Goal: Task Accomplishment & Management: Manage account settings

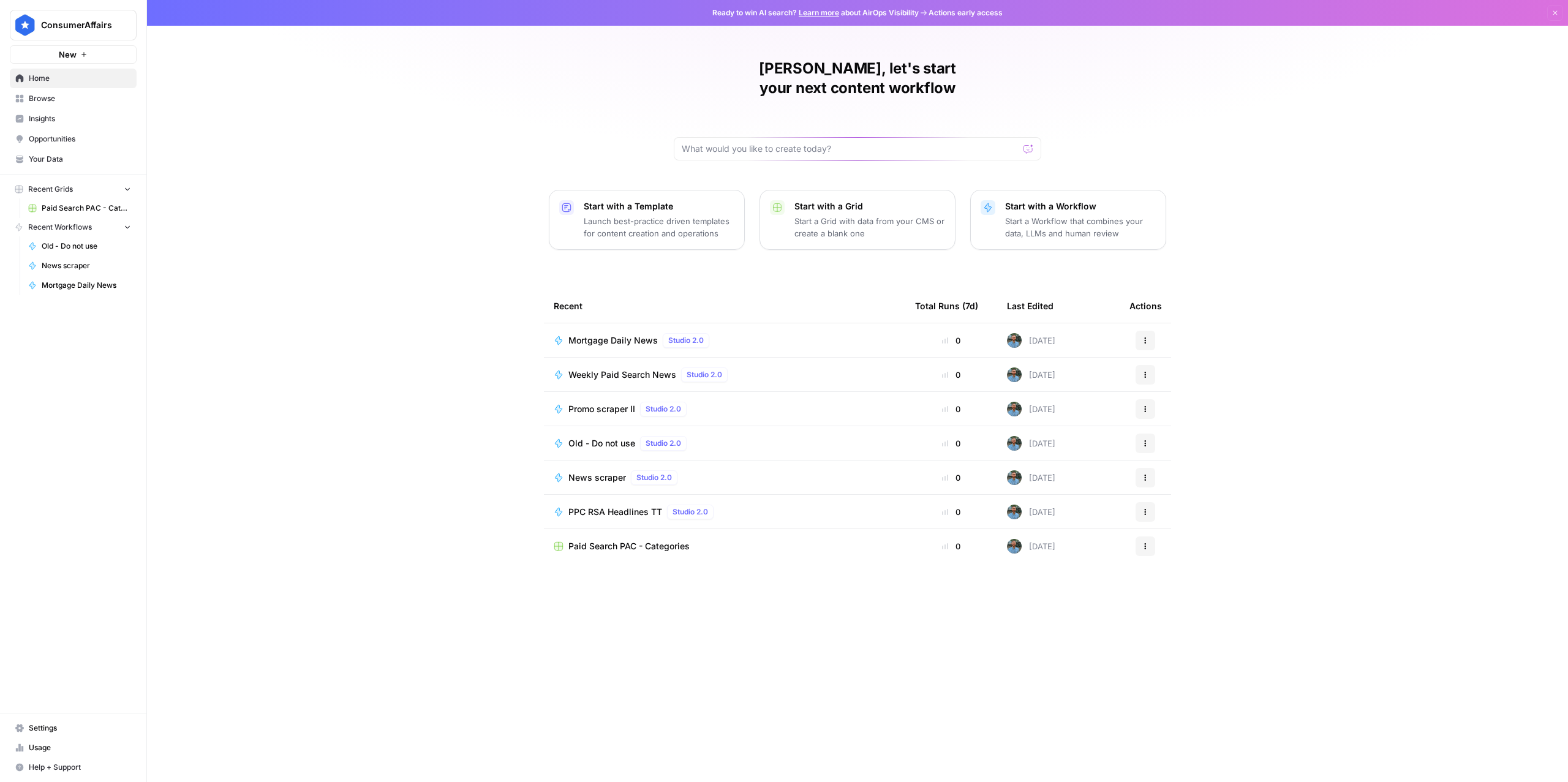
click at [631, 369] on span "Weekly Paid Search News" at bounding box center [623, 375] width 108 height 12
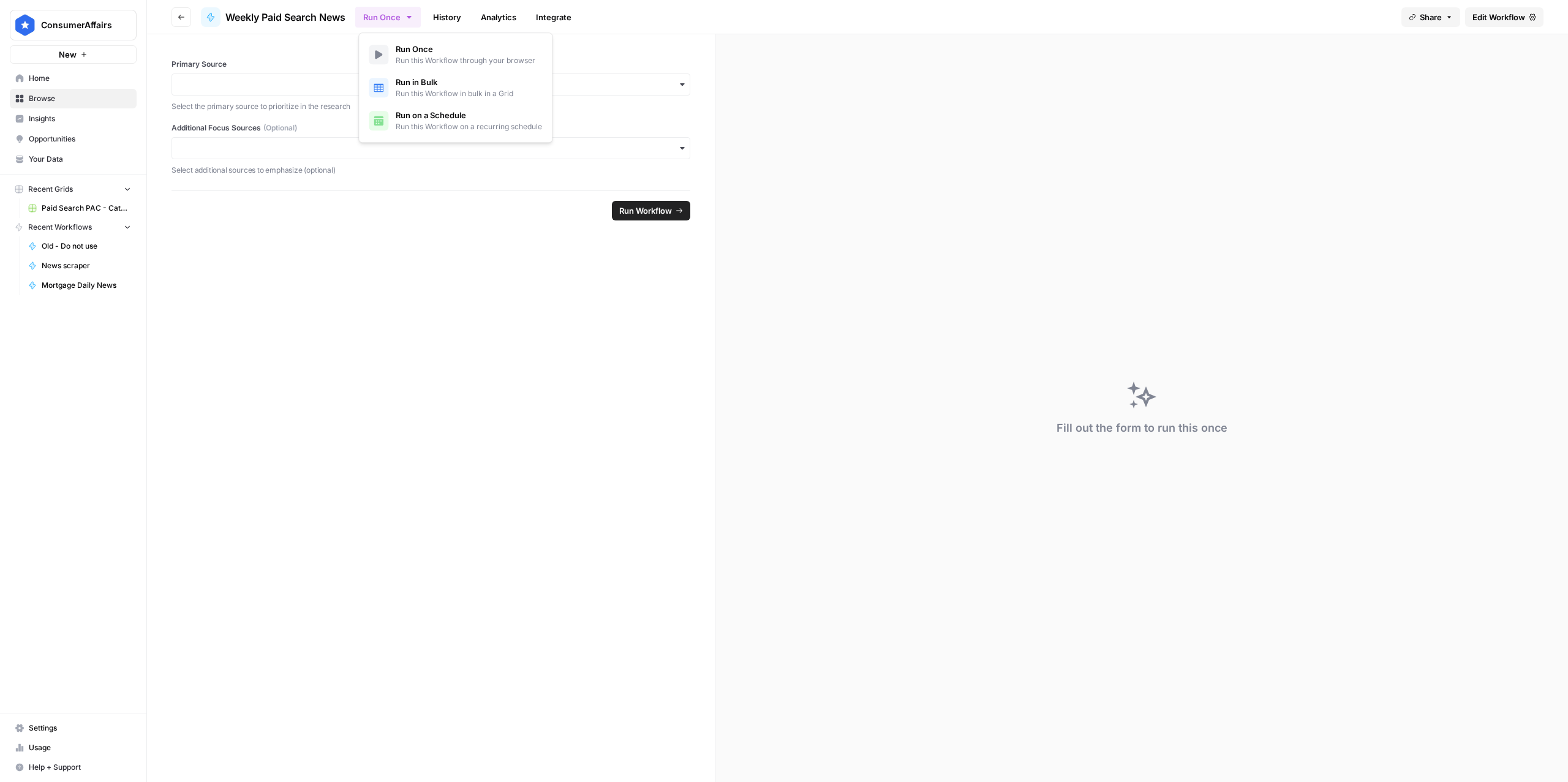
click at [414, 12] on icon "button" at bounding box center [408, 16] width 9 height 9
click at [455, 110] on span "Run on a Schedule" at bounding box center [468, 115] width 146 height 12
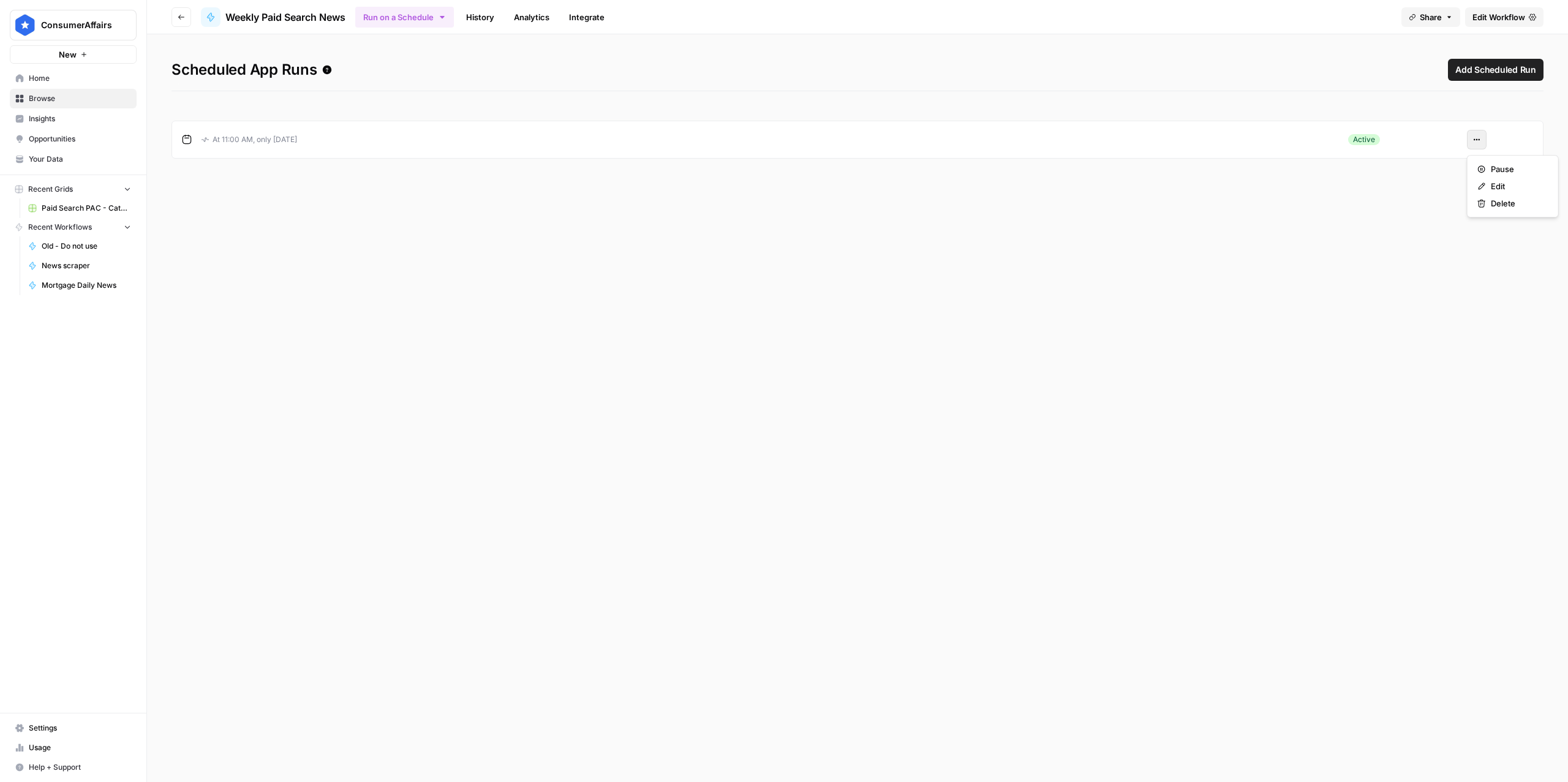
click at [1480, 134] on button "Actions" at bounding box center [1476, 140] width 20 height 20
click at [1500, 188] on span "Edit" at bounding box center [1517, 186] width 53 height 12
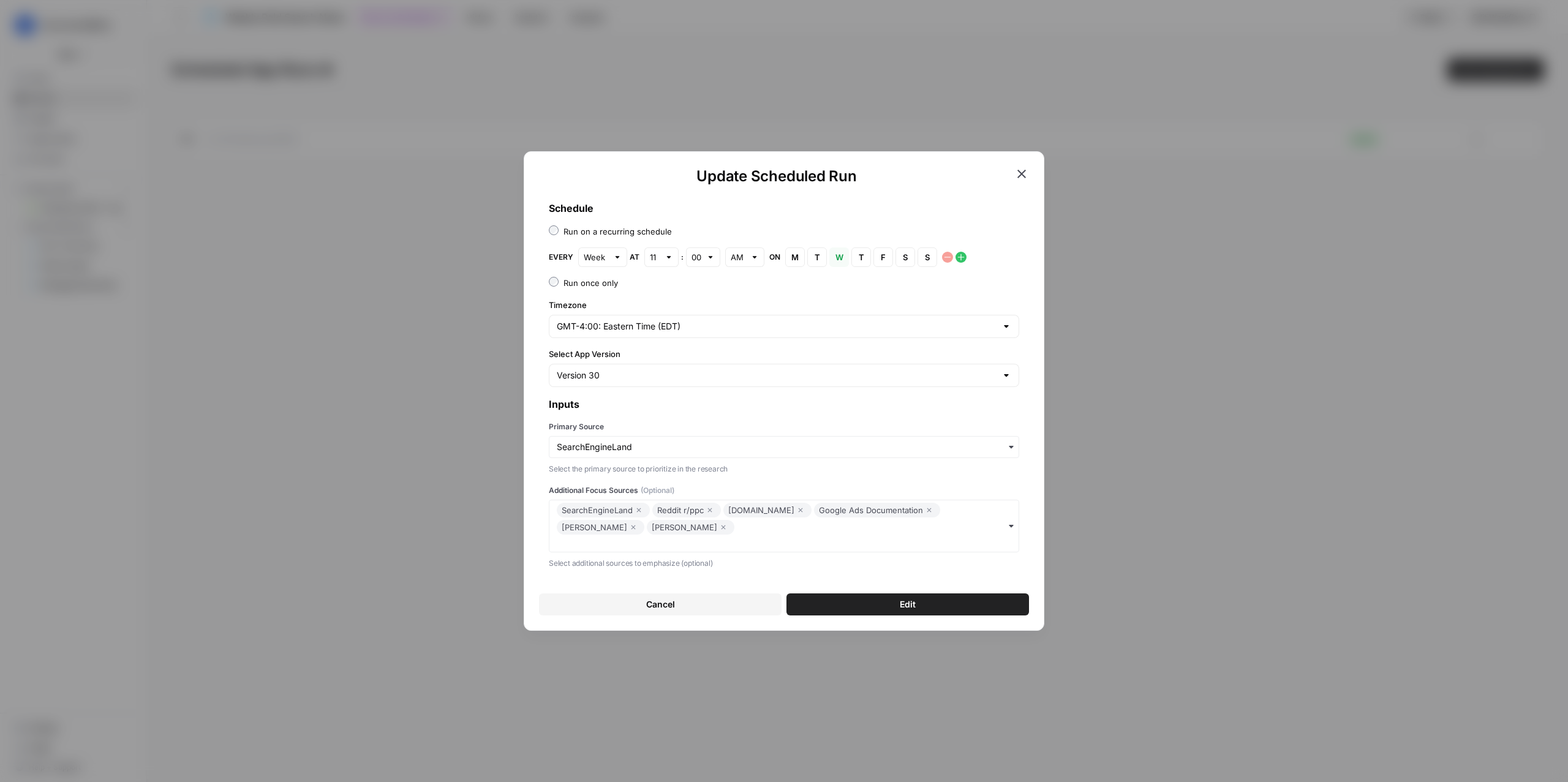
click at [1022, 171] on icon "button" at bounding box center [1021, 174] width 15 height 15
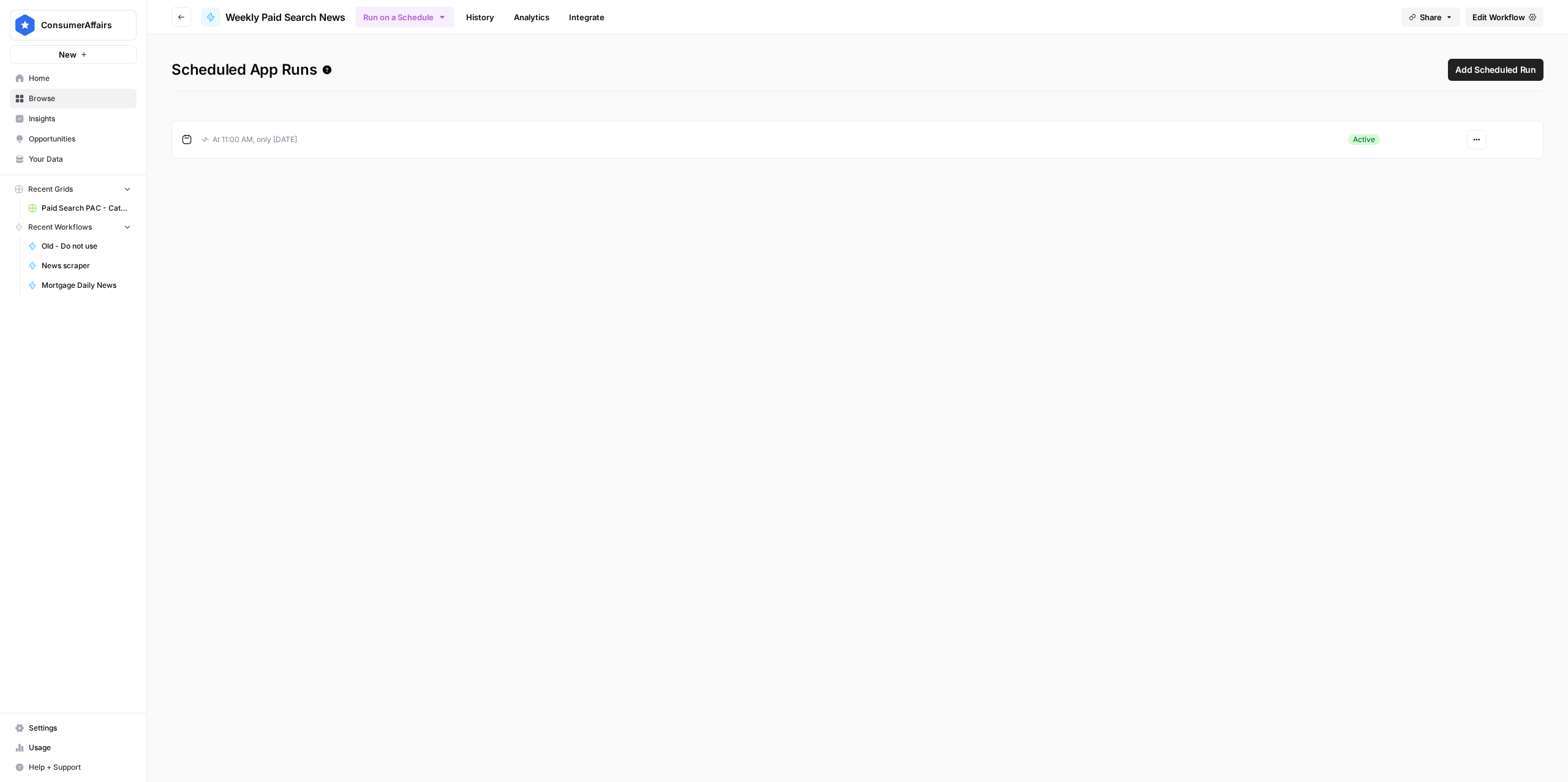
click at [1489, 15] on span "Edit Workflow" at bounding box center [1499, 17] width 53 height 12
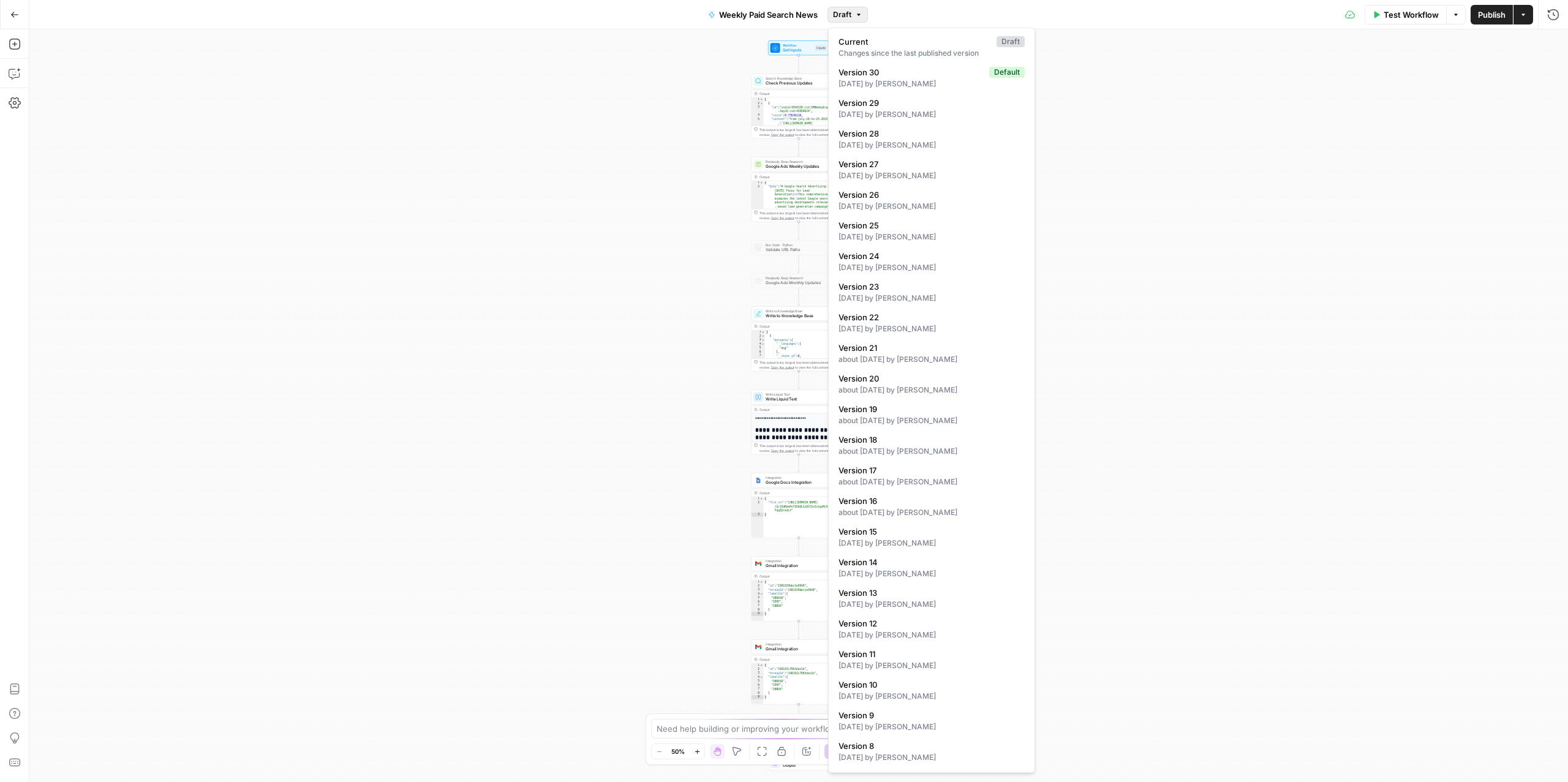
click at [859, 12] on icon "button" at bounding box center [858, 15] width 8 height 8
click at [1163, 166] on div "Workflow Set Inputs Inputs Search Knowledge Base Check Previous Updates Step 58…" at bounding box center [798, 405] width 1539 height 753
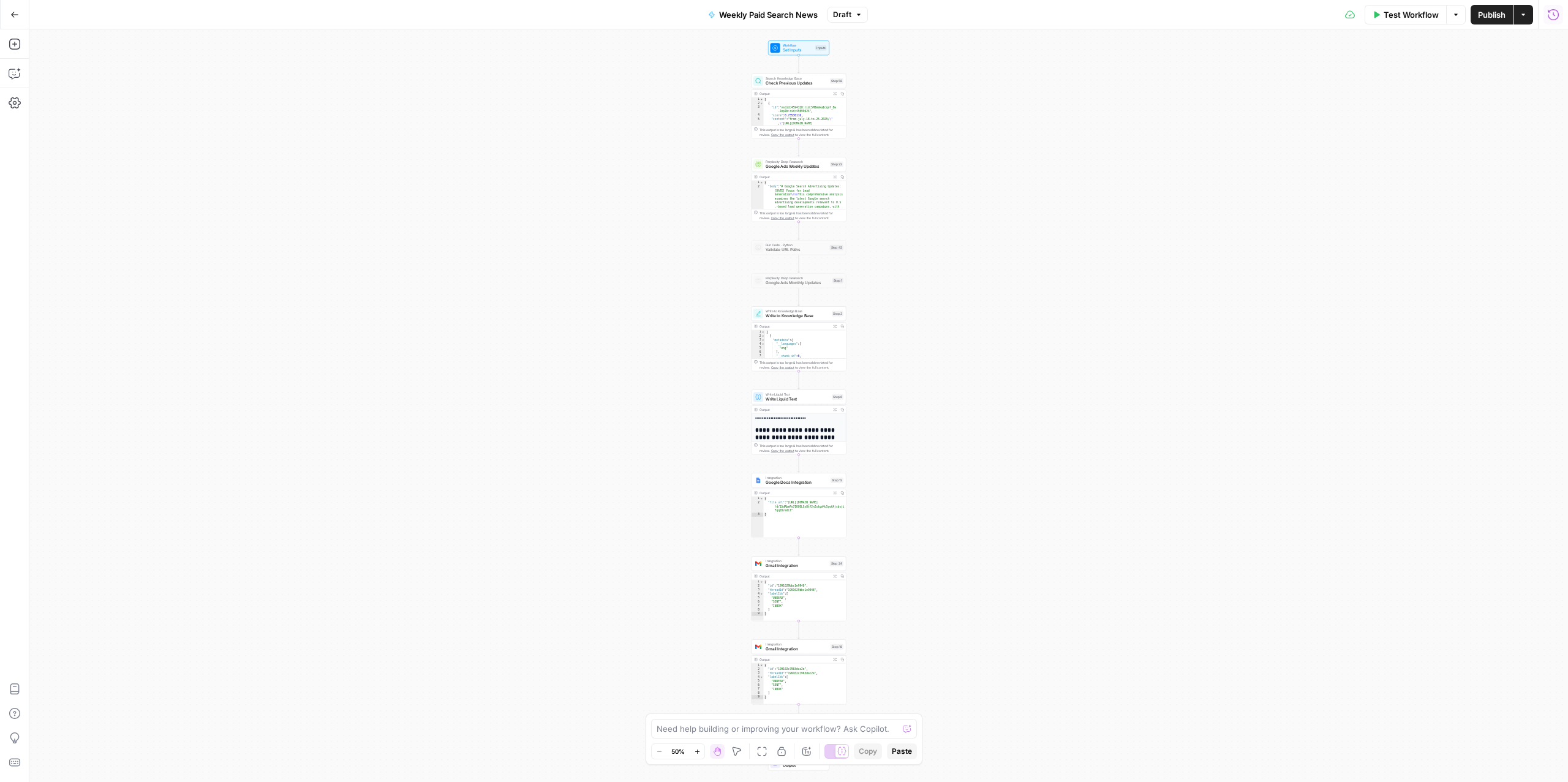
click at [1559, 17] on button "Run History" at bounding box center [1553, 15] width 20 height 20
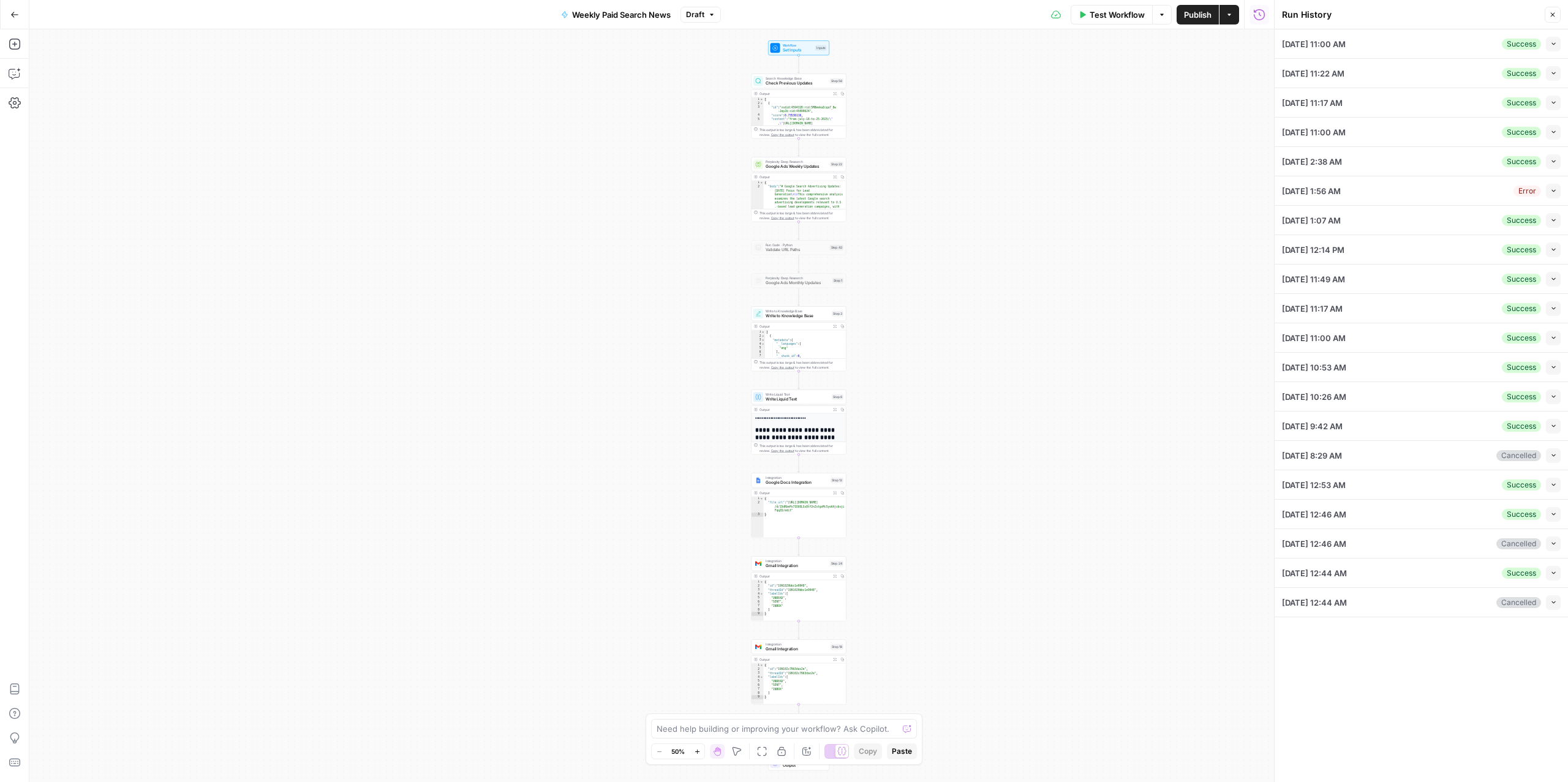
click at [1559, 41] on button "Collapse" at bounding box center [1553, 44] width 15 height 15
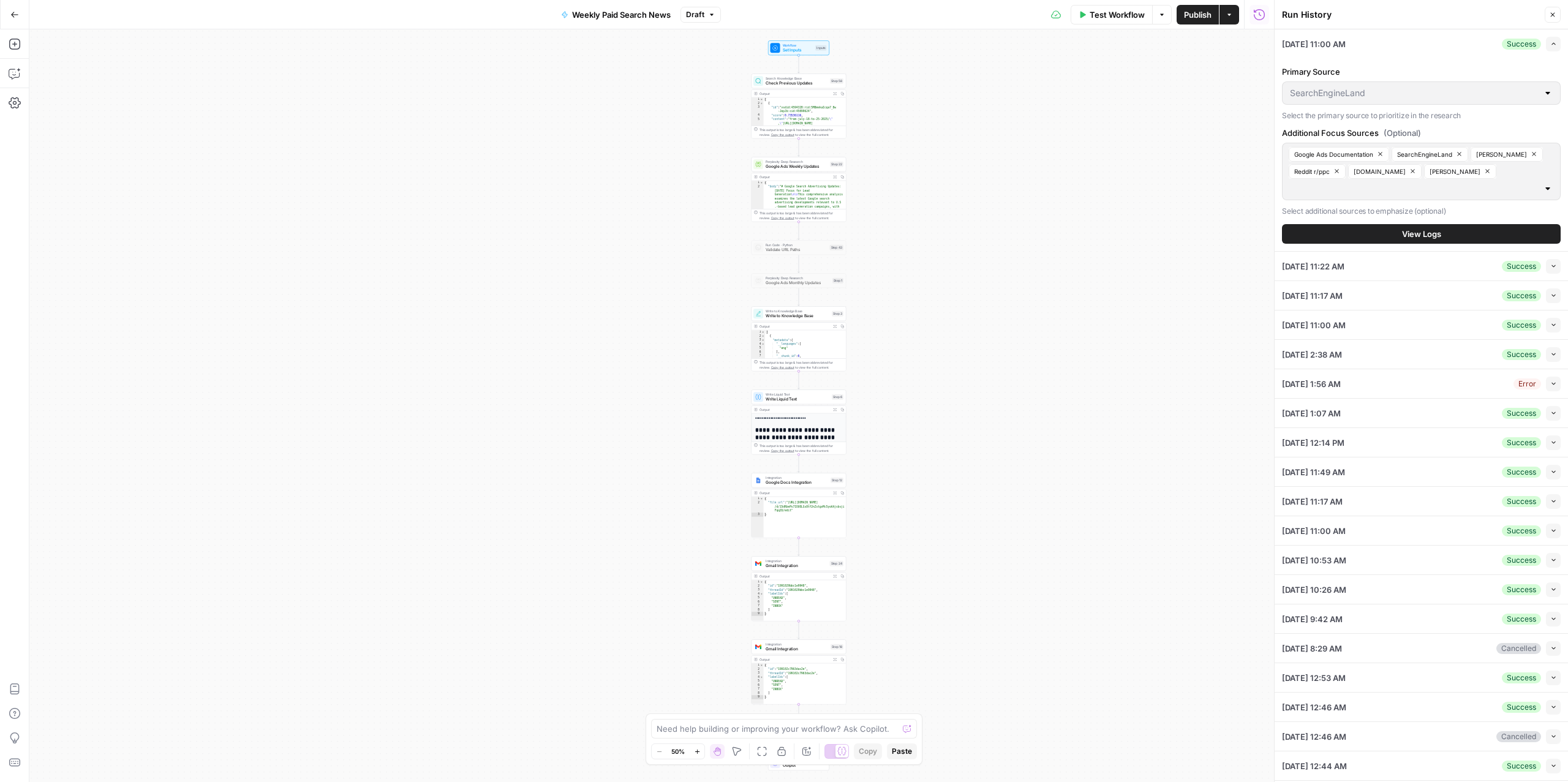
click at [1421, 242] on button "View Logs" at bounding box center [1421, 234] width 278 height 20
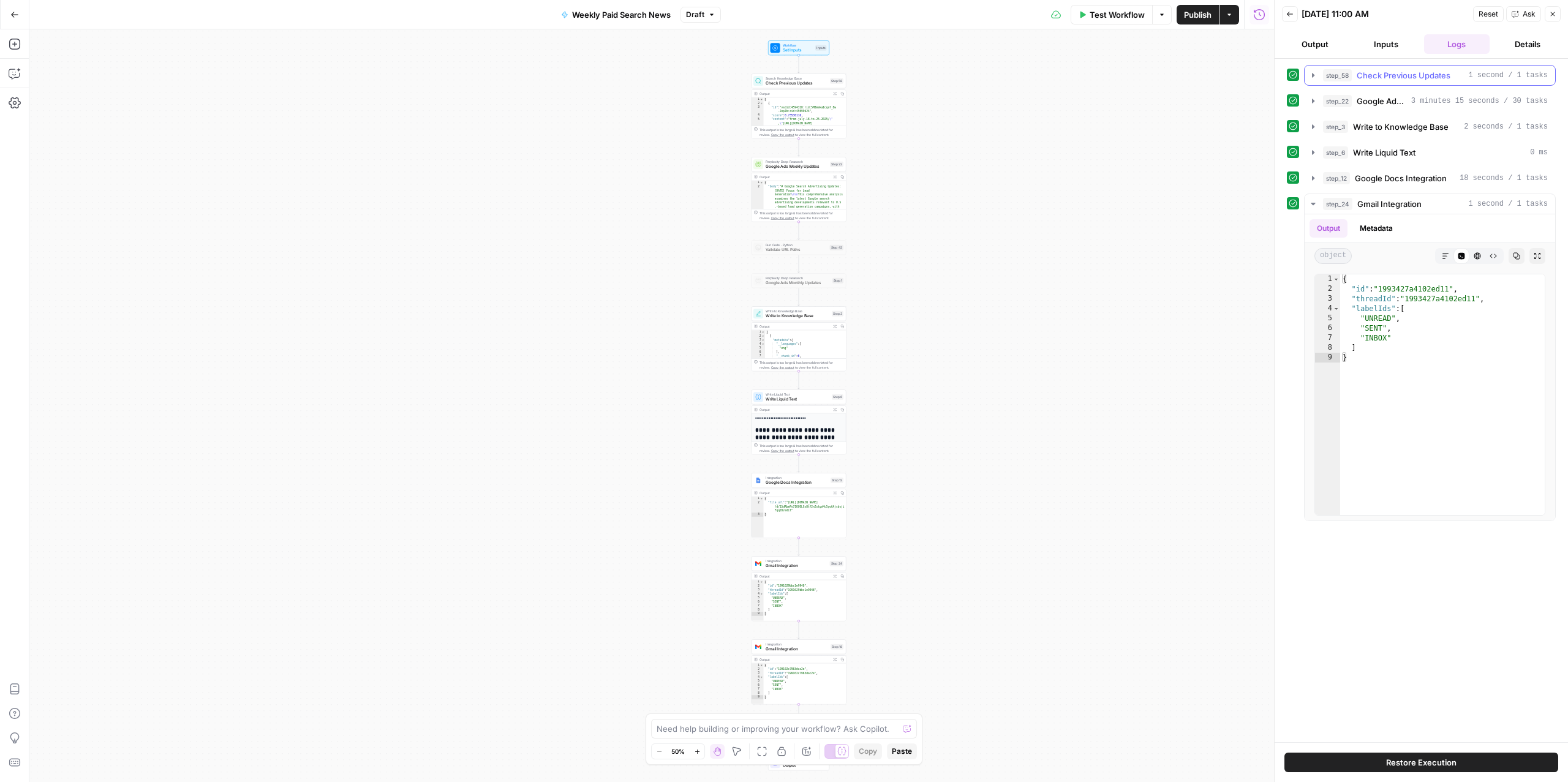
click at [1382, 79] on span "Check Previous Updates" at bounding box center [1403, 75] width 93 height 12
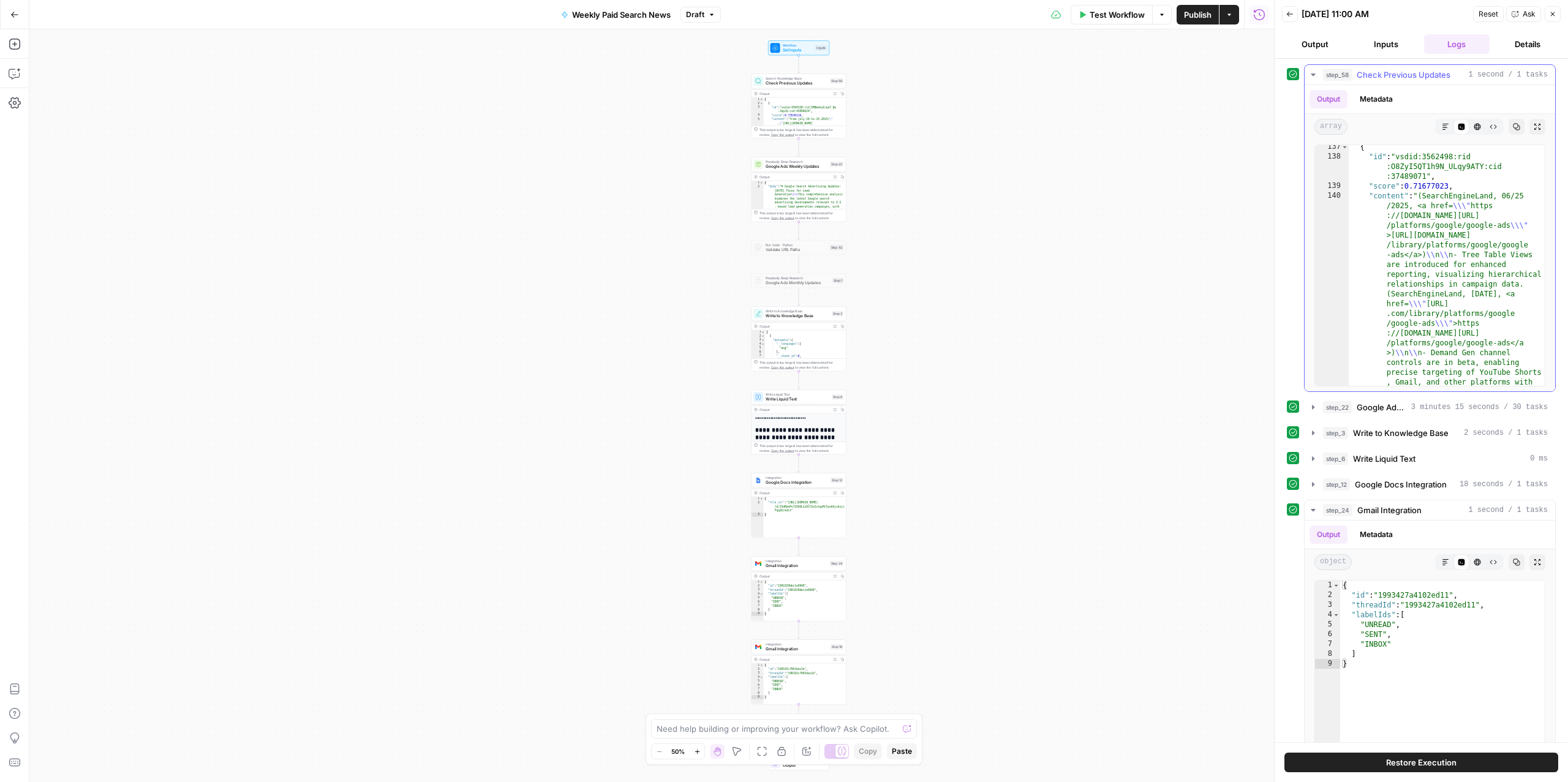
scroll to position [12945, 0]
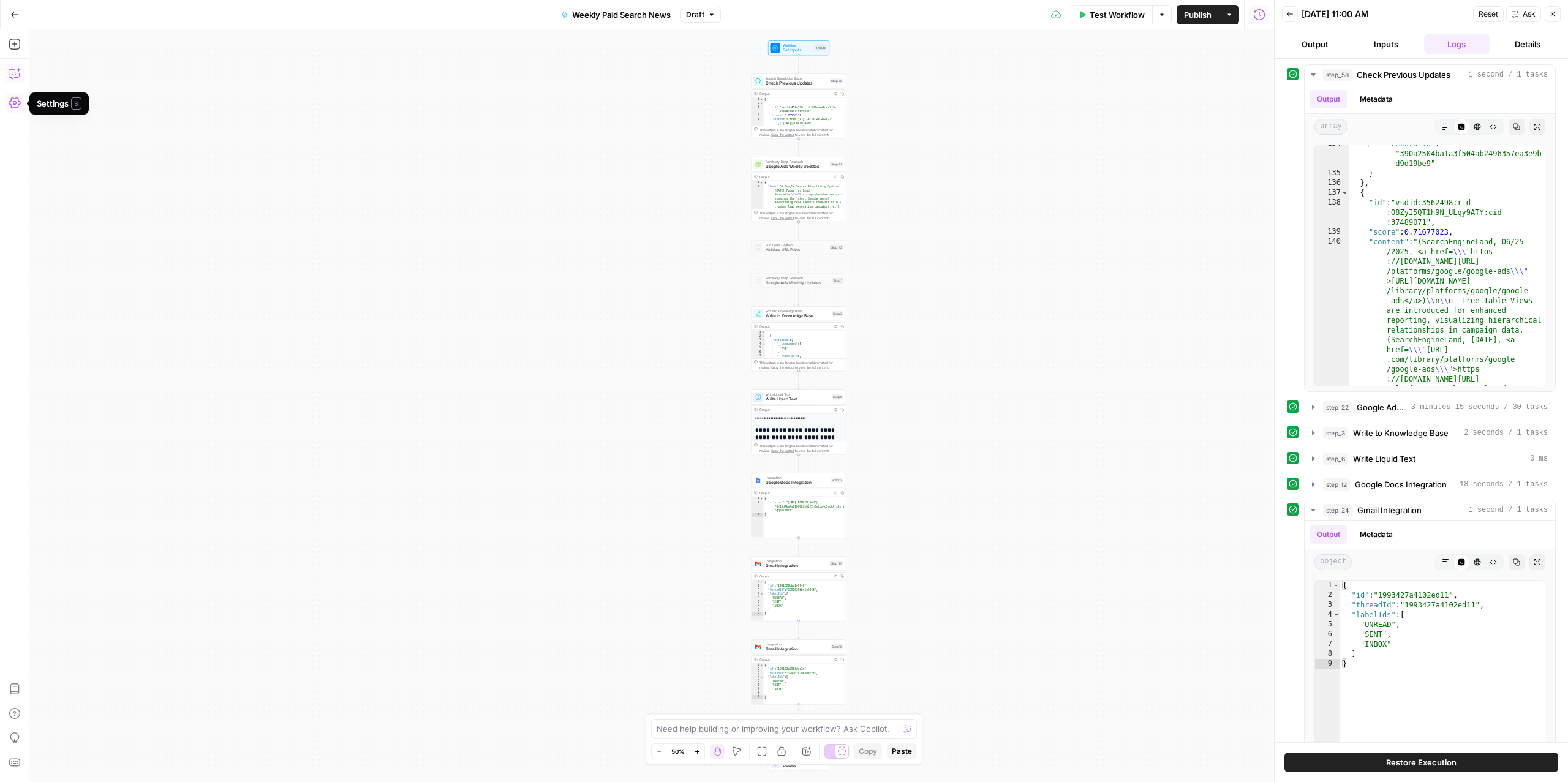
click at [18, 75] on icon "button" at bounding box center [15, 74] width 12 height 12
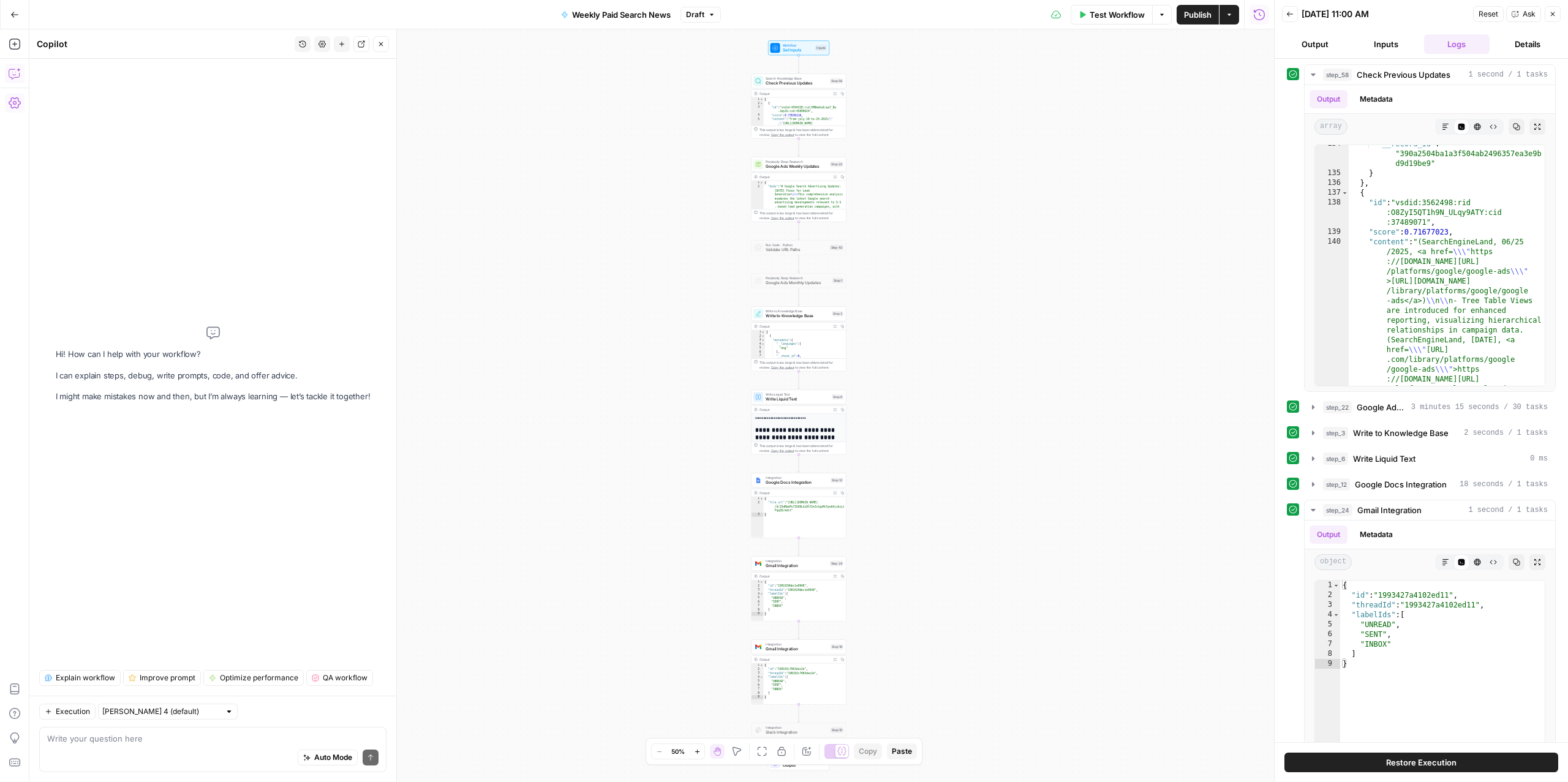
click at [177, 733] on textarea at bounding box center [212, 738] width 331 height 12
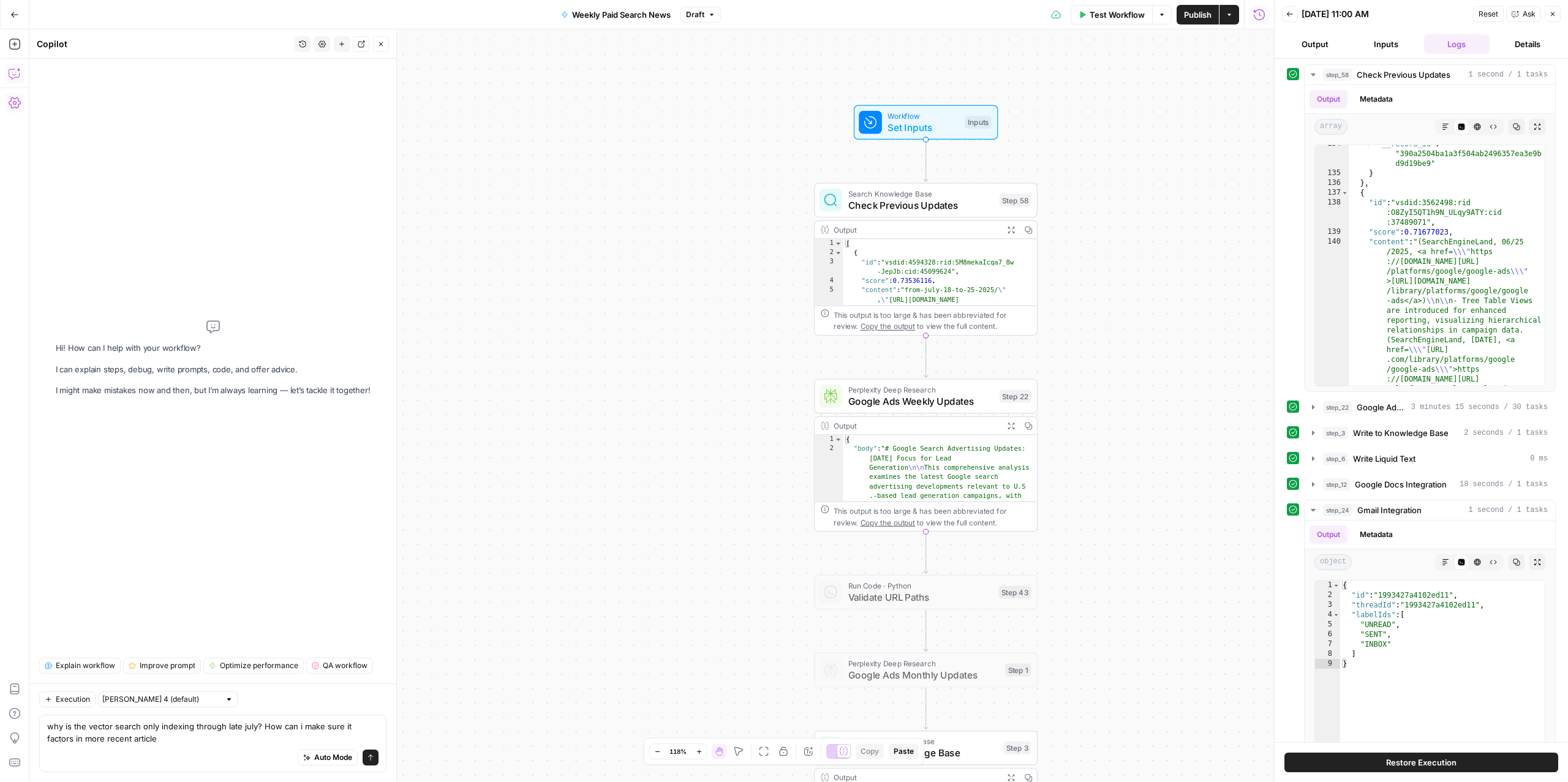
type textarea "why is the vector search only indexing through late july? How can i make sure i…"
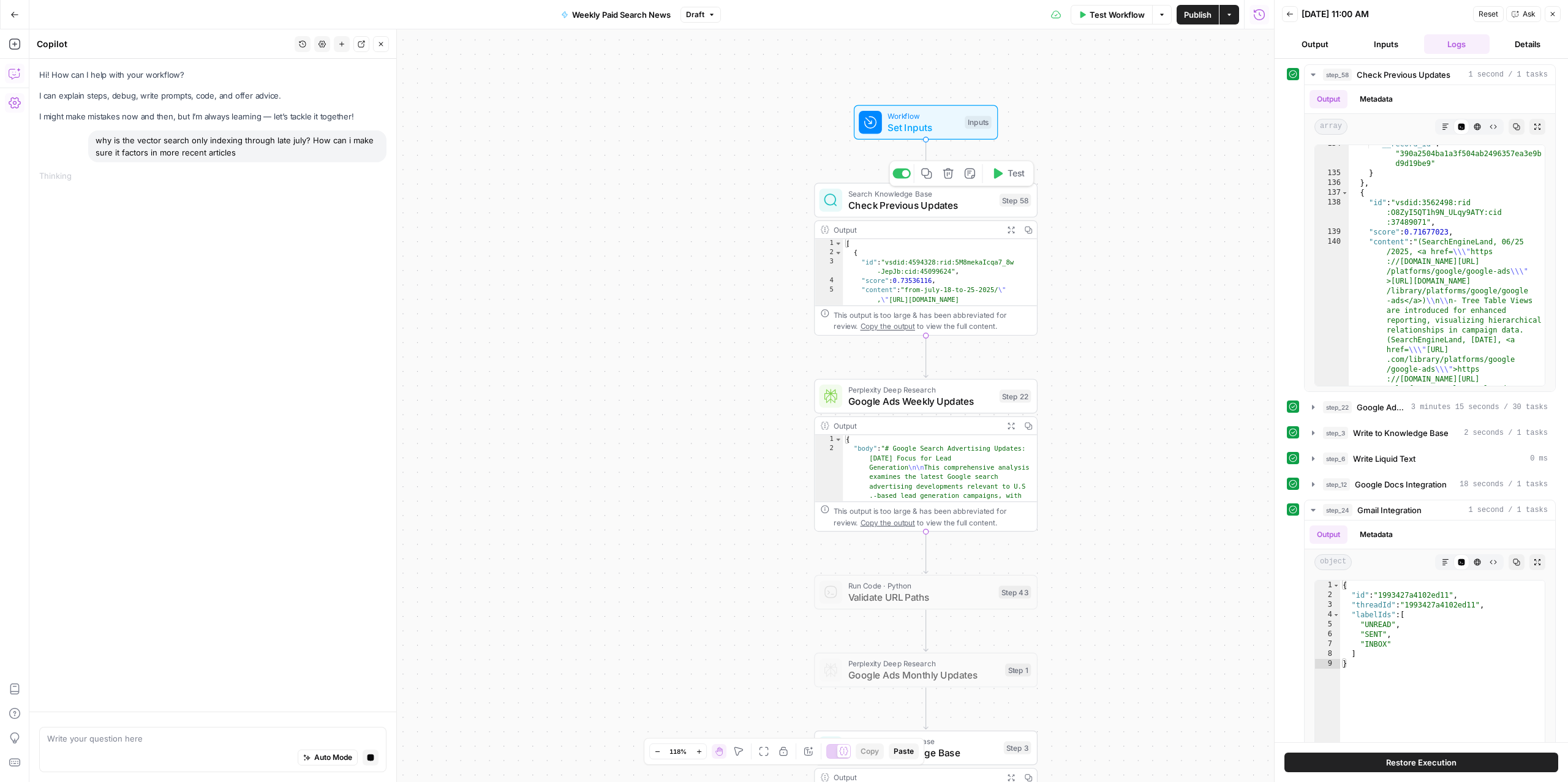
click at [943, 204] on span "Check Previous Updates" at bounding box center [921, 205] width 146 height 15
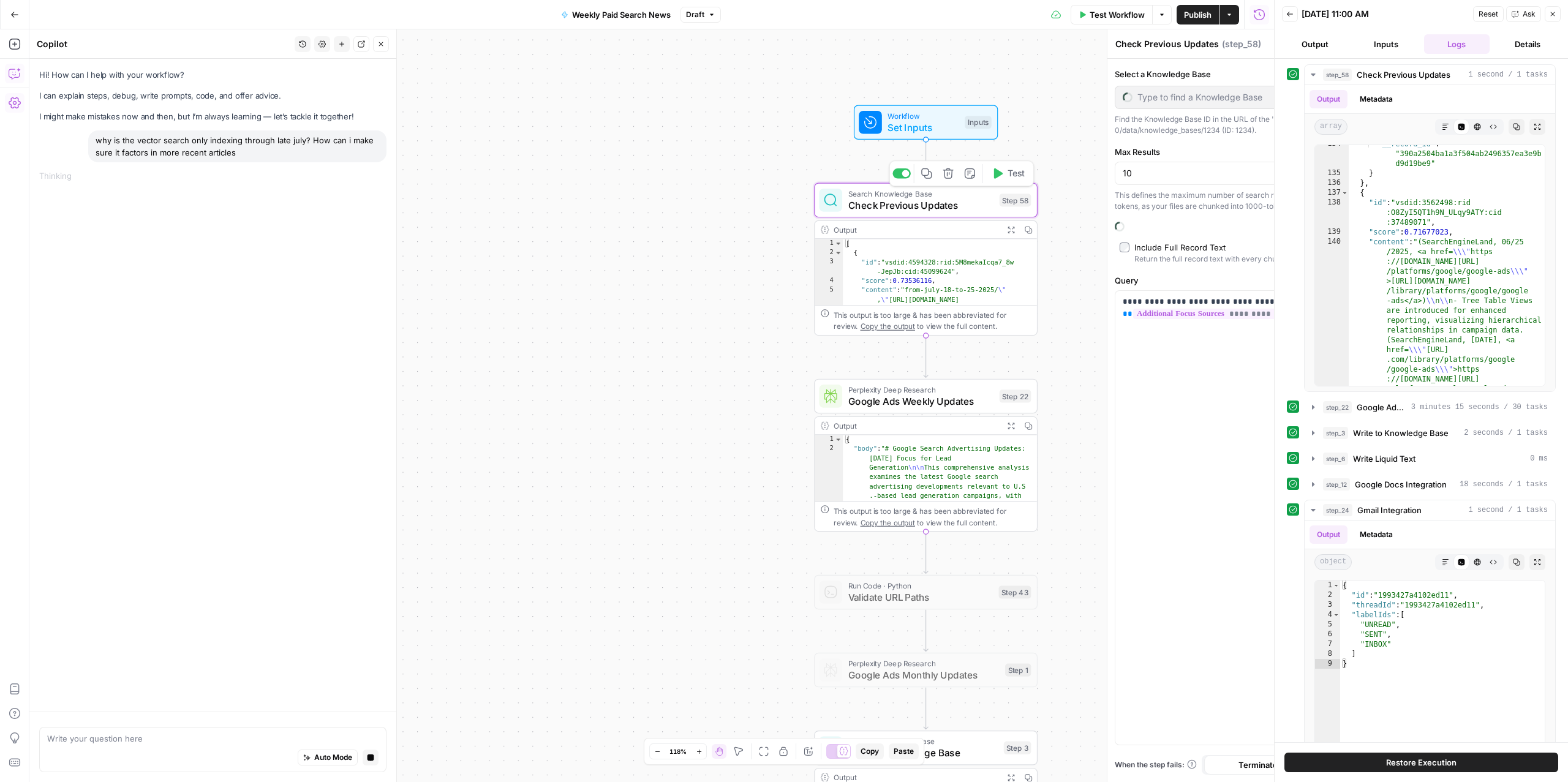
type input "Paid Search Updates"
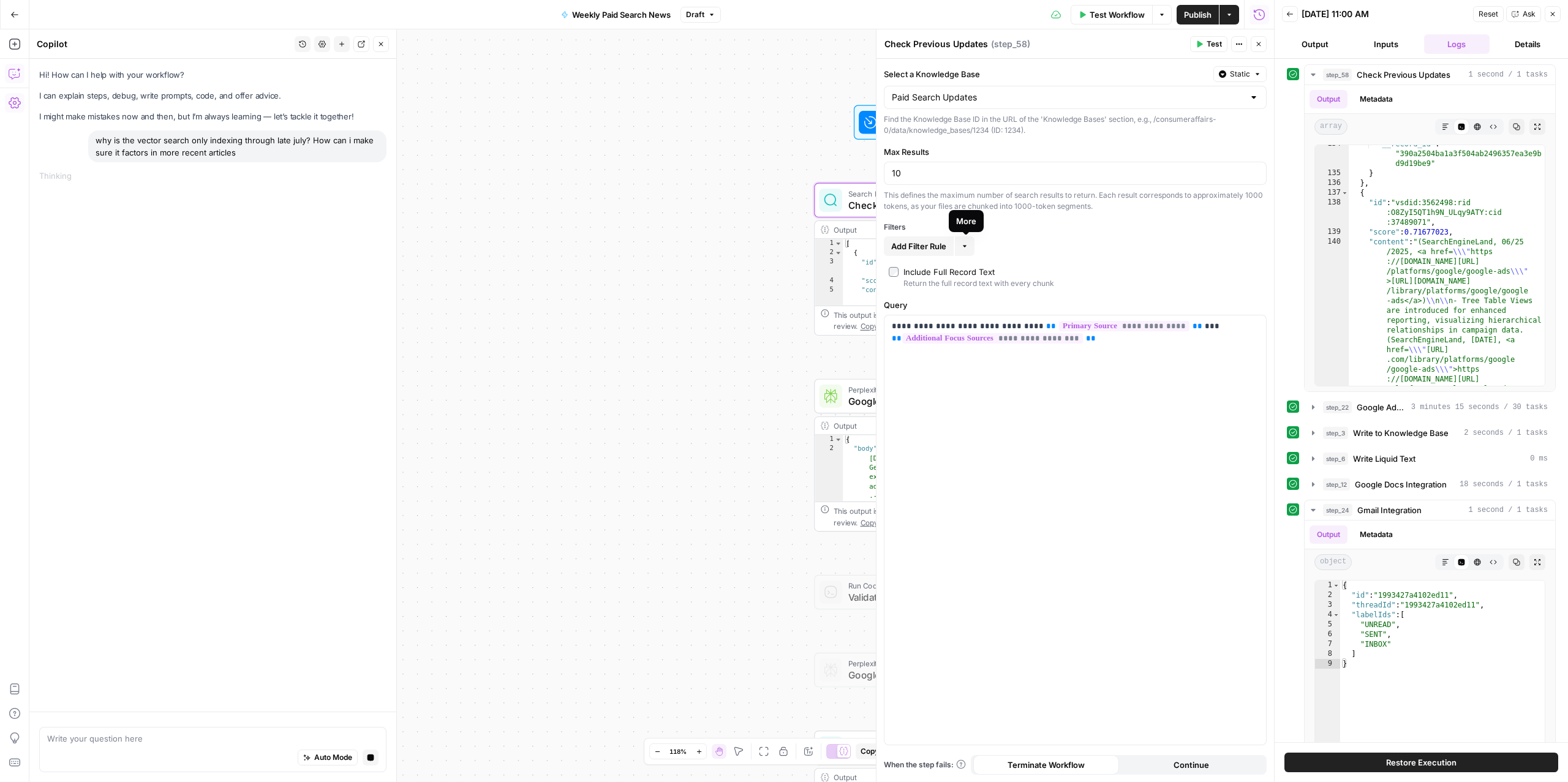
click at [965, 247] on icon "button" at bounding box center [964, 247] width 3 height 2
click at [927, 254] on button "Add Filter Rule" at bounding box center [919, 246] width 70 height 20
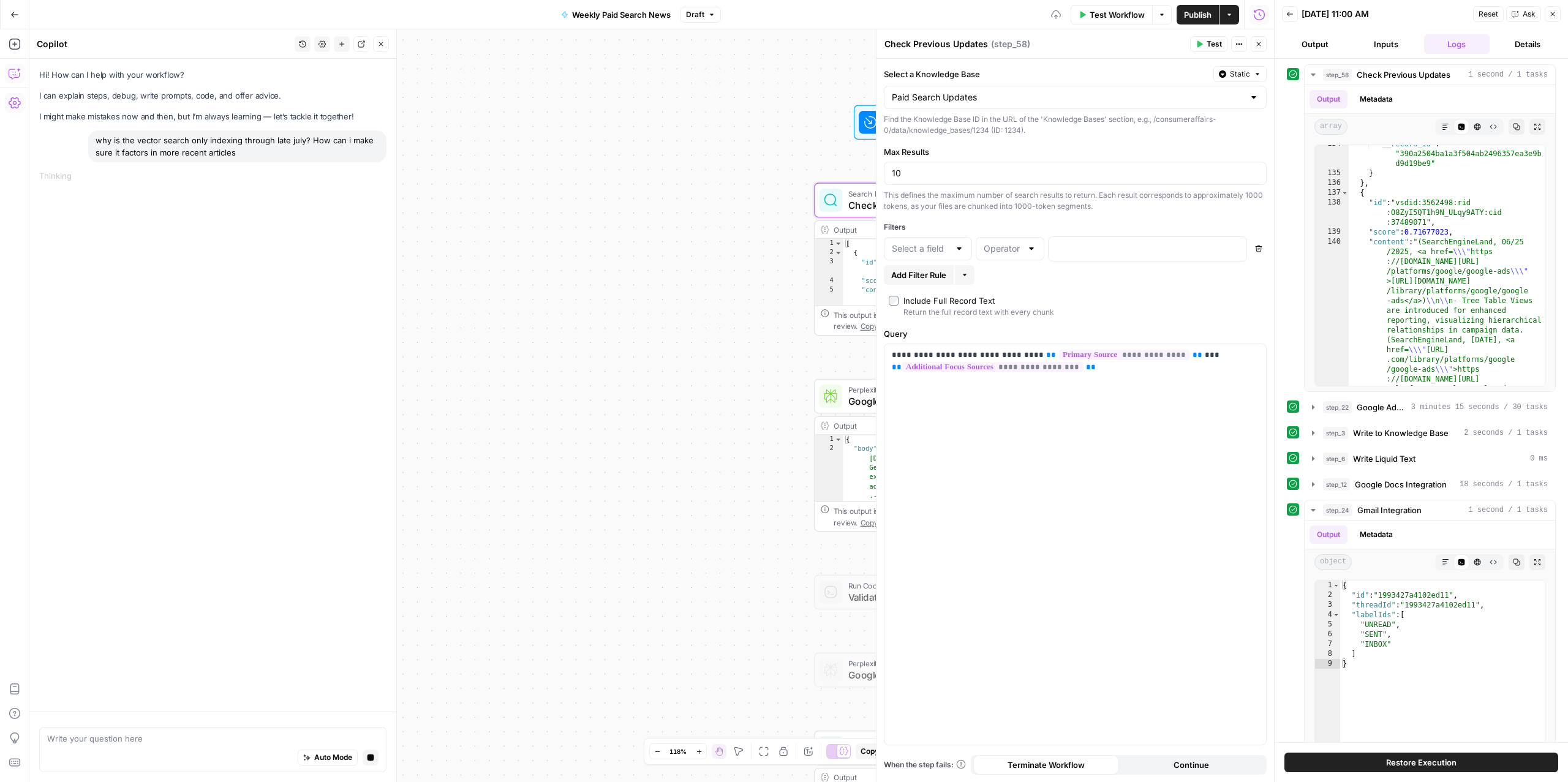
click at [939, 257] on div at bounding box center [927, 248] width 88 height 23
click at [939, 248] on input "text" at bounding box center [920, 248] width 57 height 12
click at [1258, 242] on button "Delete" at bounding box center [1258, 248] width 16 height 16
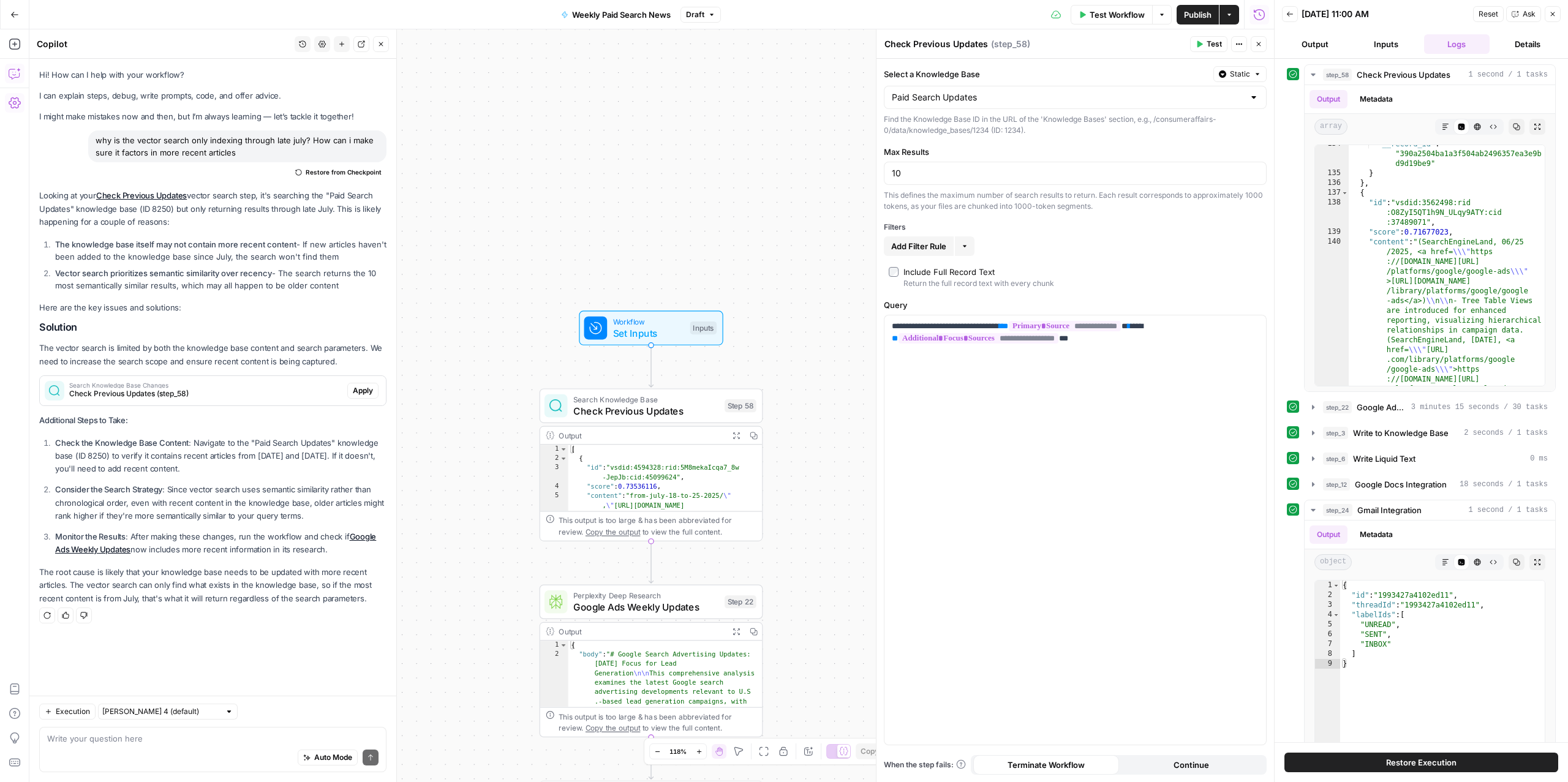
click at [204, 491] on p "Consider the Search Strategy : Since vector search uses semantic similarity rat…" at bounding box center [220, 502] width 331 height 39
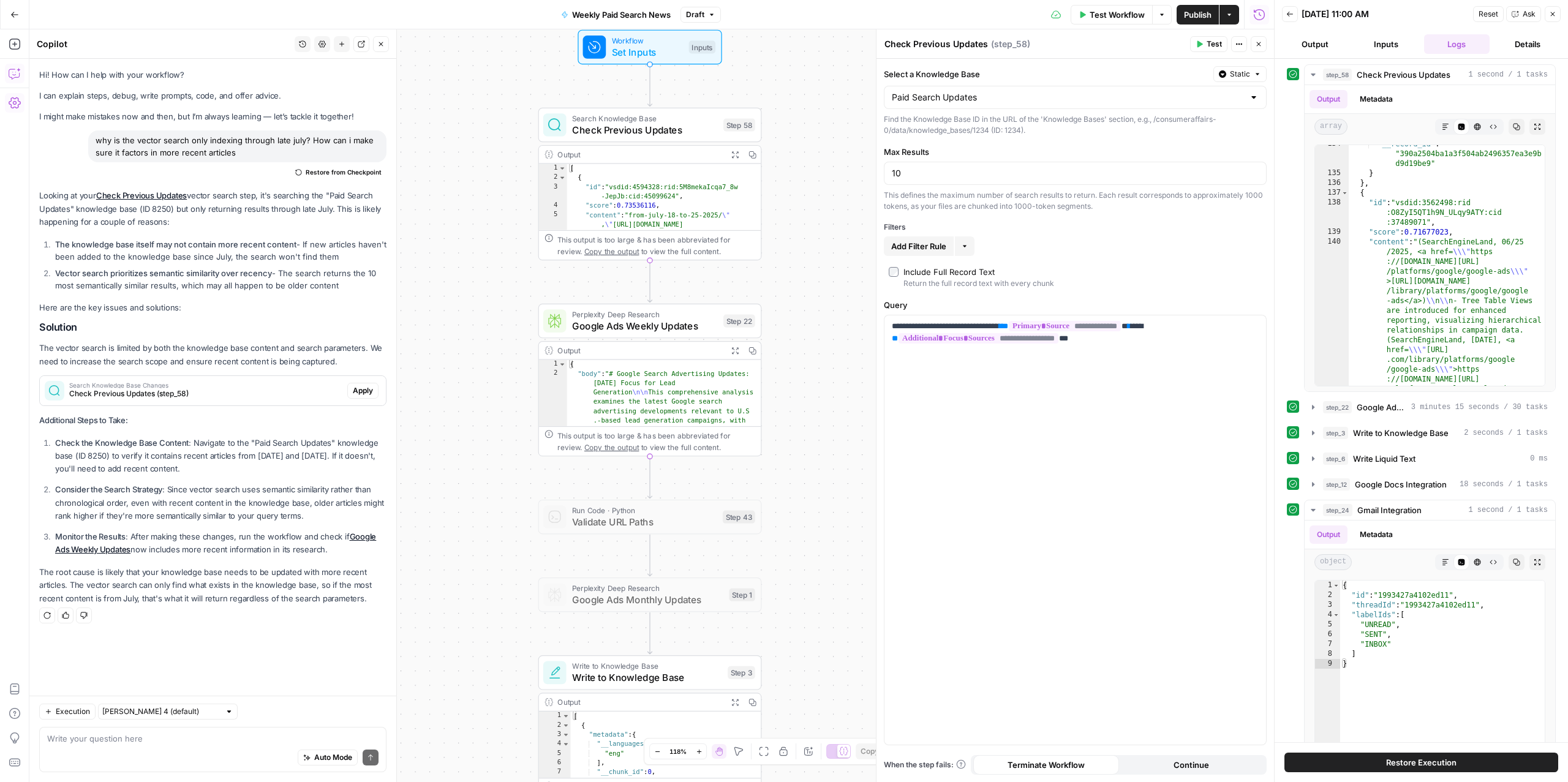
click at [590, 679] on span "Write to Knowledge Base" at bounding box center [647, 678] width 150 height 15
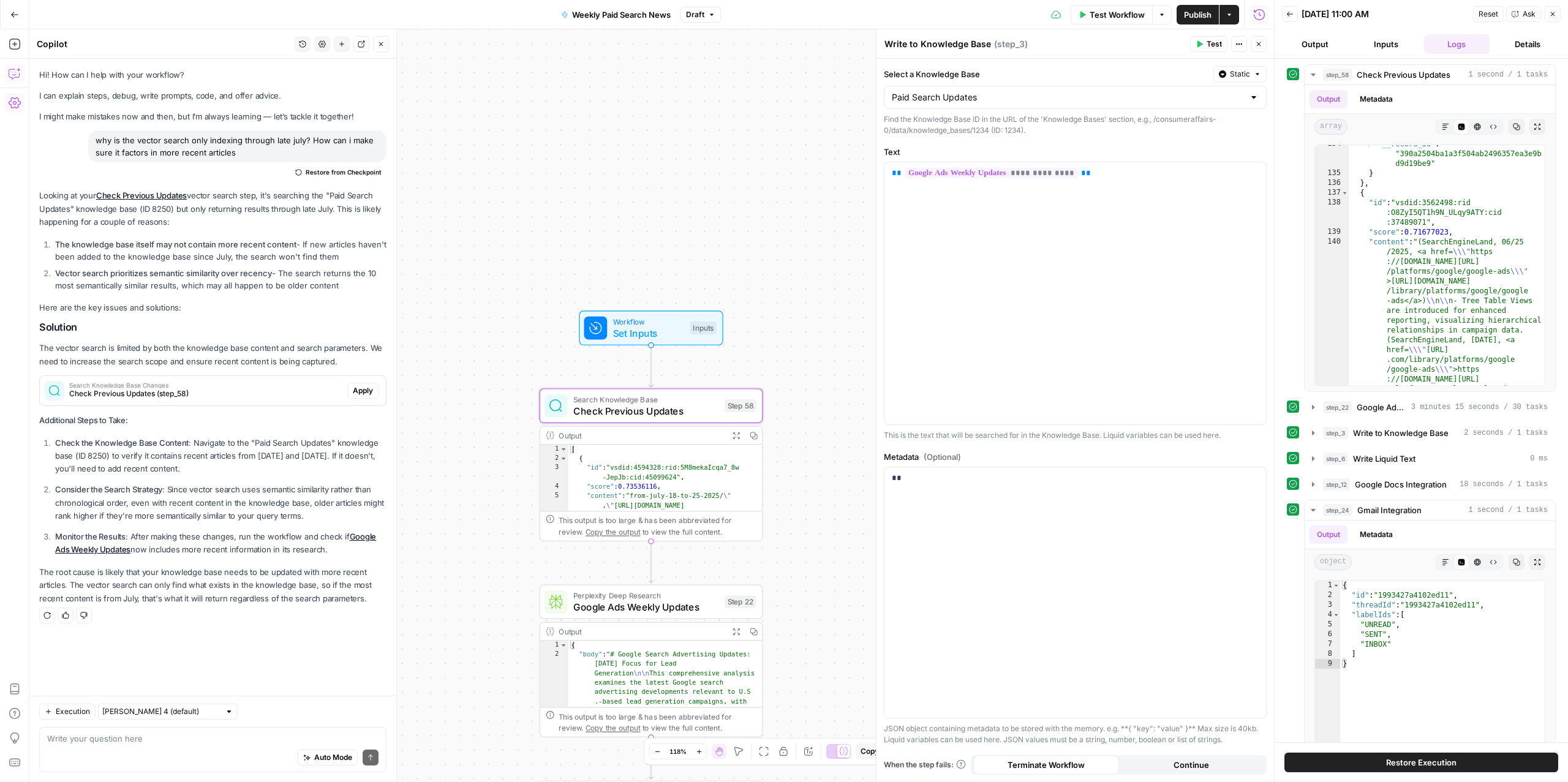
click at [304, 395] on span "Check Previous Updates (step_58)" at bounding box center [206, 393] width 273 height 11
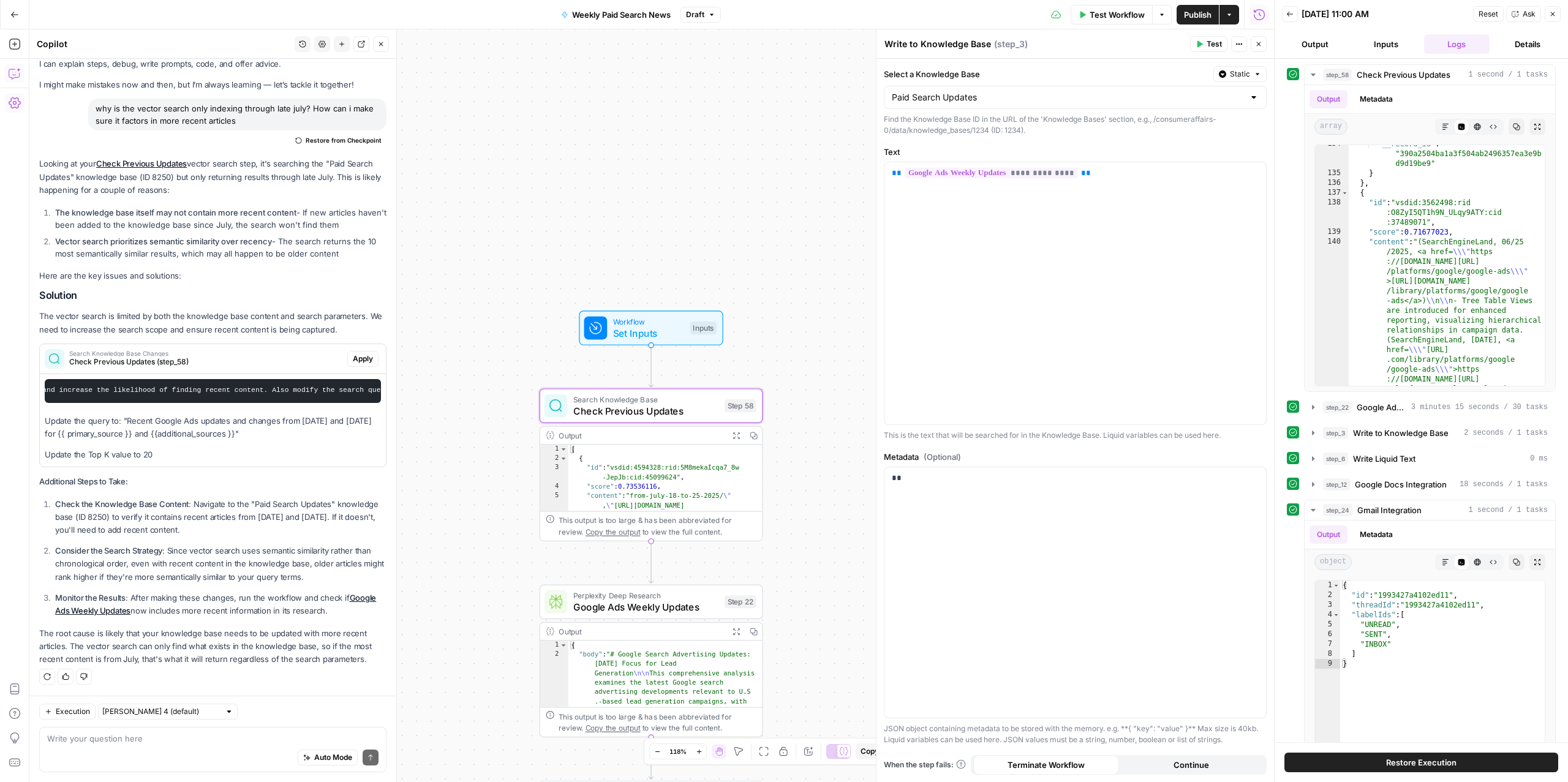
scroll to position [0, 0]
click at [353, 354] on span "Apply" at bounding box center [363, 359] width 21 height 11
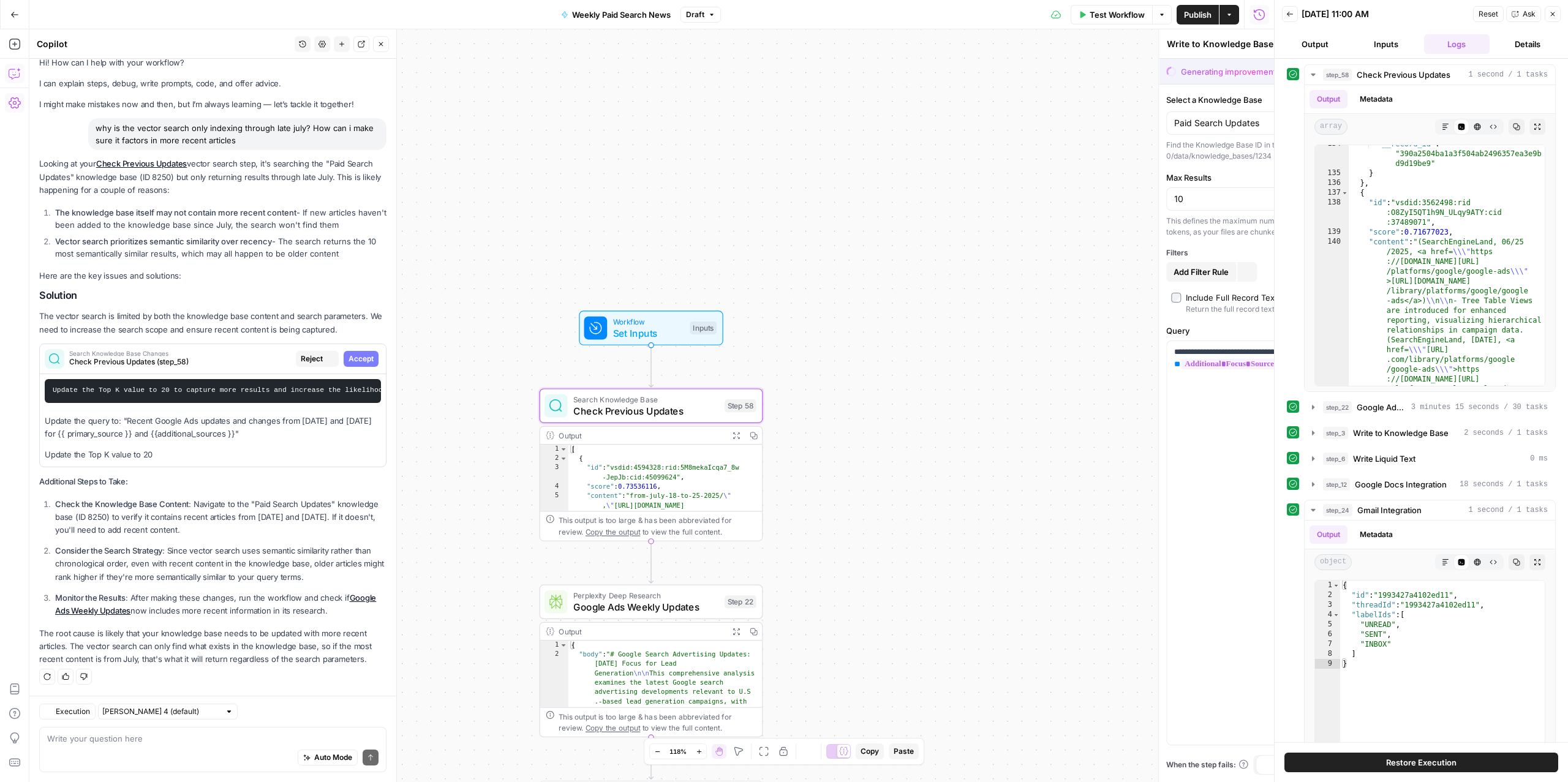
type textarea "Check Previous Updates"
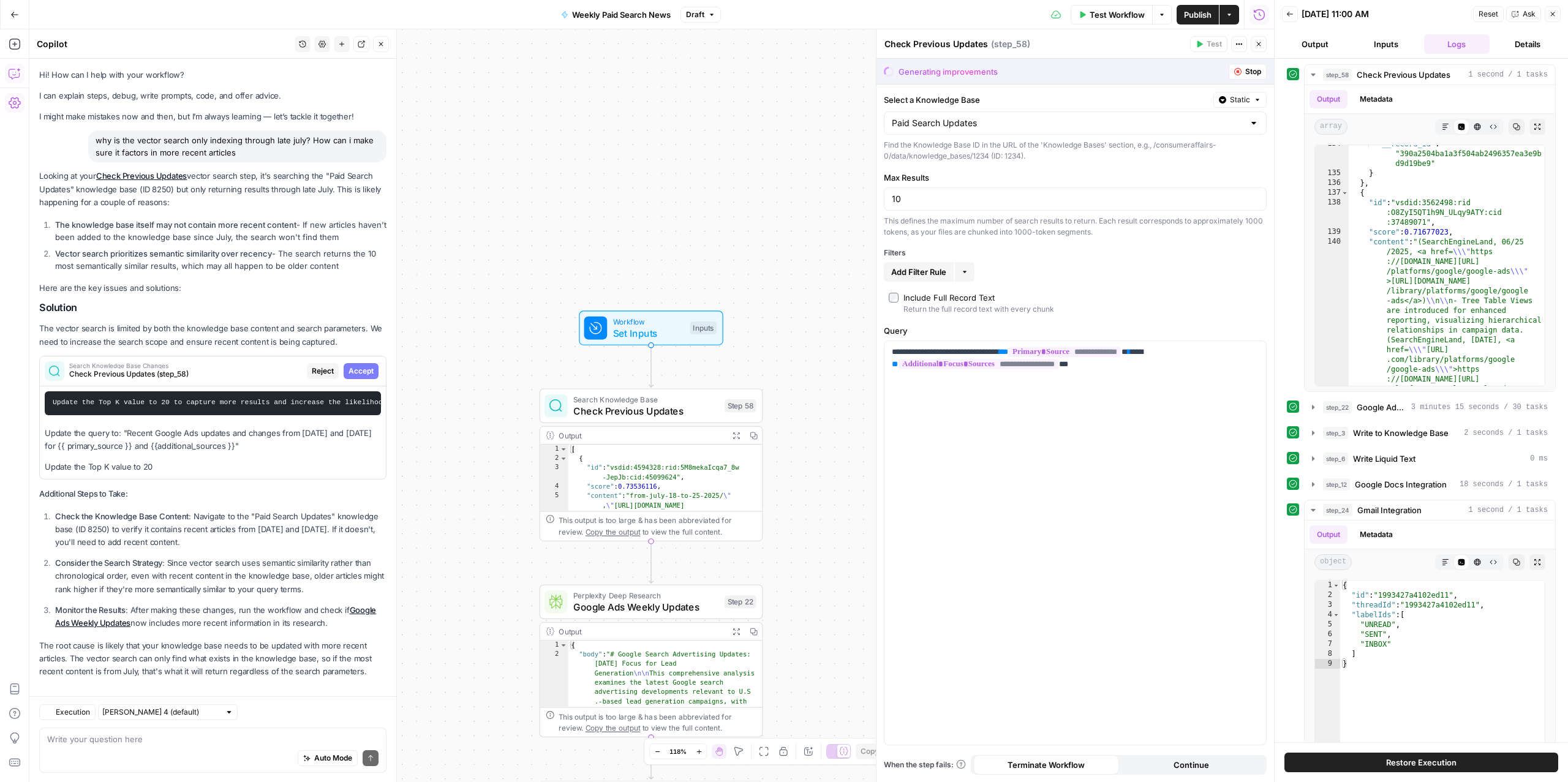
scroll to position [14, 0]
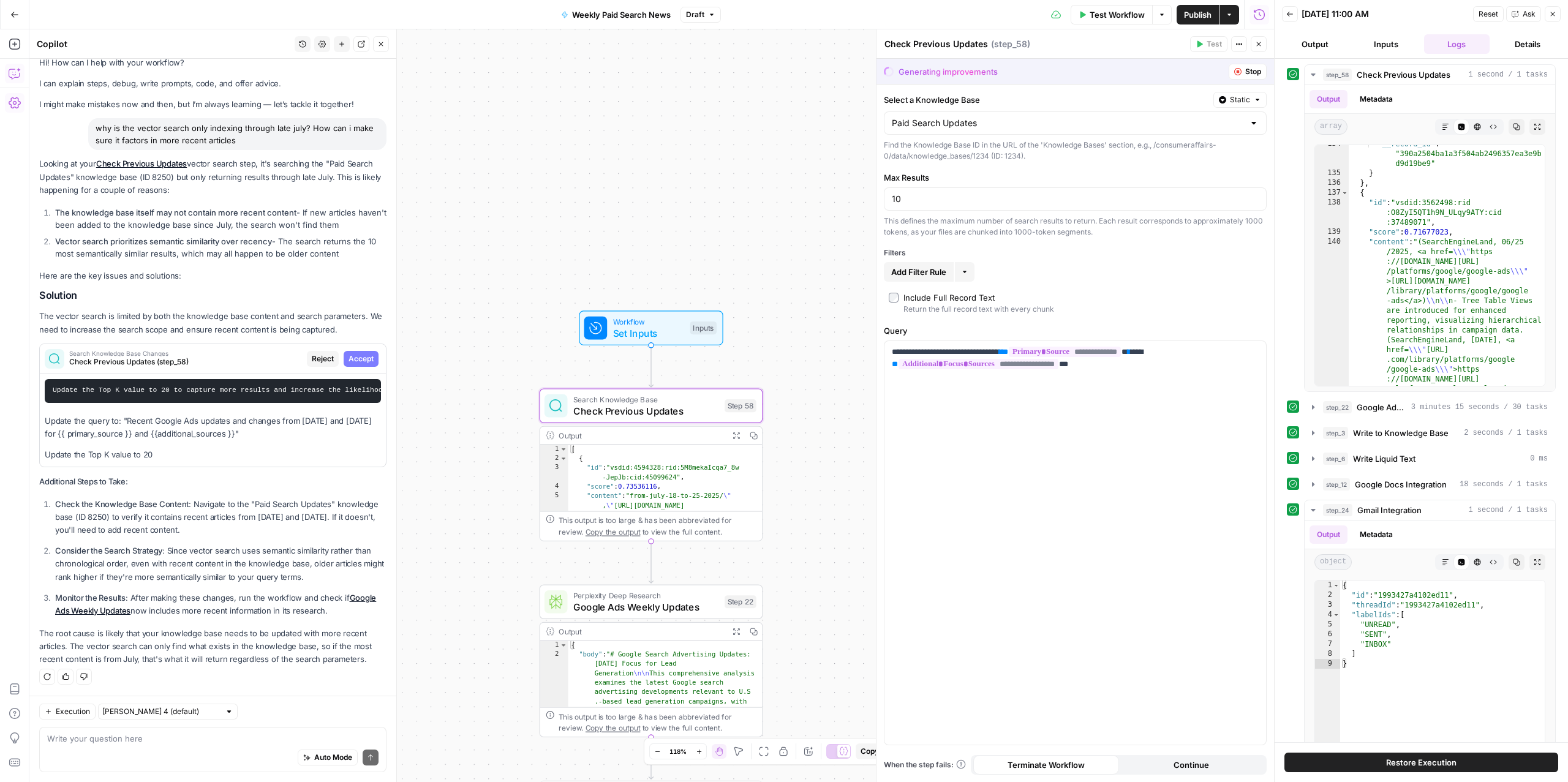
click at [319, 360] on span "Reject" at bounding box center [323, 359] width 22 height 11
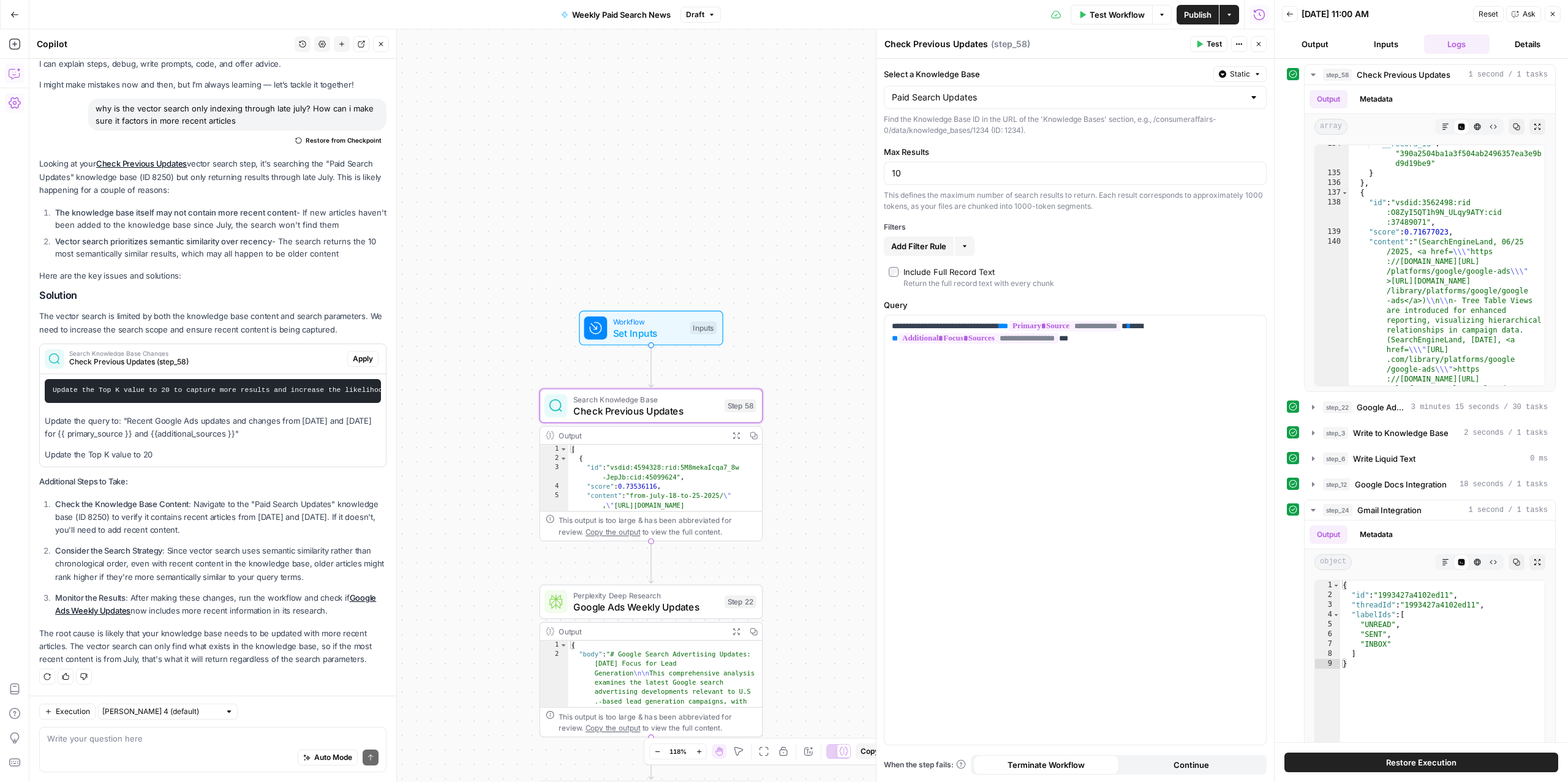
click at [349, 362] on button "Apply" at bounding box center [363, 359] width 31 height 16
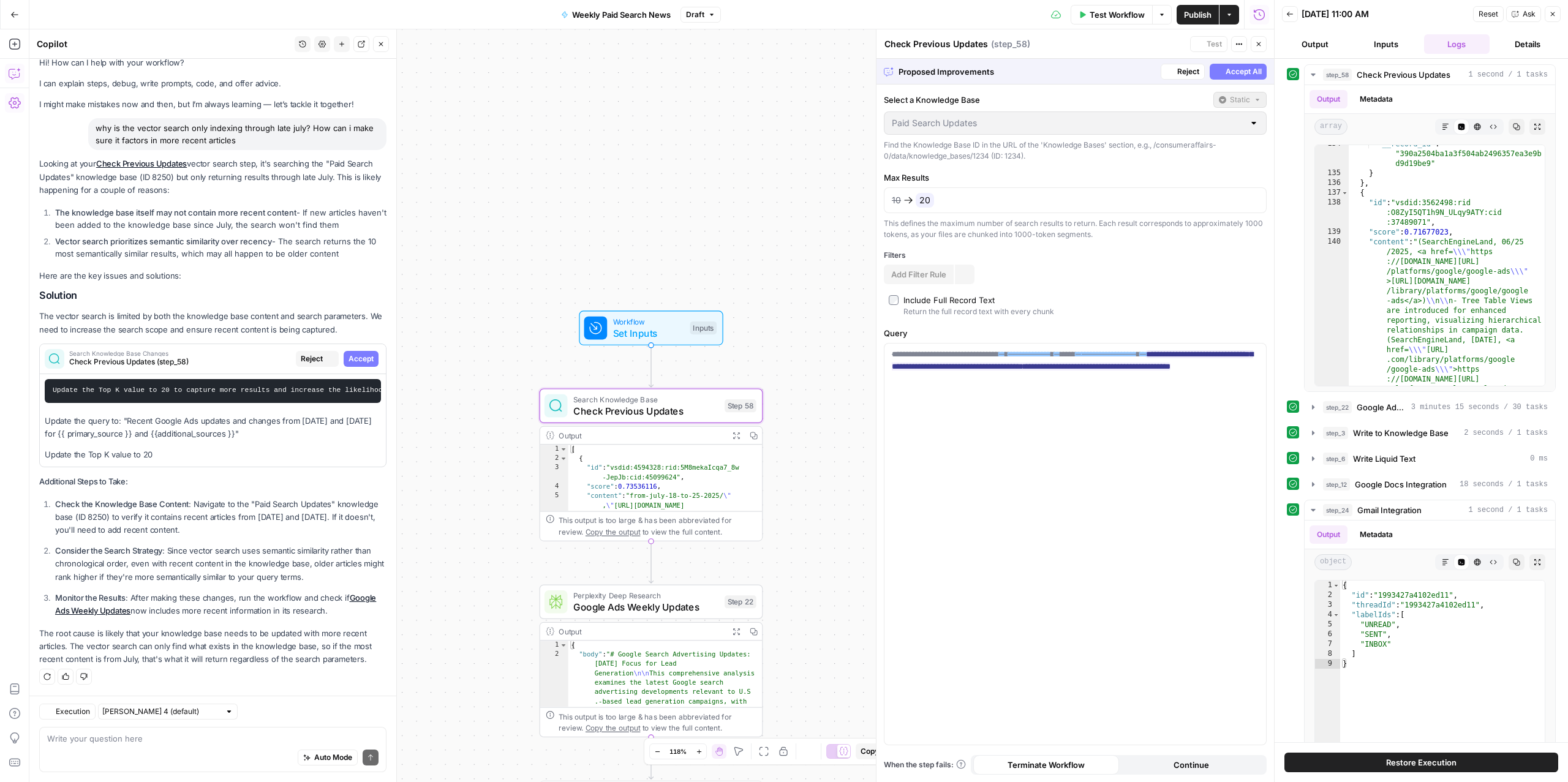
scroll to position [14, 0]
click at [1072, 371] on ins "**********" at bounding box center [1072, 361] width 361 height 21
drag, startPoint x: 1106, startPoint y: 371, endPoint x: 1041, endPoint y: 373, distance: 65.0
click at [1041, 373] on span "**********" at bounding box center [1072, 361] width 361 height 27
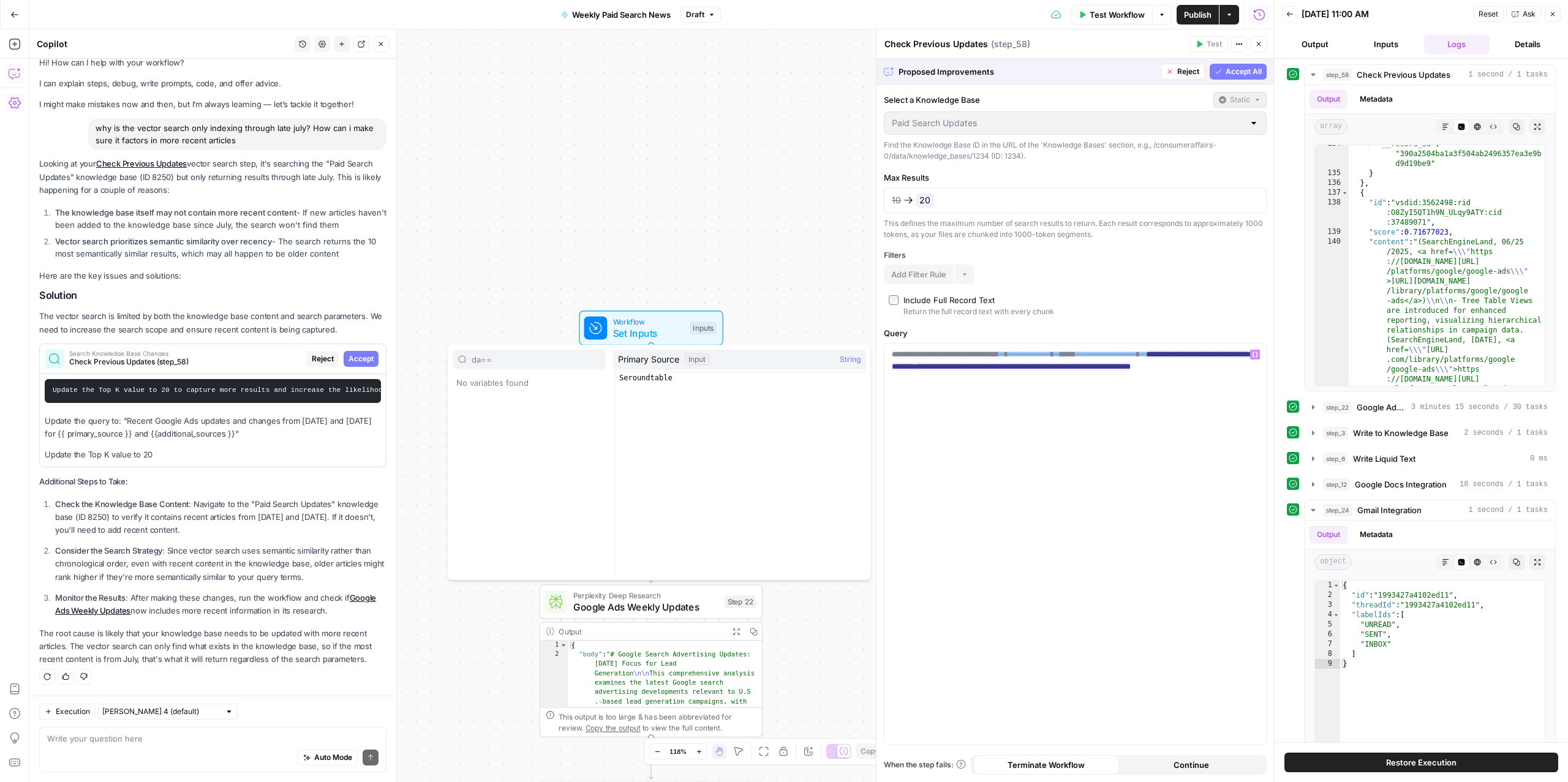
type input "da=="
click at [92, 746] on div "Auto Mode Send" at bounding box center [212, 758] width 331 height 27
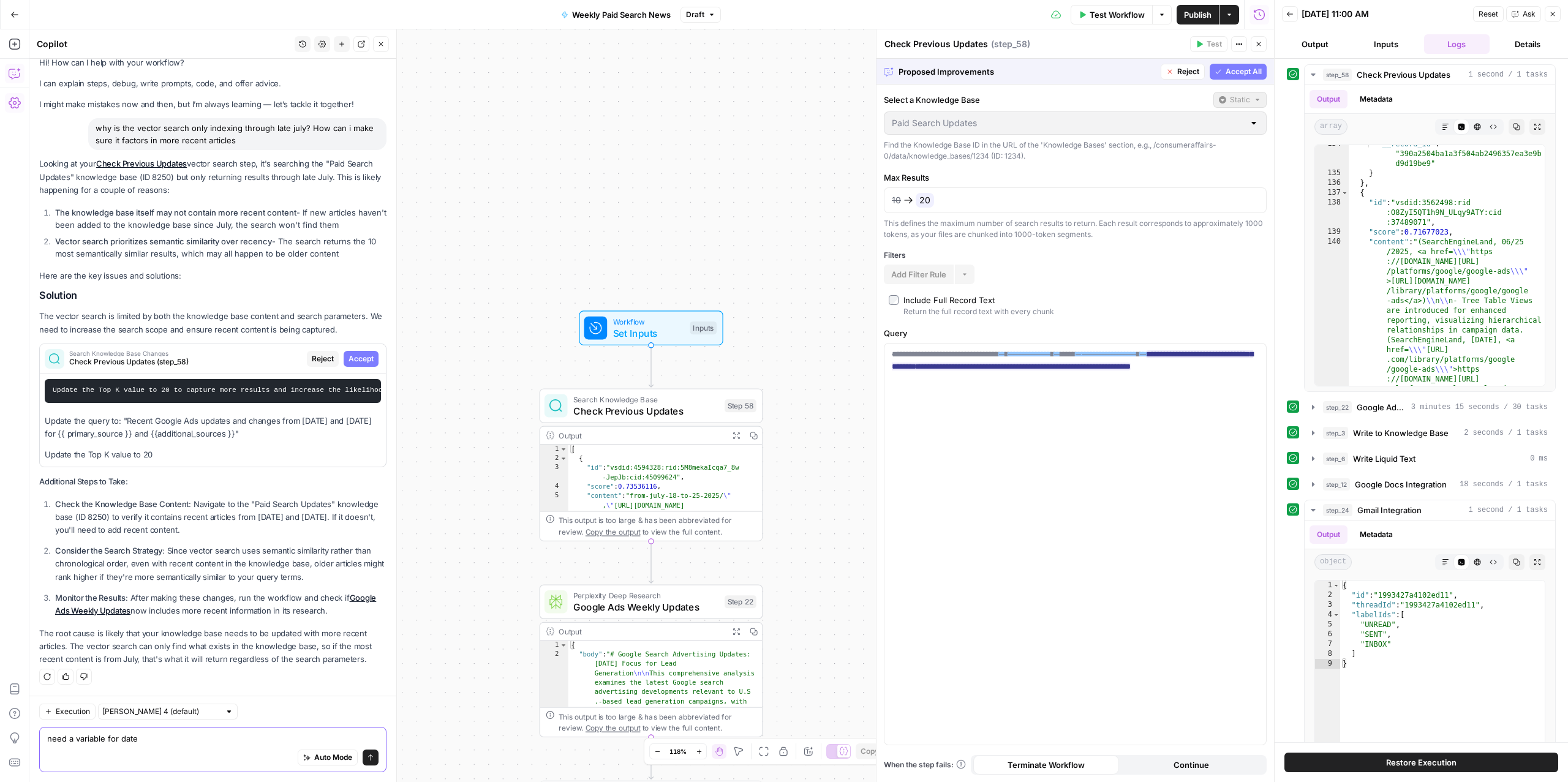
type textarea "need a variable for date"
click at [1182, 71] on span "Reject" at bounding box center [1189, 71] width 22 height 11
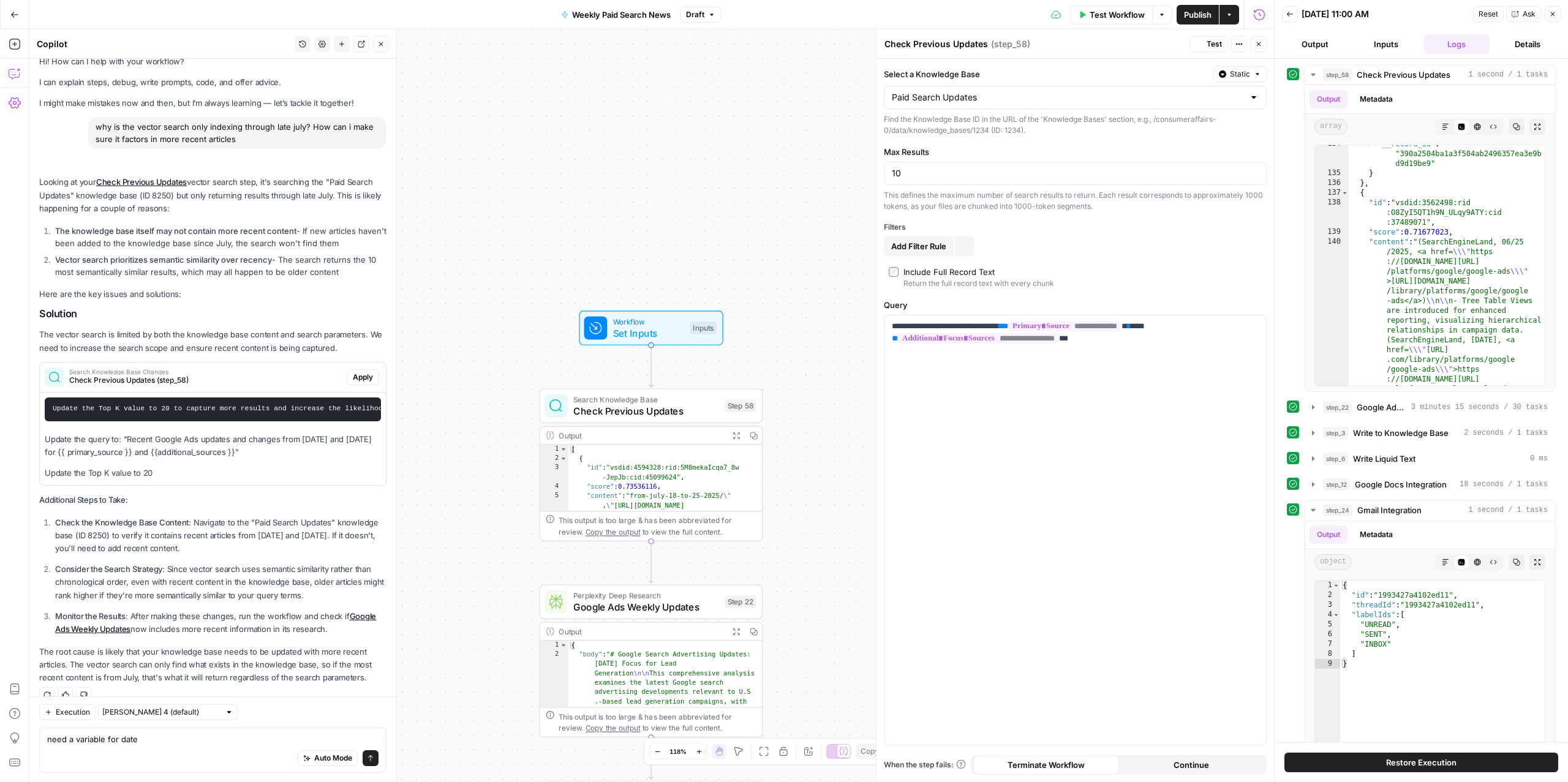
scroll to position [33, 0]
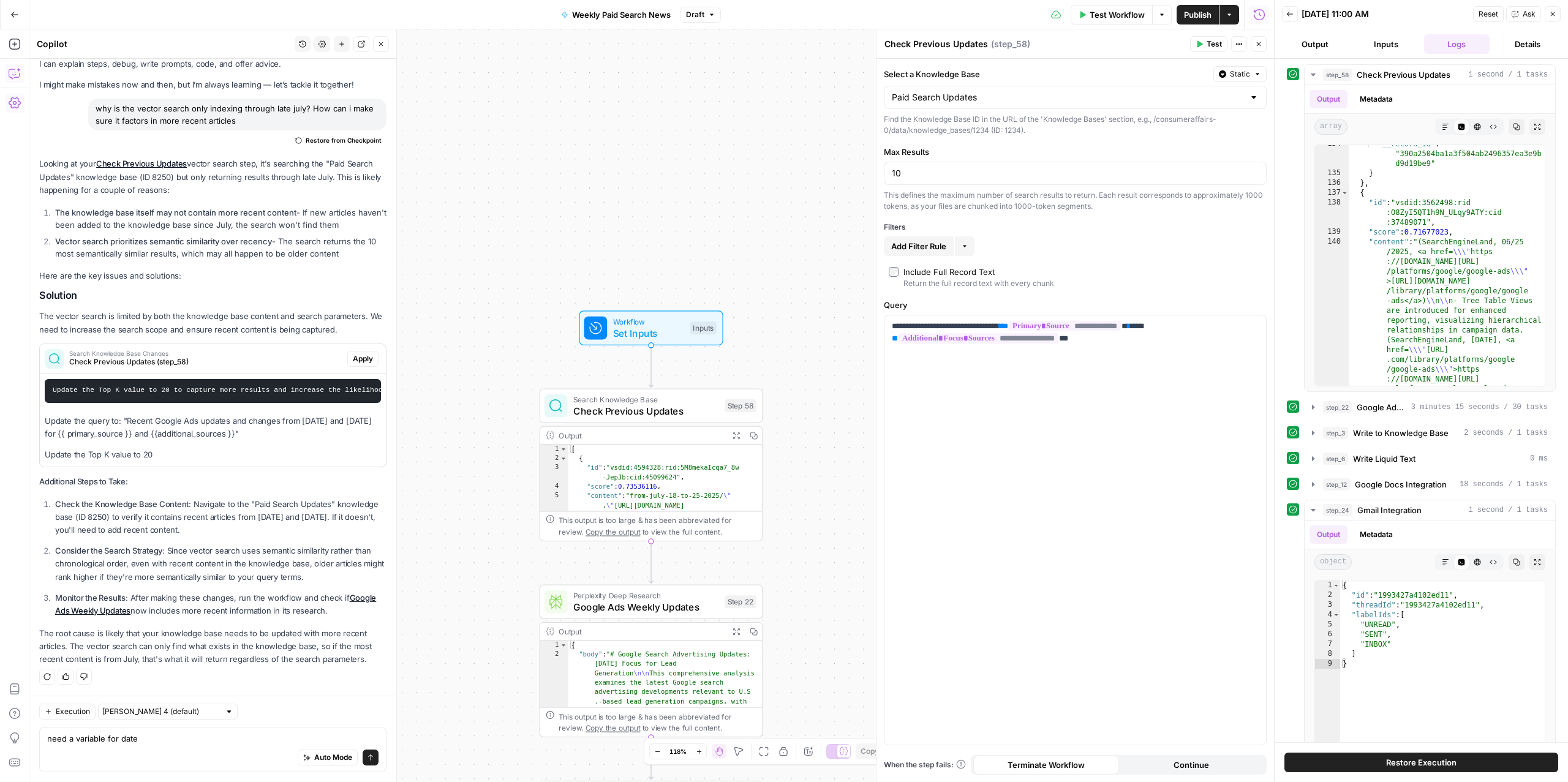
click at [1240, 75] on span "Static" at bounding box center [1240, 74] width 21 height 11
click at [1201, 129] on span "Liquid" at bounding box center [1215, 128] width 69 height 12
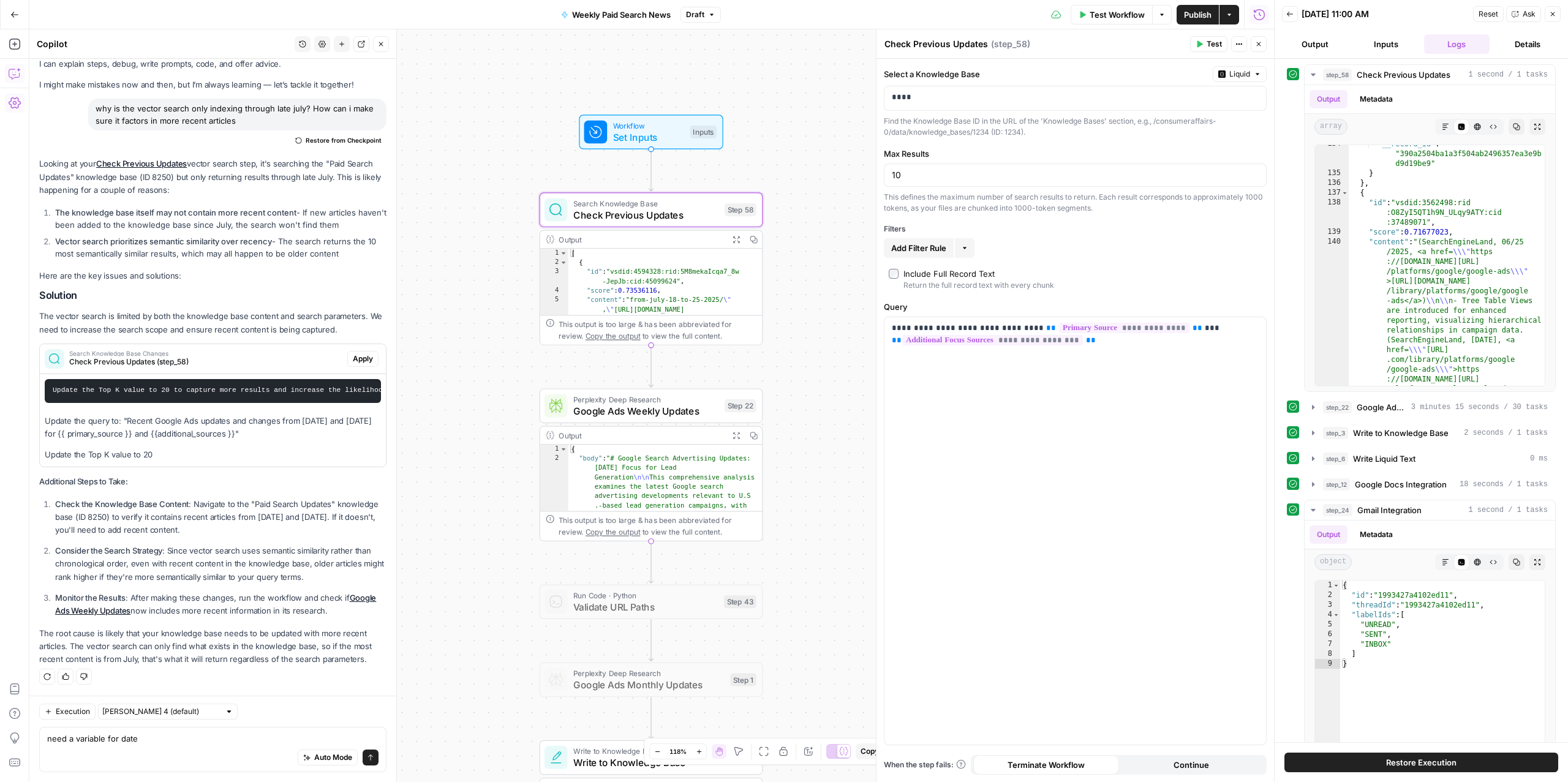
click at [365, 358] on span "Apply" at bounding box center [363, 359] width 21 height 11
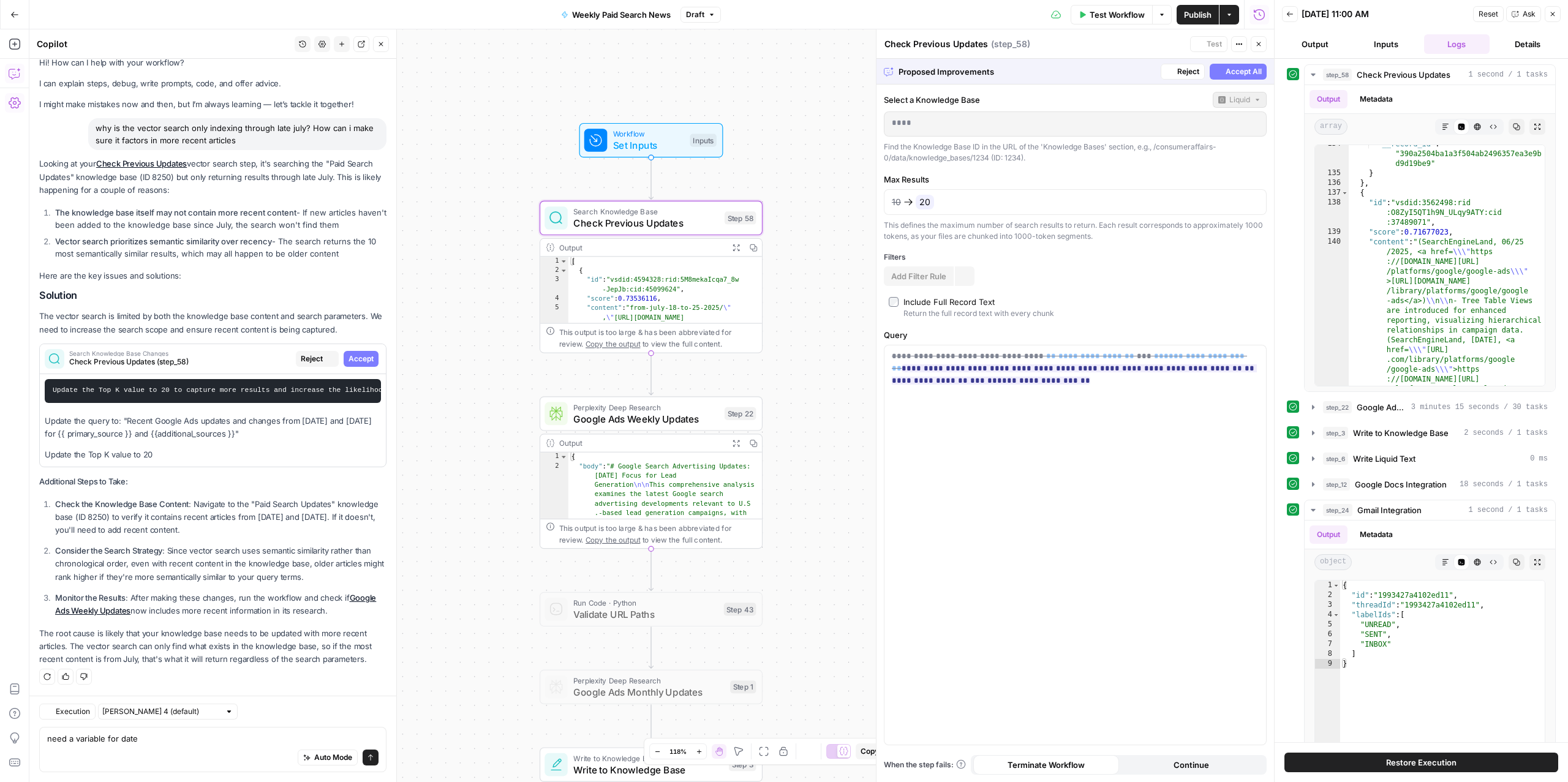
scroll to position [14, 0]
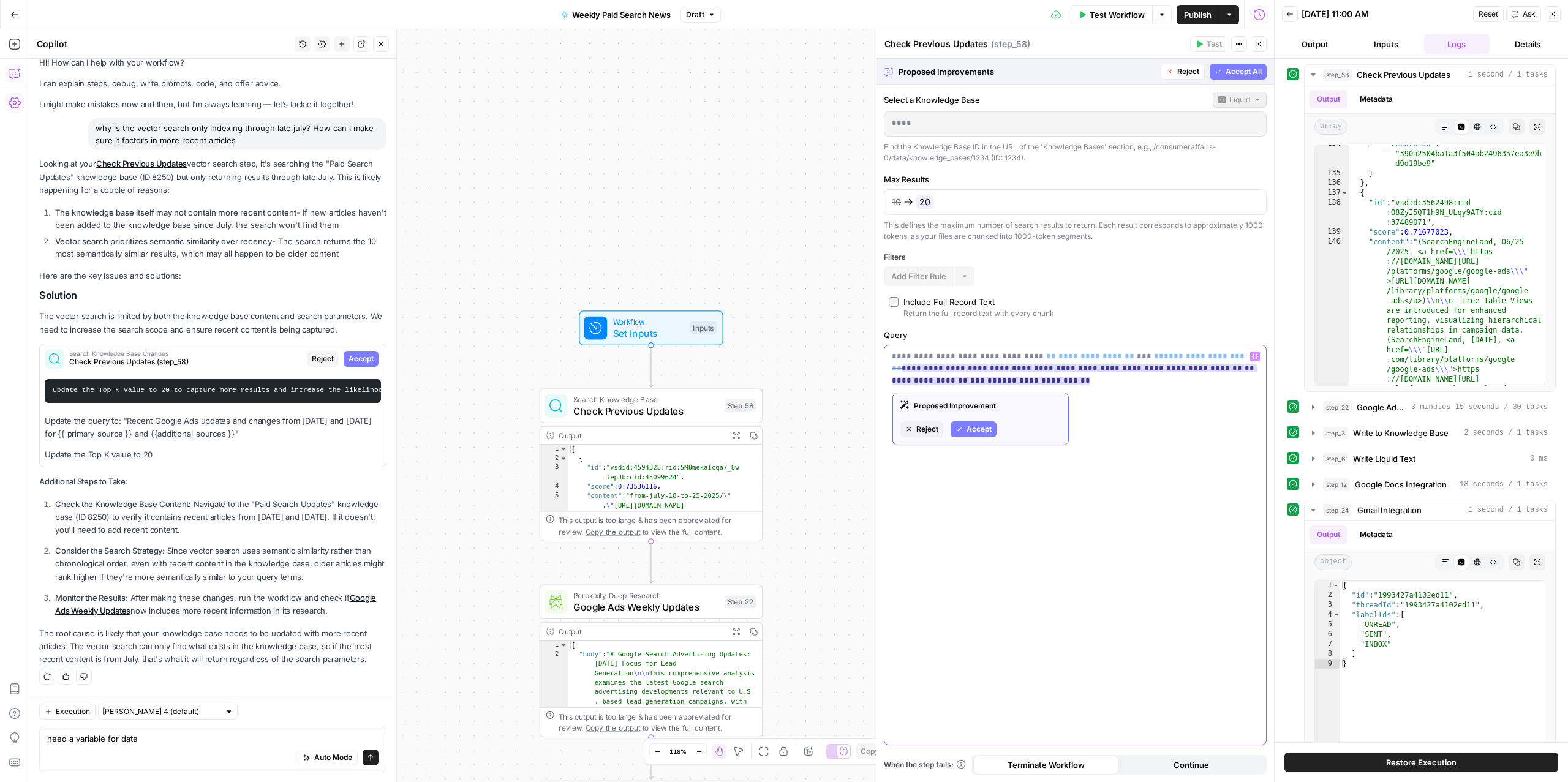
drag, startPoint x: 1105, startPoint y: 373, endPoint x: 1042, endPoint y: 370, distance: 63.1
click at [1042, 370] on ins "**********" at bounding box center [1074, 375] width 365 height 21
drag, startPoint x: 1139, startPoint y: 373, endPoint x: 1021, endPoint y: 374, distance: 118.0
click at [1021, 374] on ins "**********" at bounding box center [1074, 375] width 365 height 21
click at [158, 743] on textarea "need a variable for date" at bounding box center [212, 738] width 331 height 12
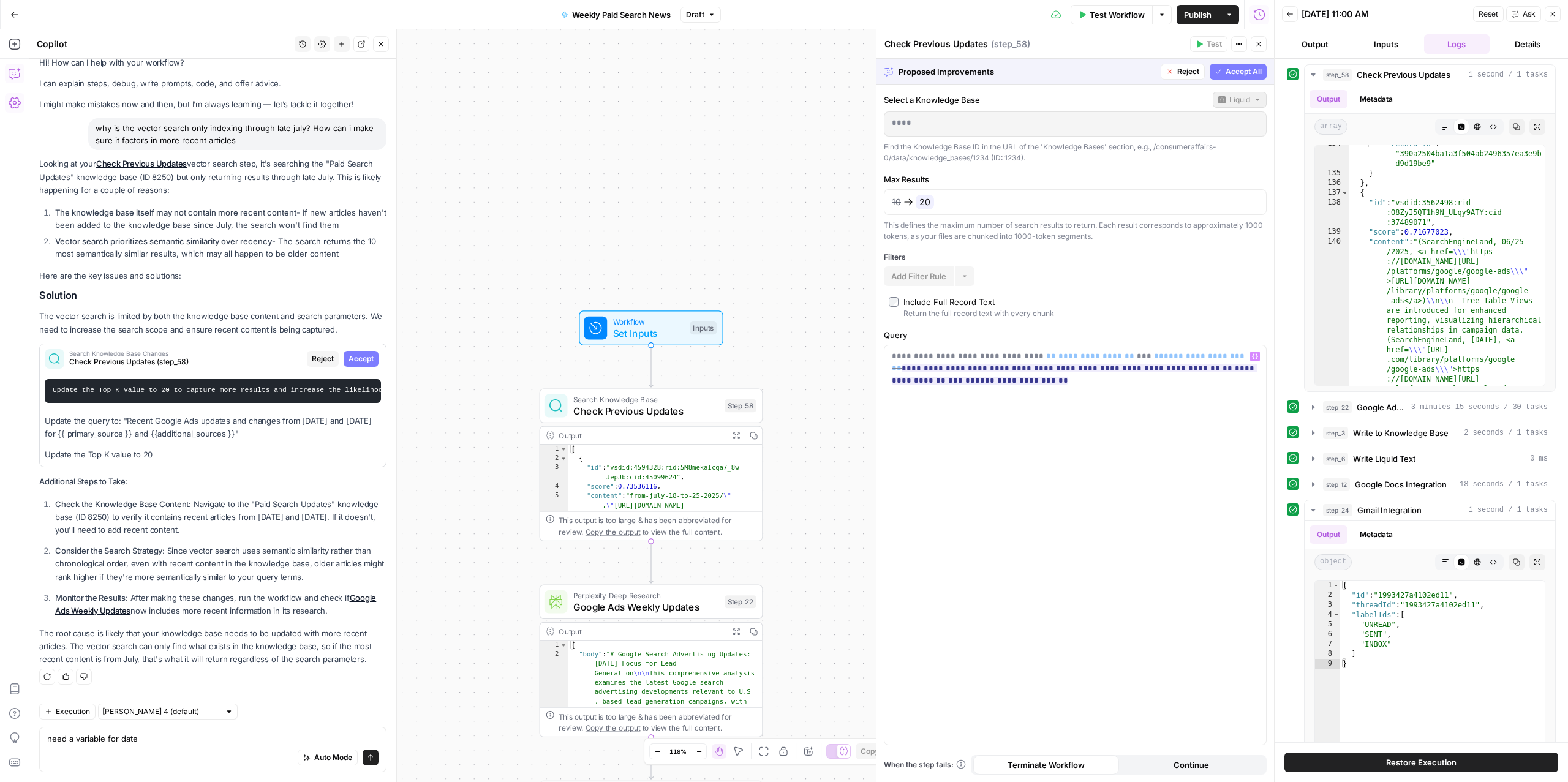
click at [158, 745] on div "Auto Mode Send" at bounding box center [212, 758] width 331 height 27
click at [158, 743] on textarea "need a variable for date" at bounding box center [212, 738] width 331 height 12
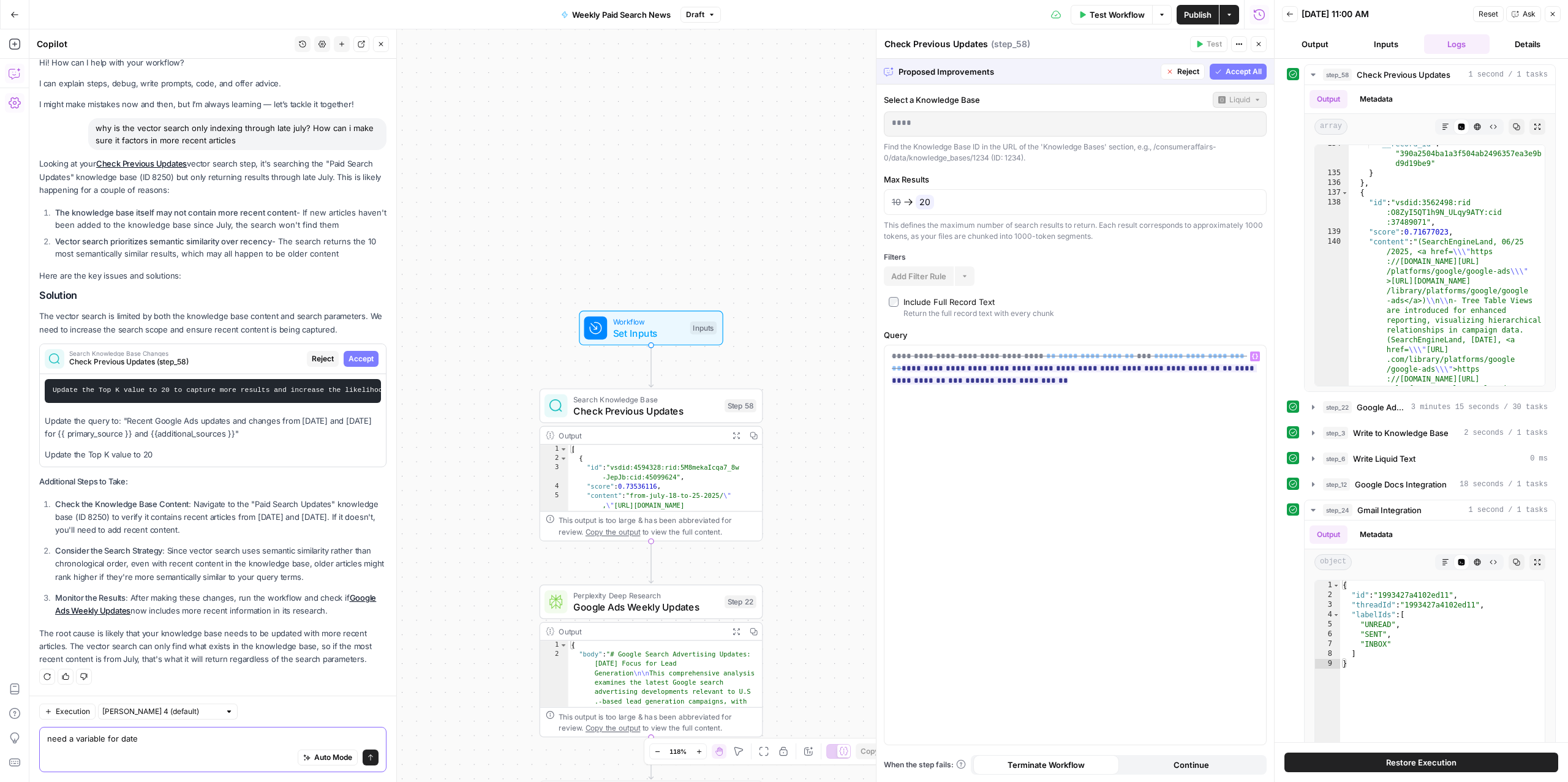
click at [158, 743] on textarea "need a variable for date" at bounding box center [212, 738] width 331 height 12
drag, startPoint x: 1137, startPoint y: 372, endPoint x: 1040, endPoint y: 373, distance: 97.0
click at [1040, 373] on ins "**********" at bounding box center [1074, 375] width 365 height 21
click at [1239, 74] on span "Accept All" at bounding box center [1243, 71] width 36 height 11
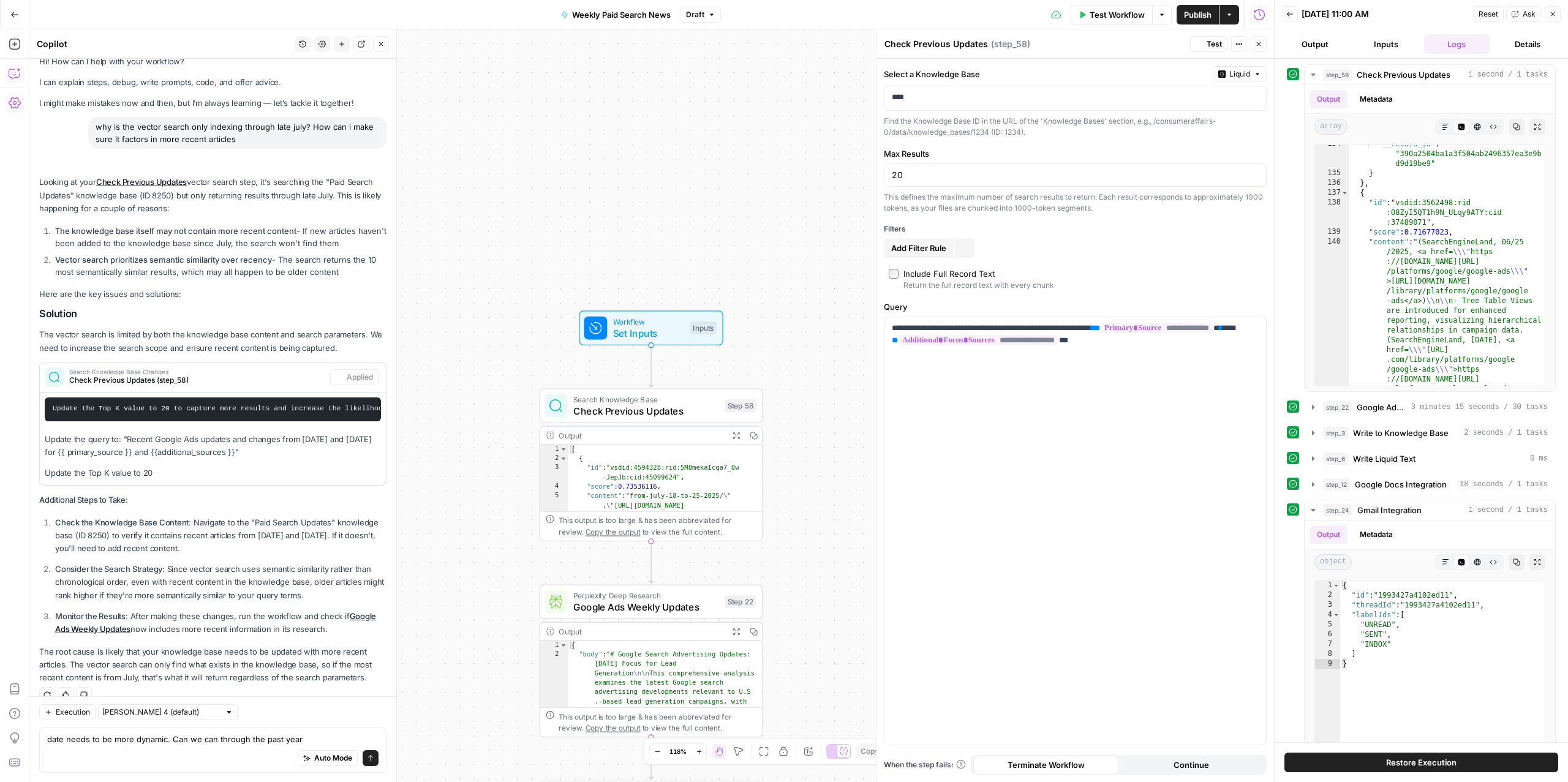
scroll to position [33, 0]
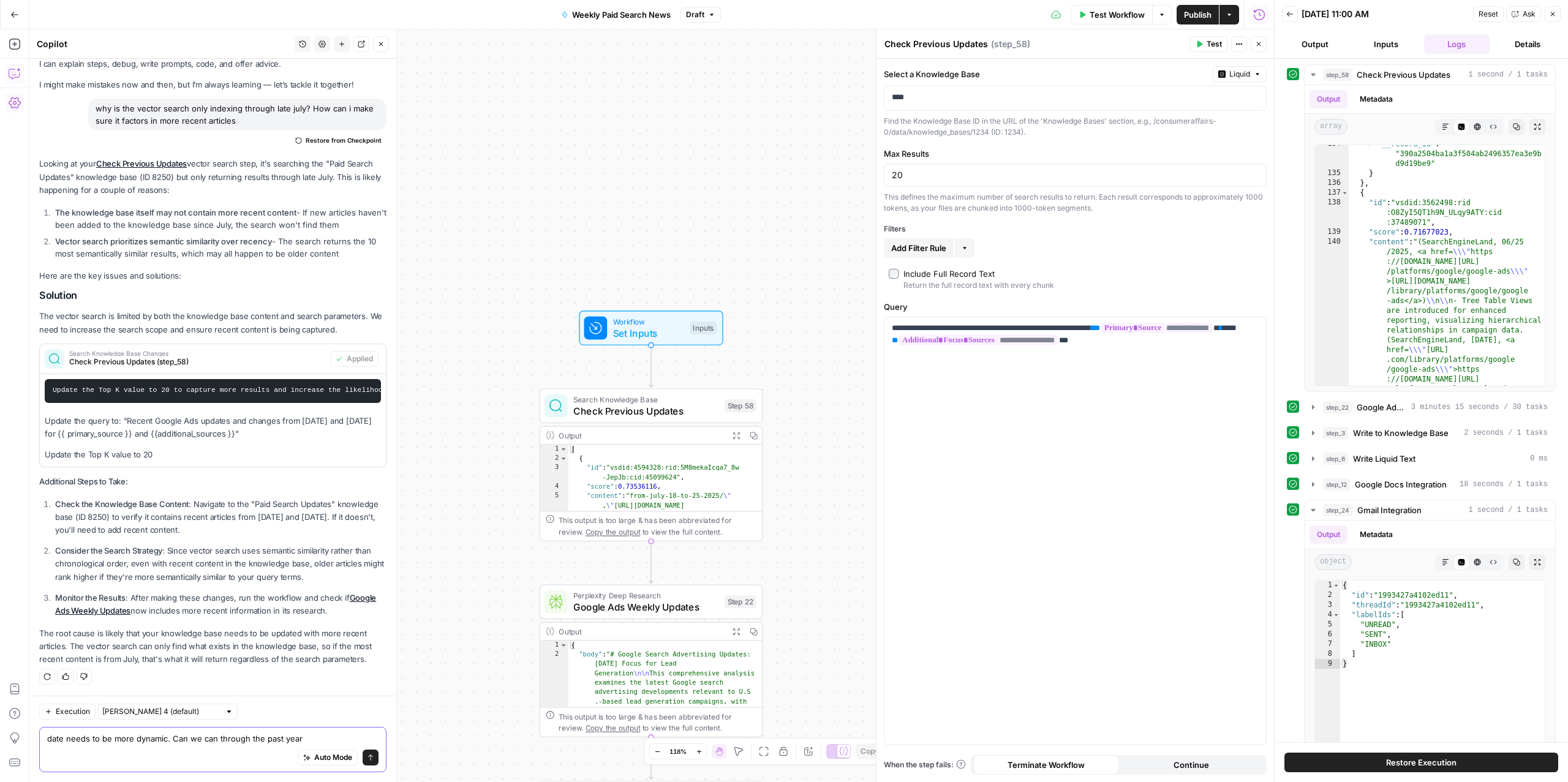
click at [313, 737] on textarea "date needs to be more dynamic. Can we can through the past year" at bounding box center [212, 738] width 331 height 12
click at [269, 739] on textarea "date needs to be more dynamic. Can we can through the past year like so" at bounding box center [212, 738] width 331 height 12
click at [215, 739] on textarea "date needs to be more dynamic. Can we can through the current year like so" at bounding box center [212, 738] width 331 height 12
type textarea "date needs to be more dynamic. Can we can go through the current year like so"
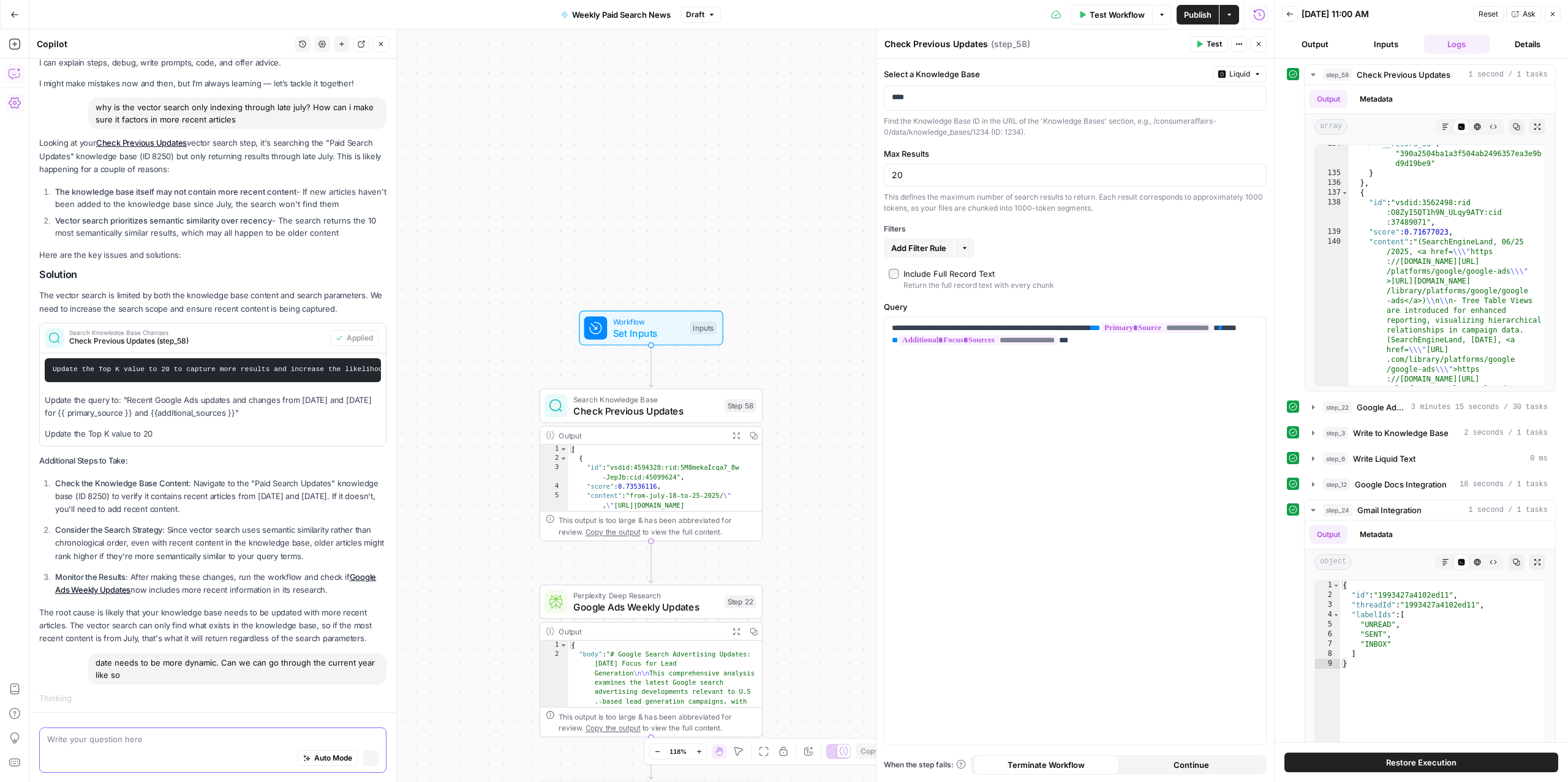
scroll to position [37, 0]
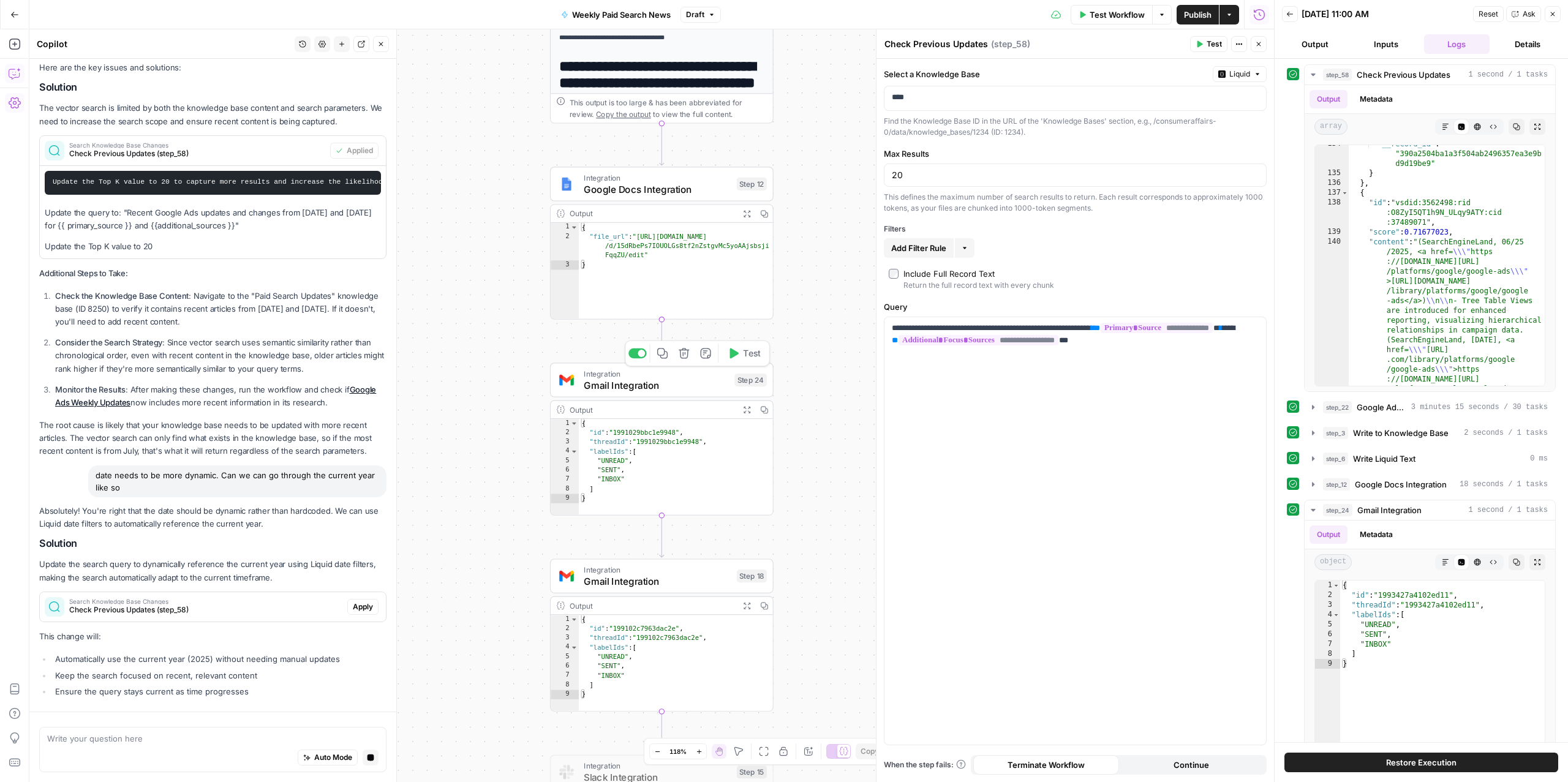
click at [629, 384] on span "Gmail Integration" at bounding box center [657, 385] width 146 height 15
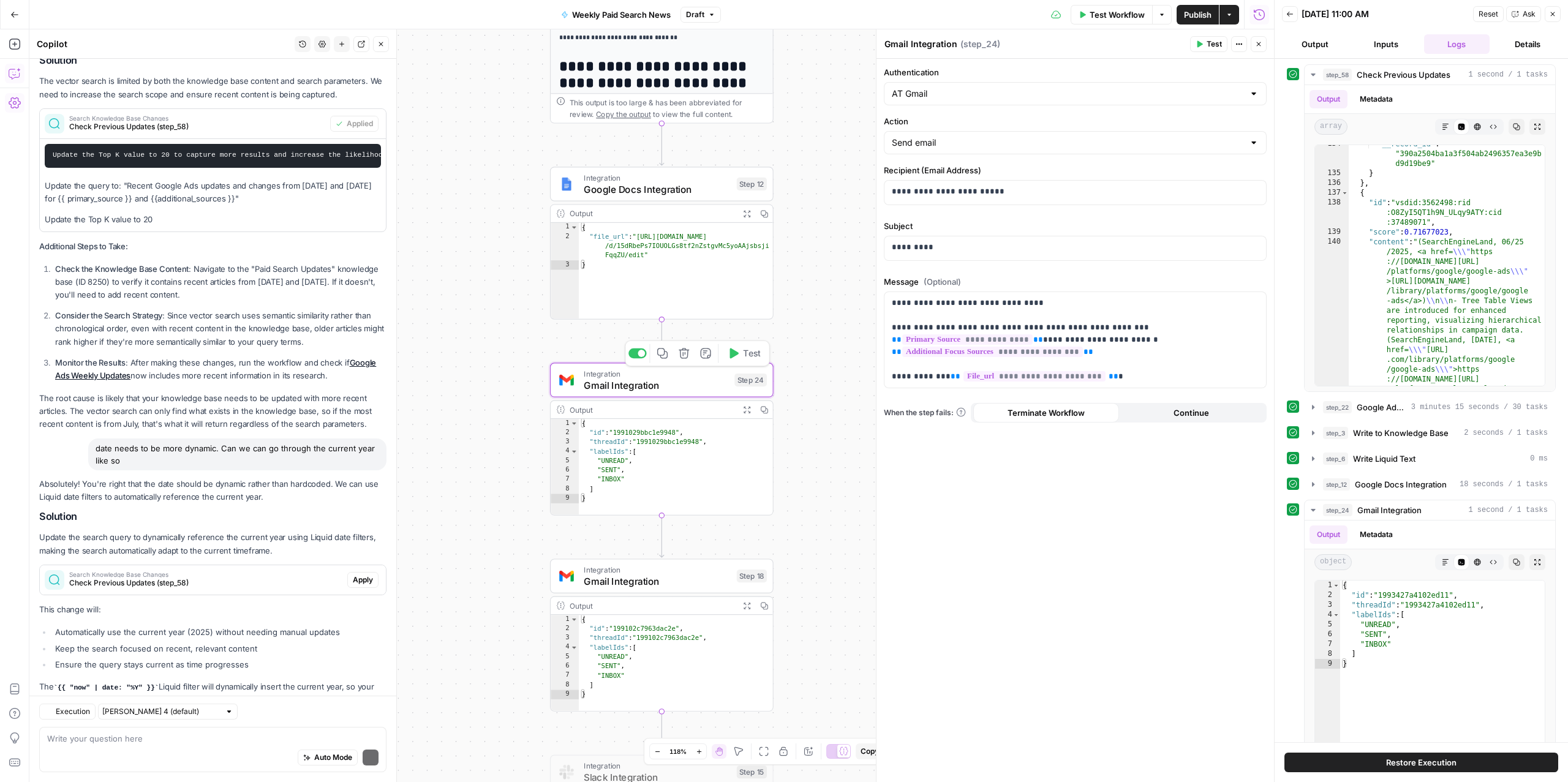
scroll to position [322, 0]
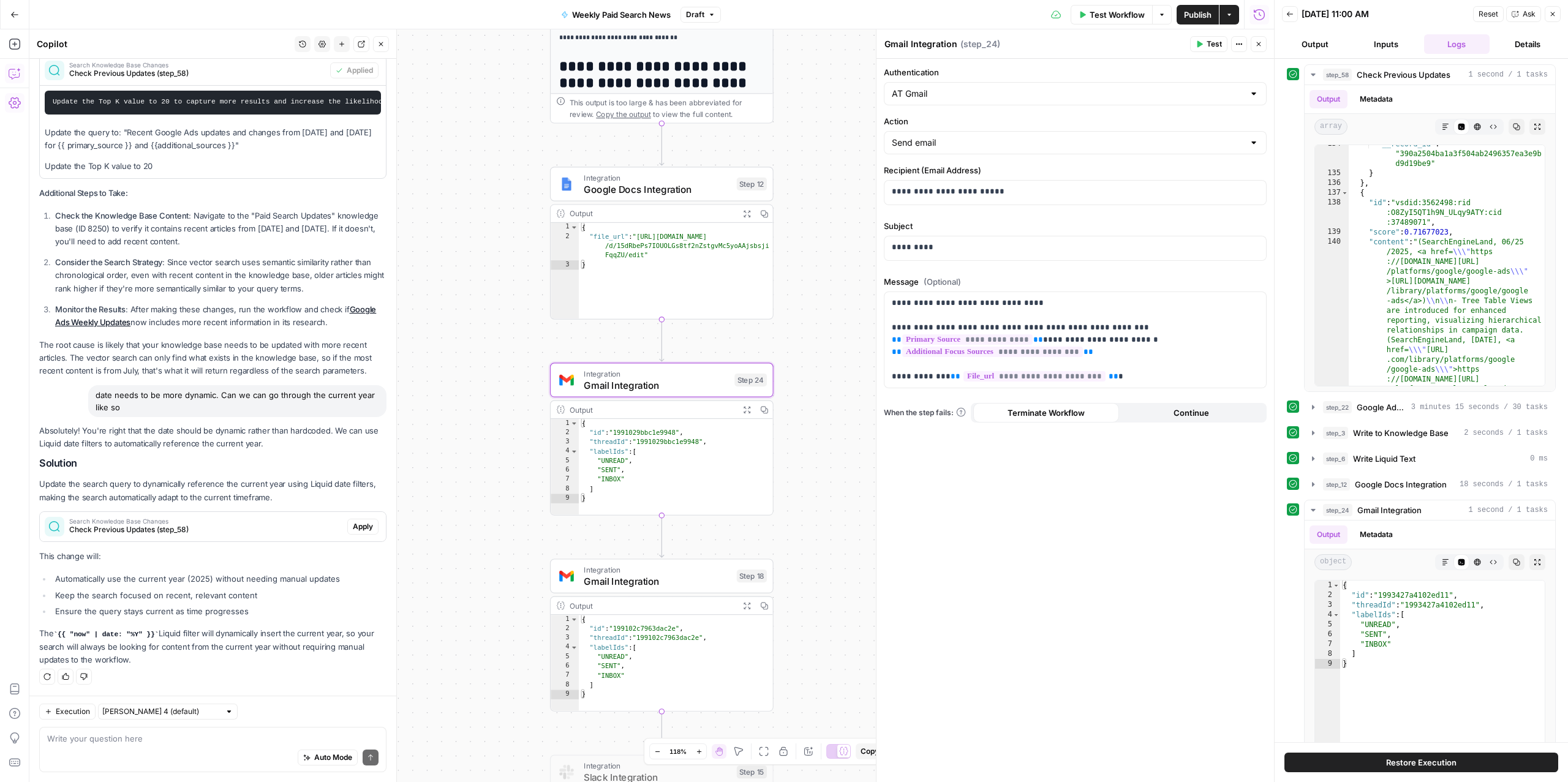
click at [627, 580] on span "Gmail Integration" at bounding box center [658, 581] width 147 height 15
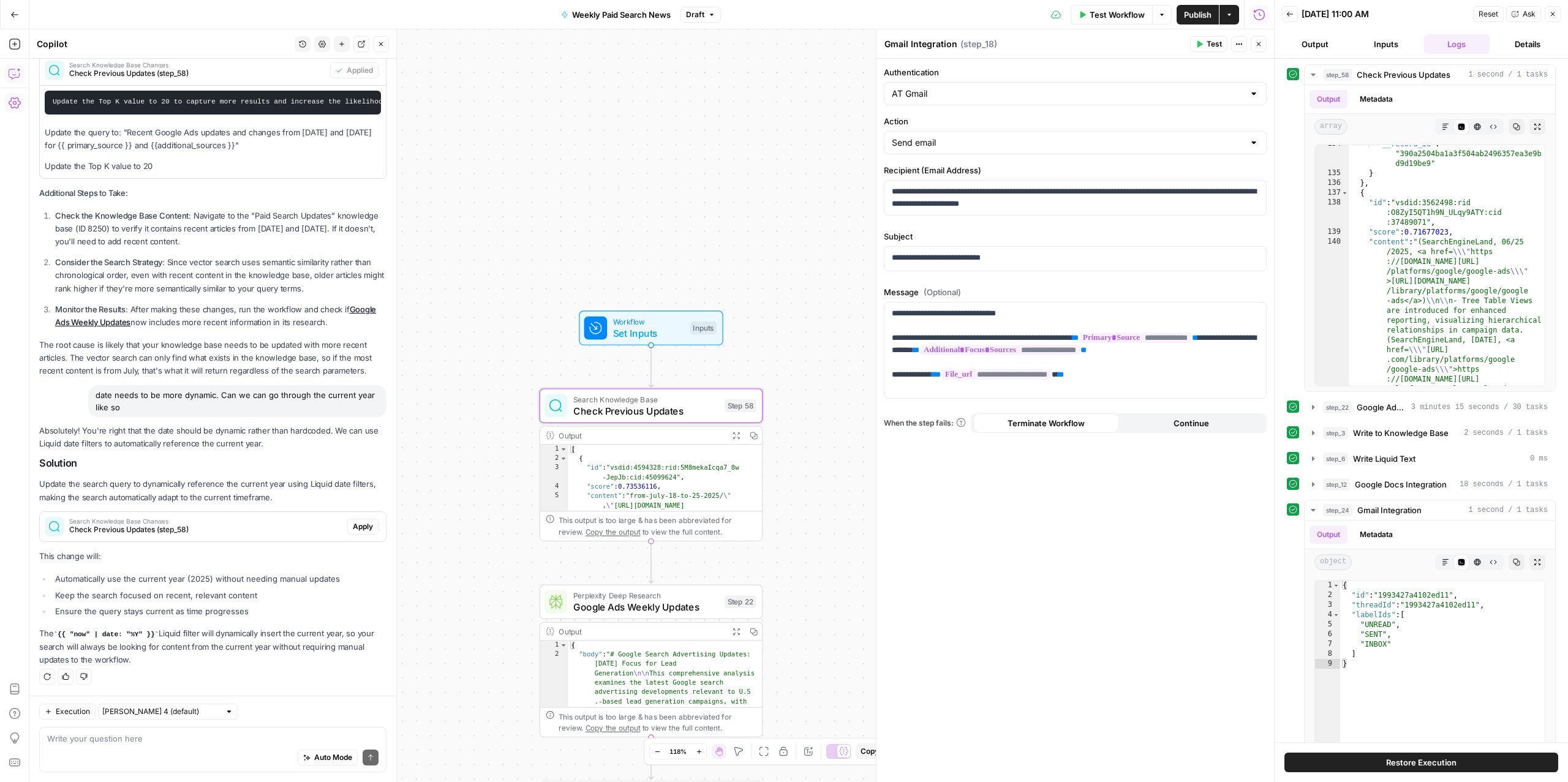
click at [265, 521] on span "Search Knowledge Base Changes" at bounding box center [206, 521] width 273 height 6
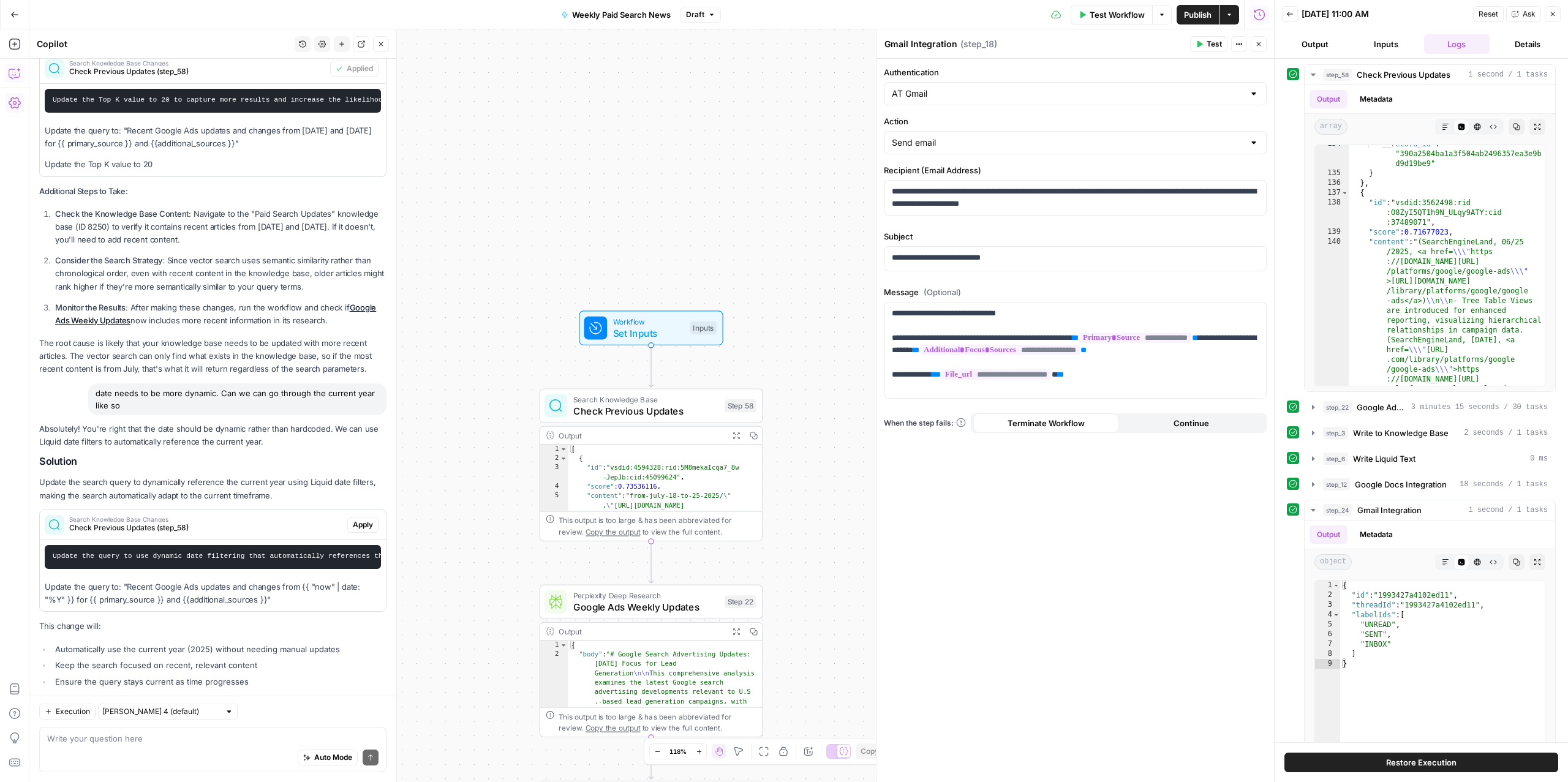
scroll to position [395, 0]
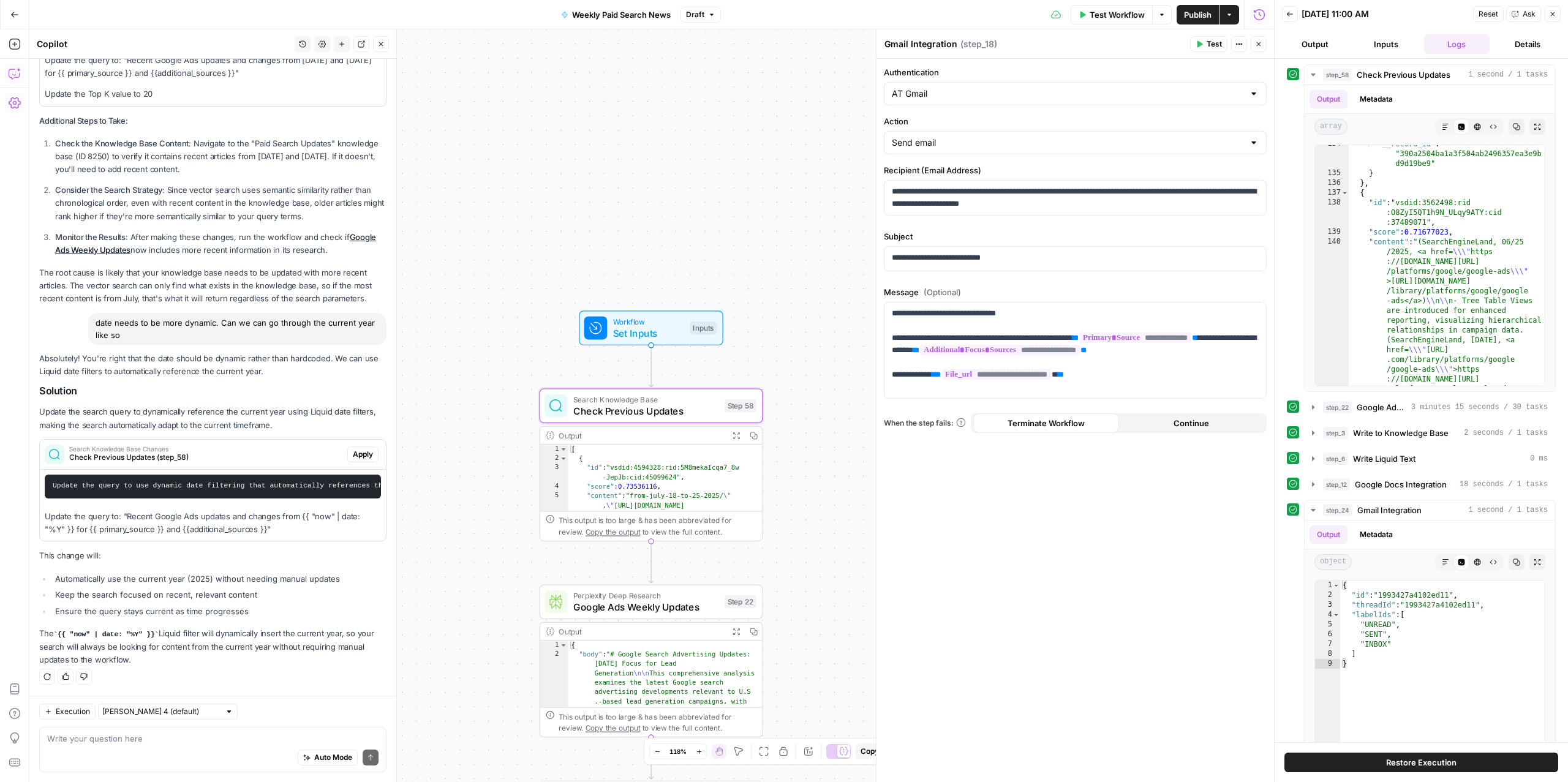
click at [361, 456] on span "Apply" at bounding box center [363, 454] width 21 height 11
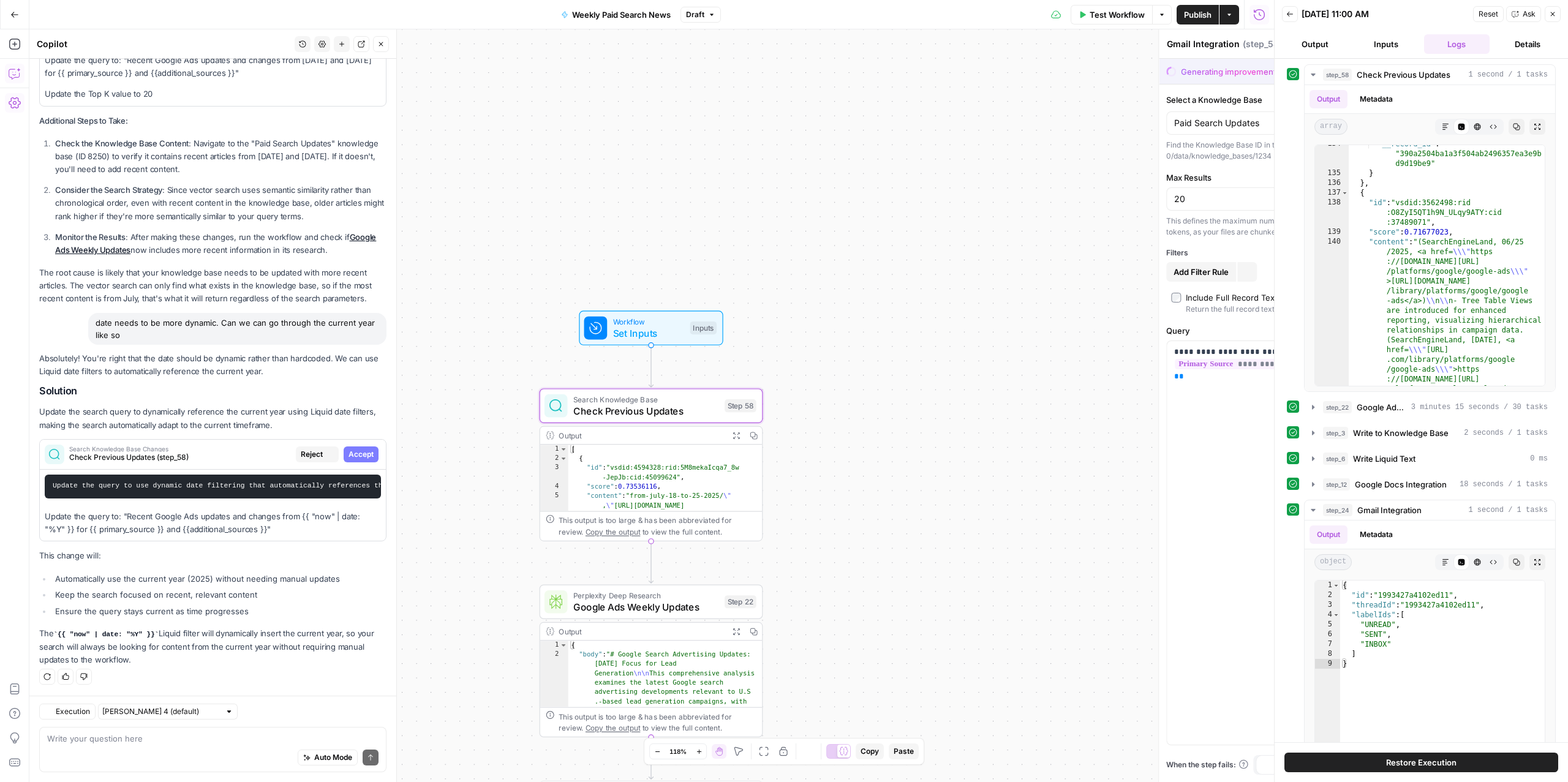
type textarea "Check Previous Updates"
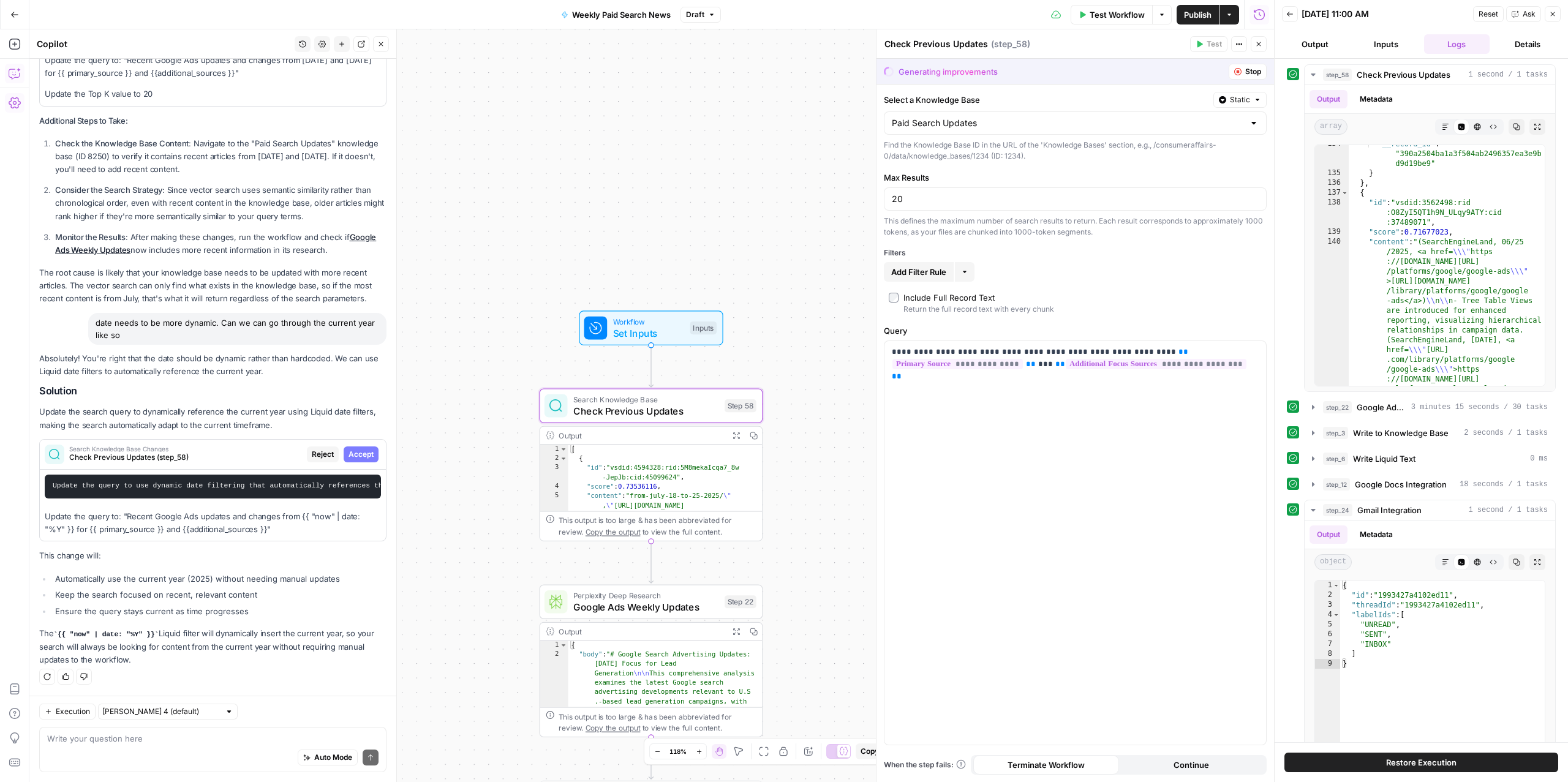
click at [312, 451] on span "Reject" at bounding box center [323, 454] width 22 height 11
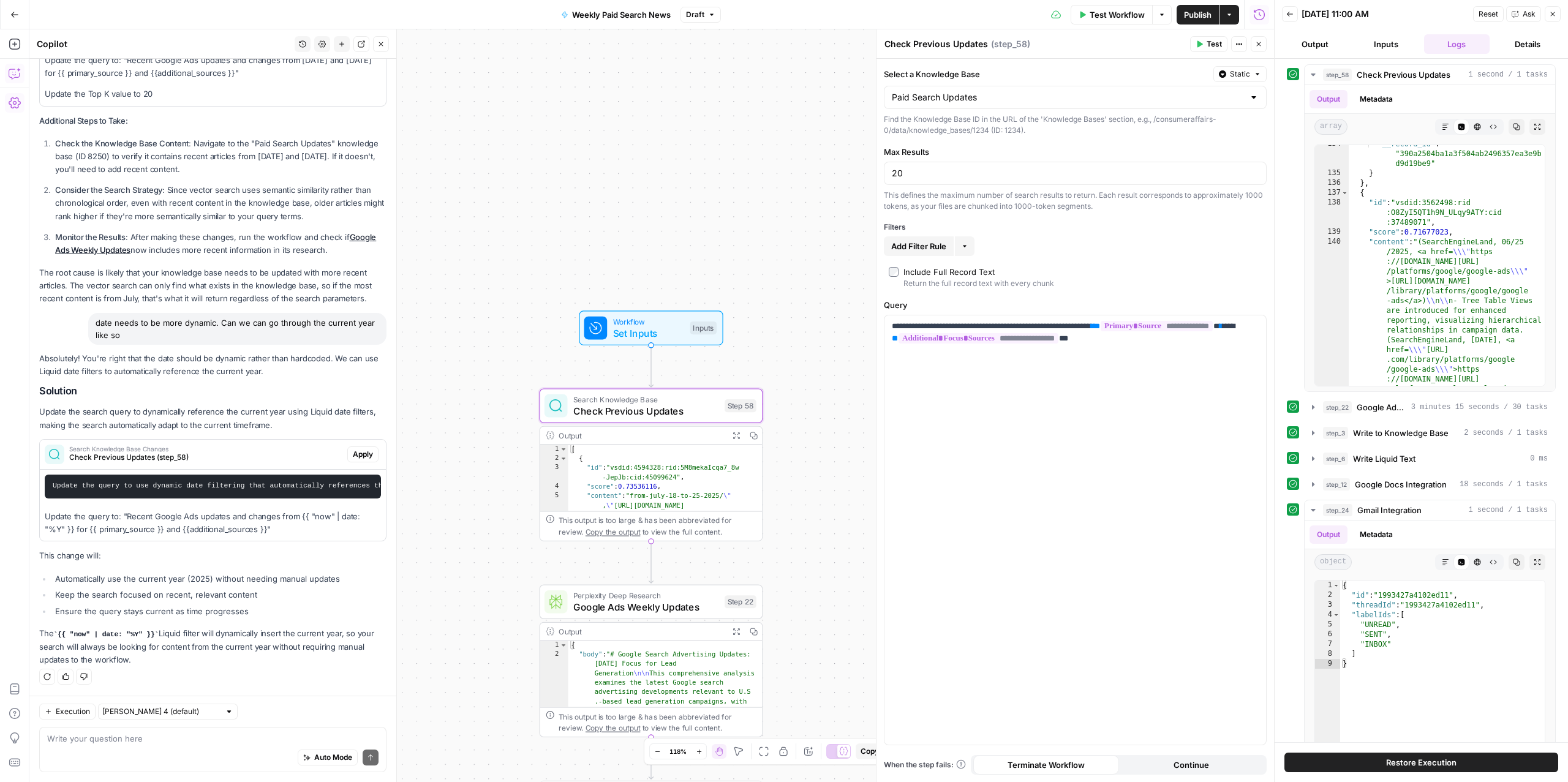
click at [359, 451] on span "Apply" at bounding box center [363, 454] width 21 height 11
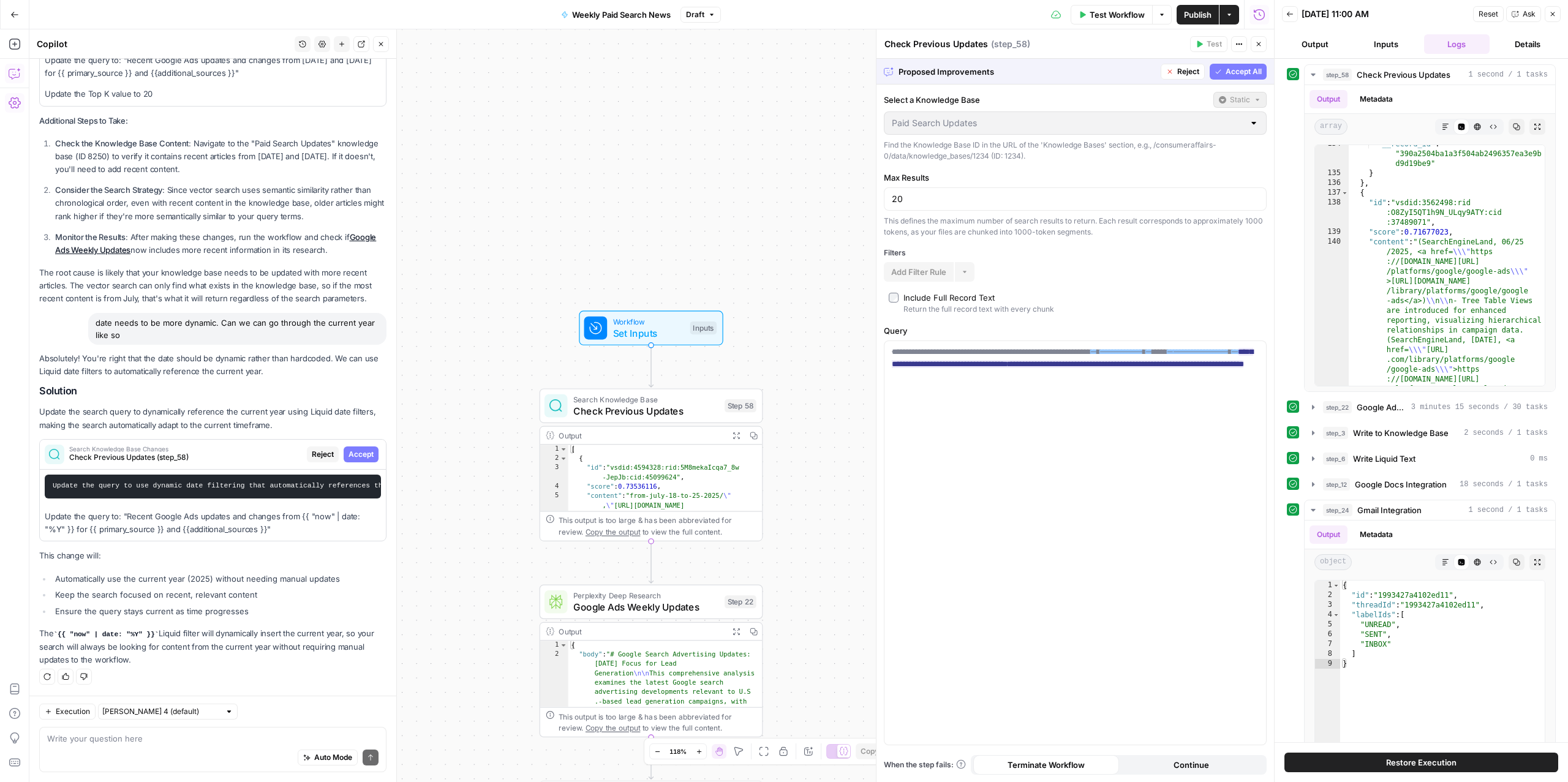
click at [1253, 71] on span "Accept All" at bounding box center [1243, 71] width 36 height 11
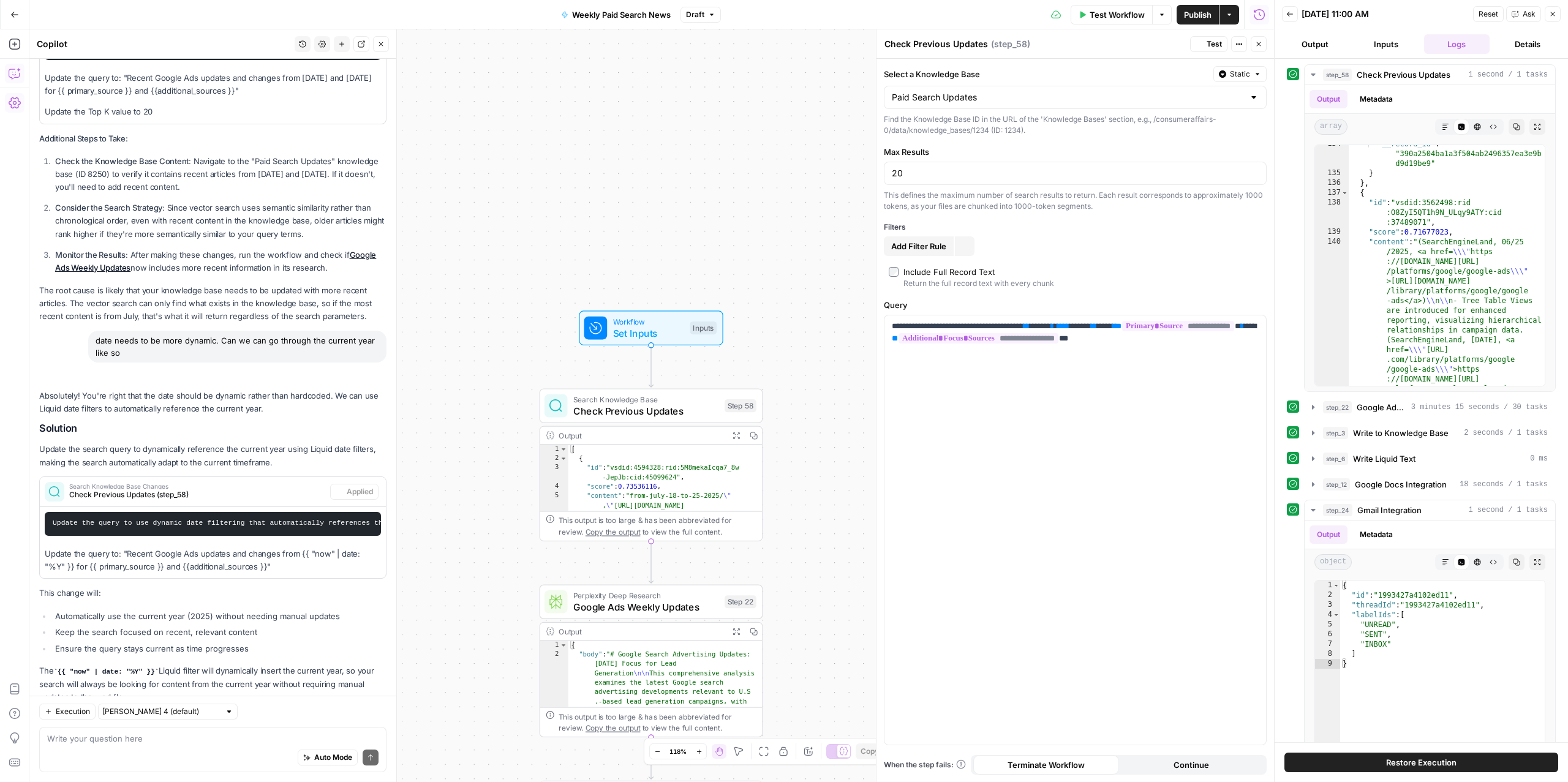
scroll to position [414, 0]
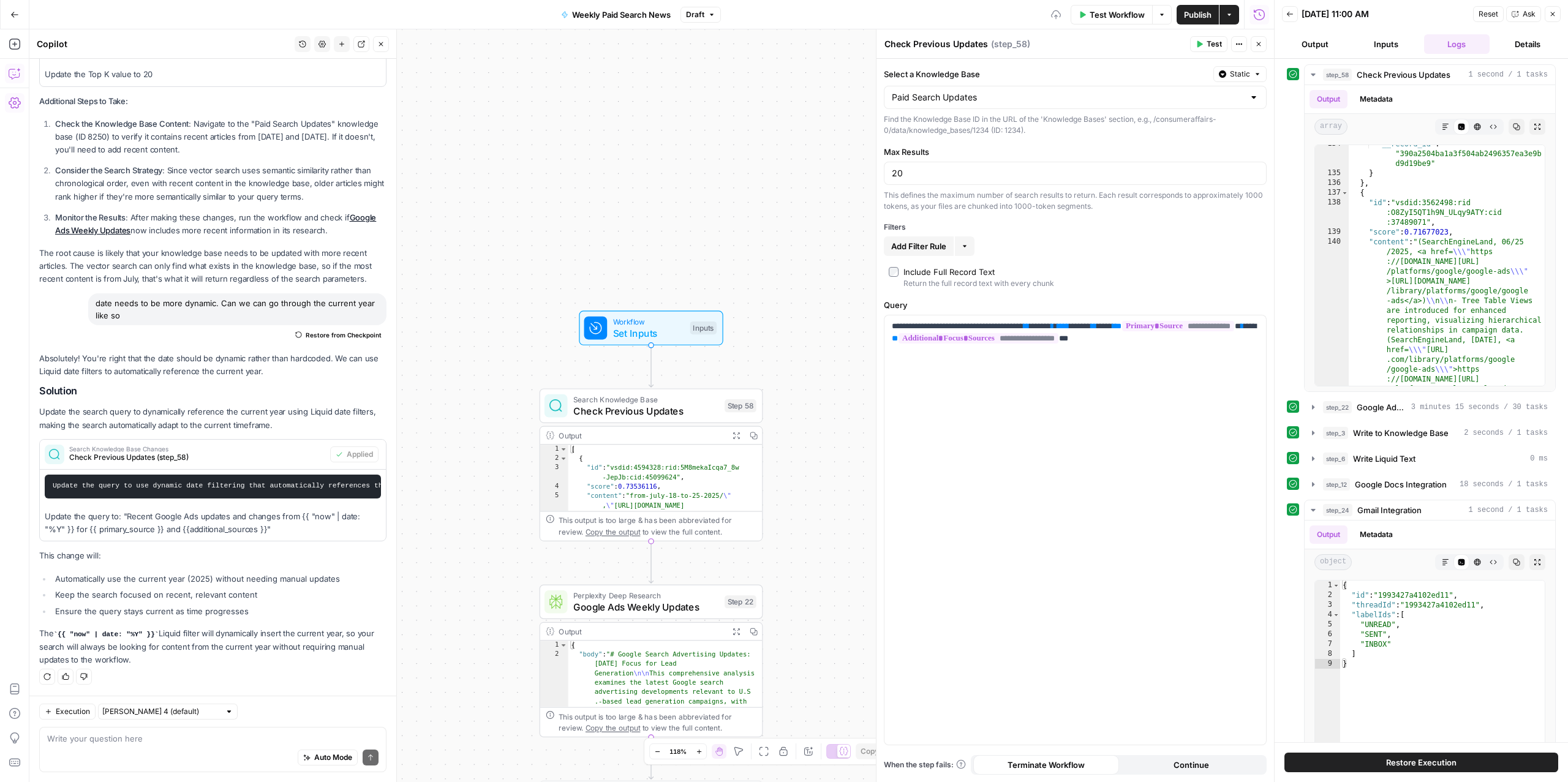
click at [1244, 71] on span "Static" at bounding box center [1240, 74] width 21 height 11
click at [1197, 137] on div "Set value with Liquid" at bounding box center [1211, 140] width 87 height 11
click at [1128, 597] on div "**********" at bounding box center [1076, 531] width 382 height 428
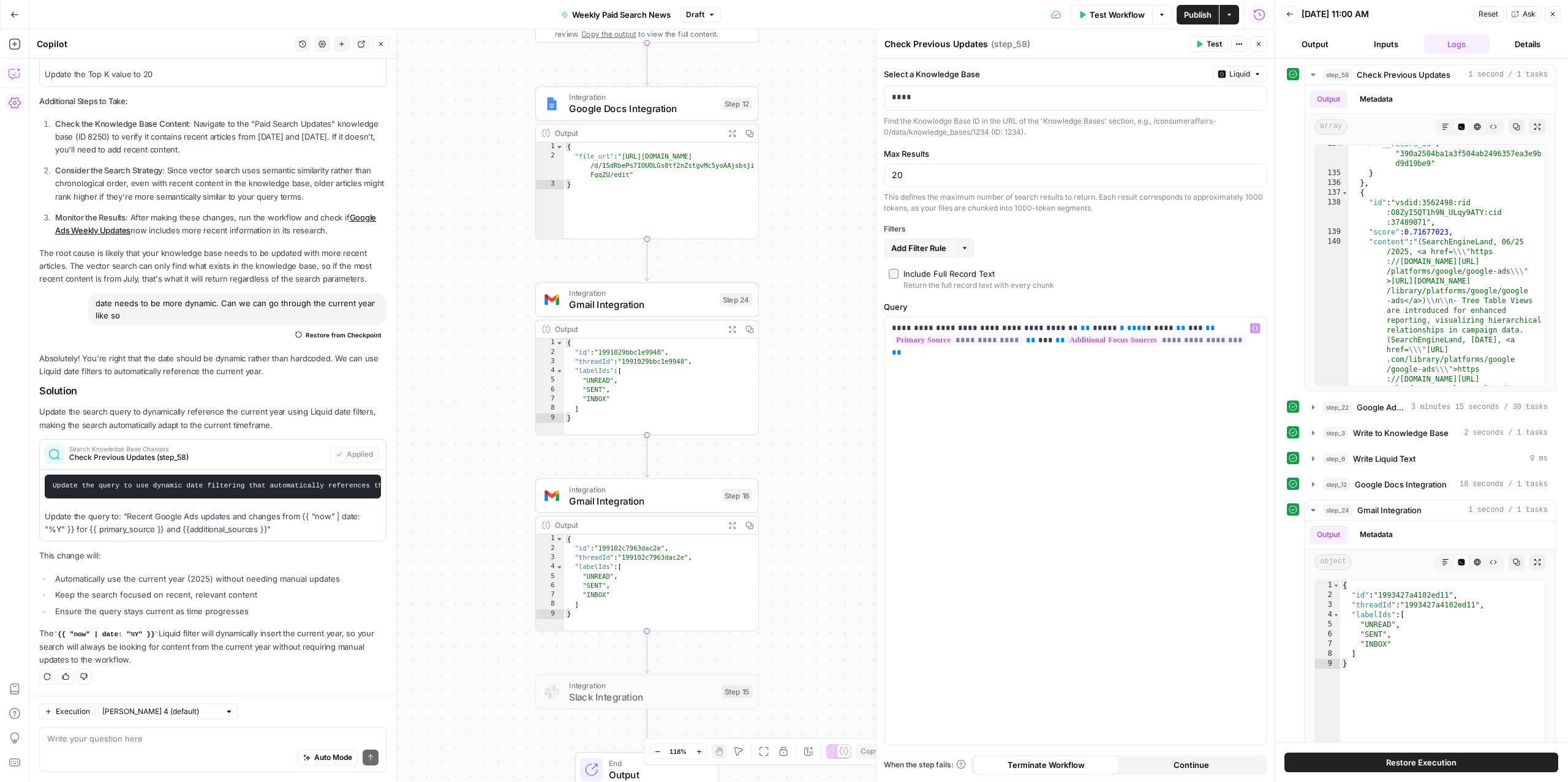
click at [643, 505] on span "Gmail Integration" at bounding box center [642, 500] width 147 height 15
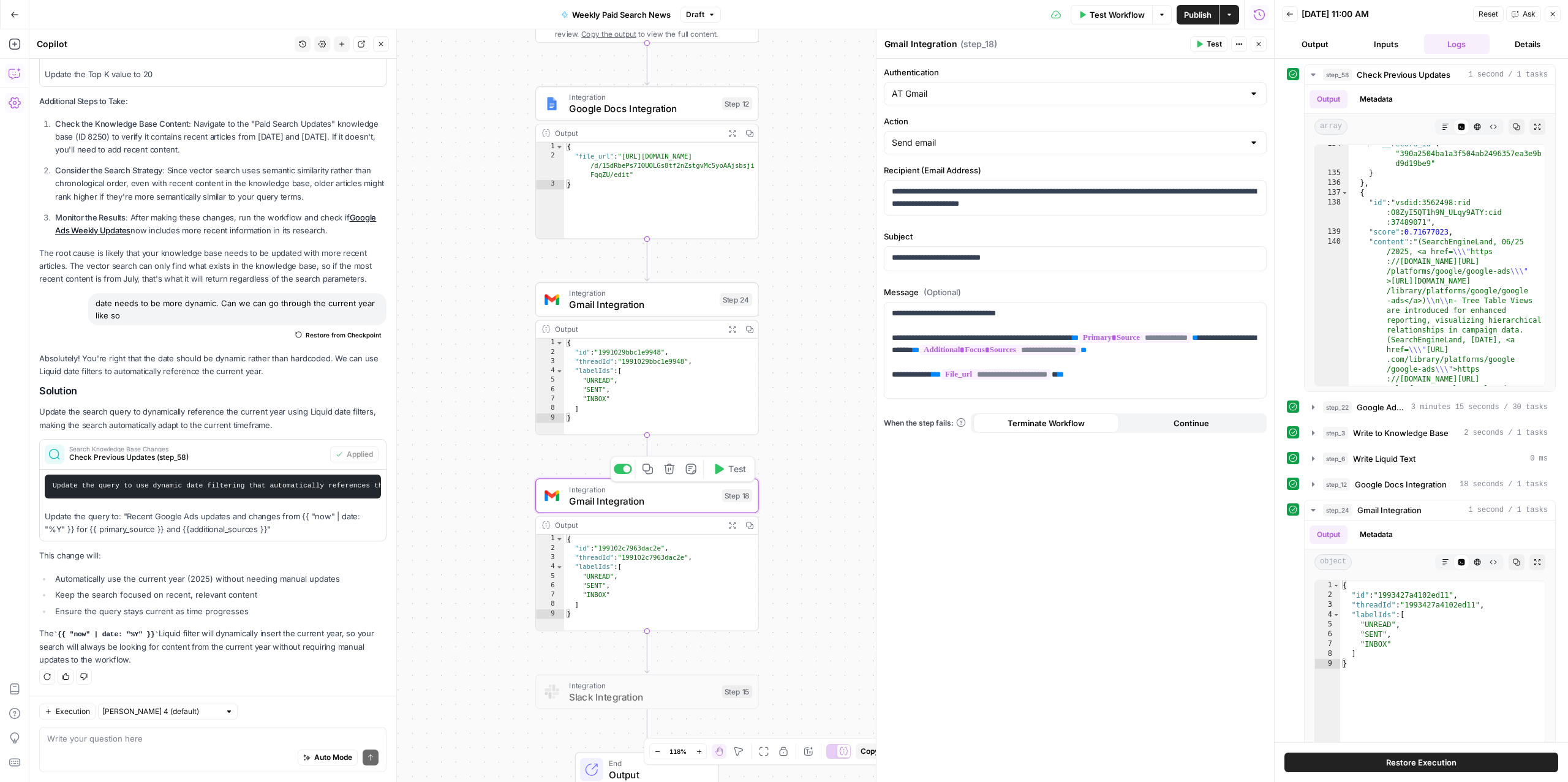
click at [627, 475] on div "Copy step Delete step Add Note Test" at bounding box center [683, 469] width 146 height 26
click at [627, 471] on div at bounding box center [626, 469] width 8 height 8
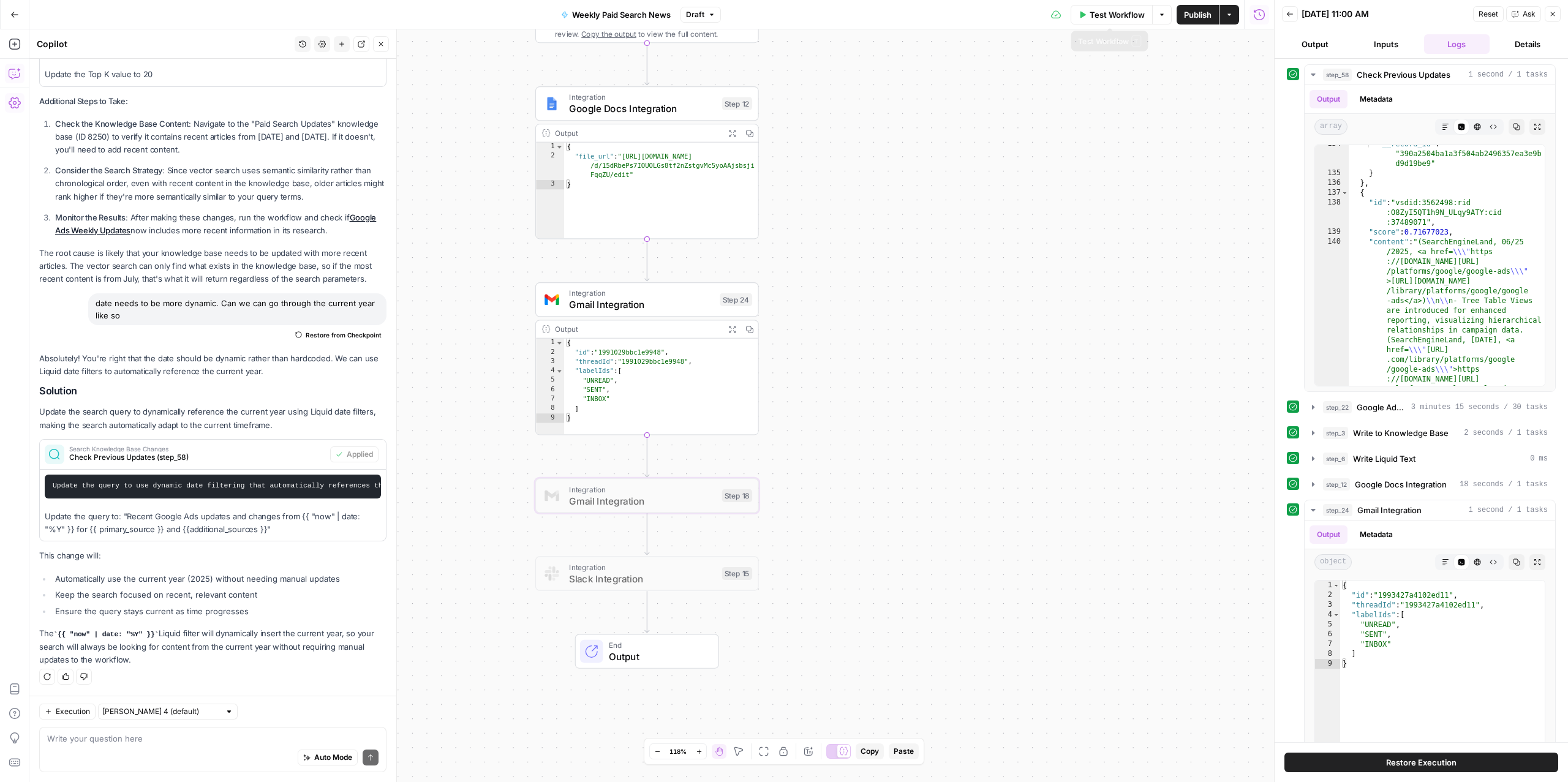
click at [1118, 16] on span "Test Workflow" at bounding box center [1117, 15] width 55 height 12
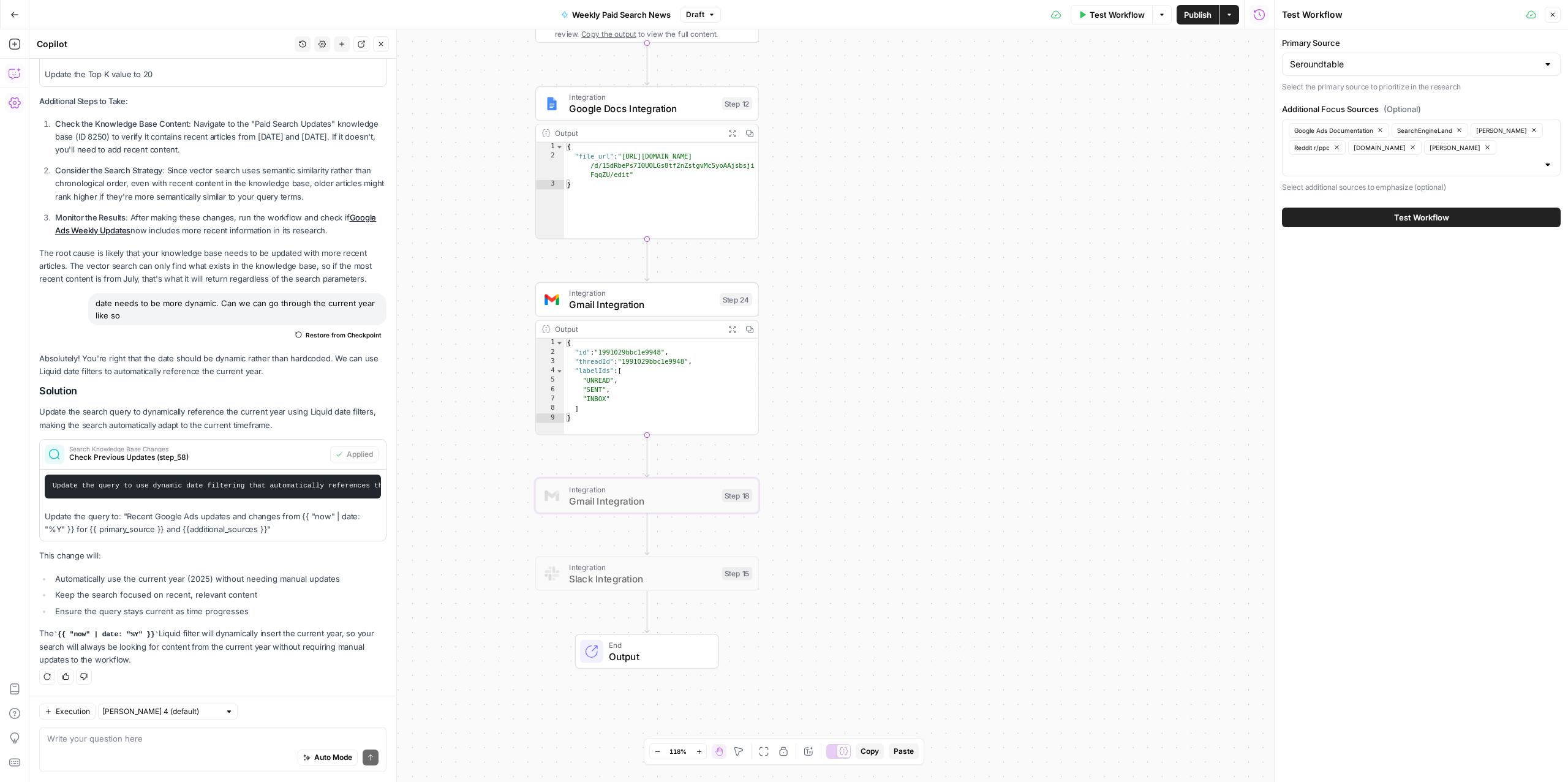
click at [1398, 219] on span "Test Workflow" at bounding box center [1422, 218] width 55 height 12
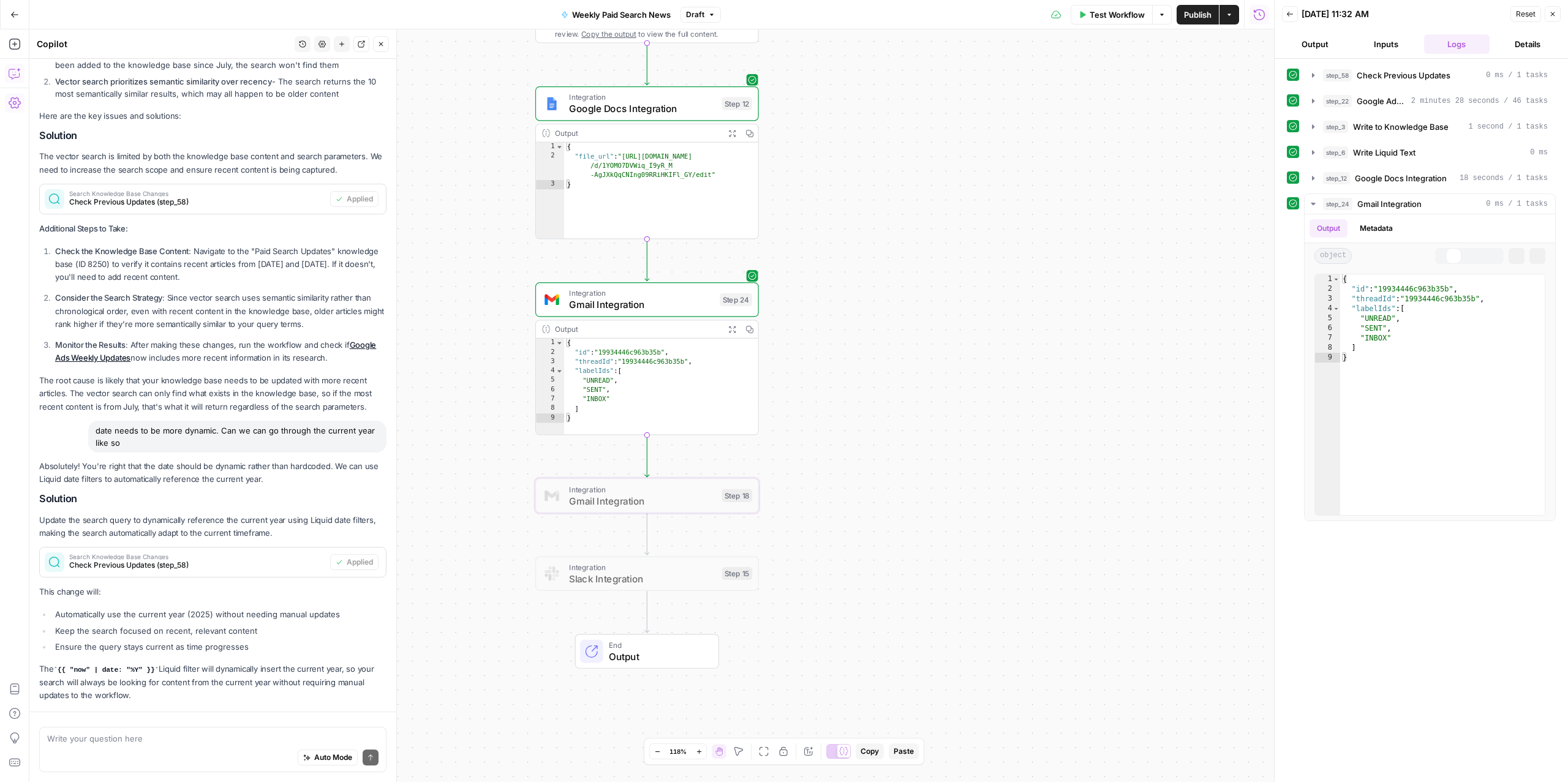
scroll to position [248, 0]
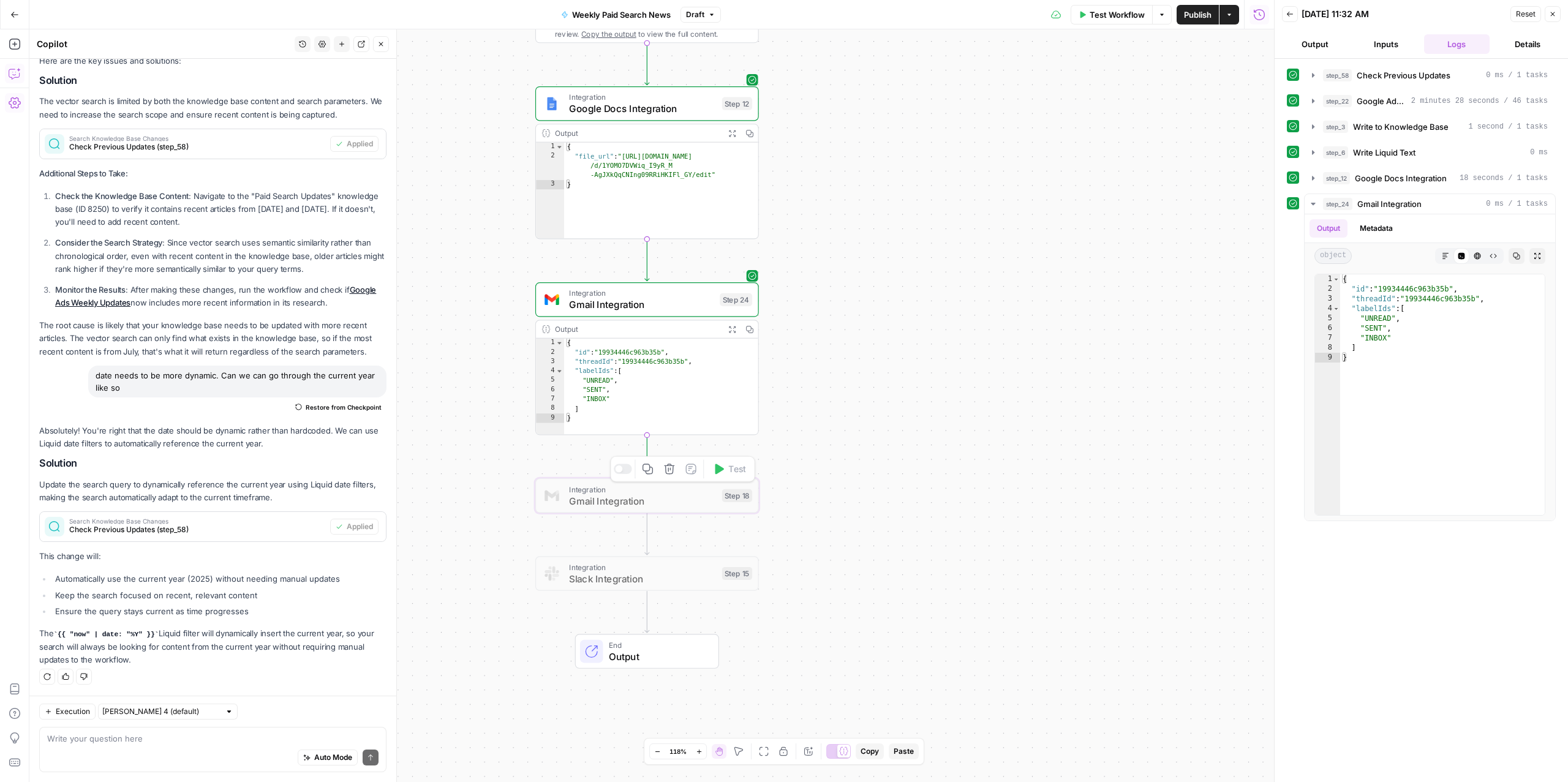
click at [612, 502] on span "Gmail Integration" at bounding box center [642, 500] width 147 height 15
click at [618, 468] on div at bounding box center [618, 469] width 8 height 8
click at [1116, 21] on button "Test Workflow" at bounding box center [1112, 15] width 82 height 20
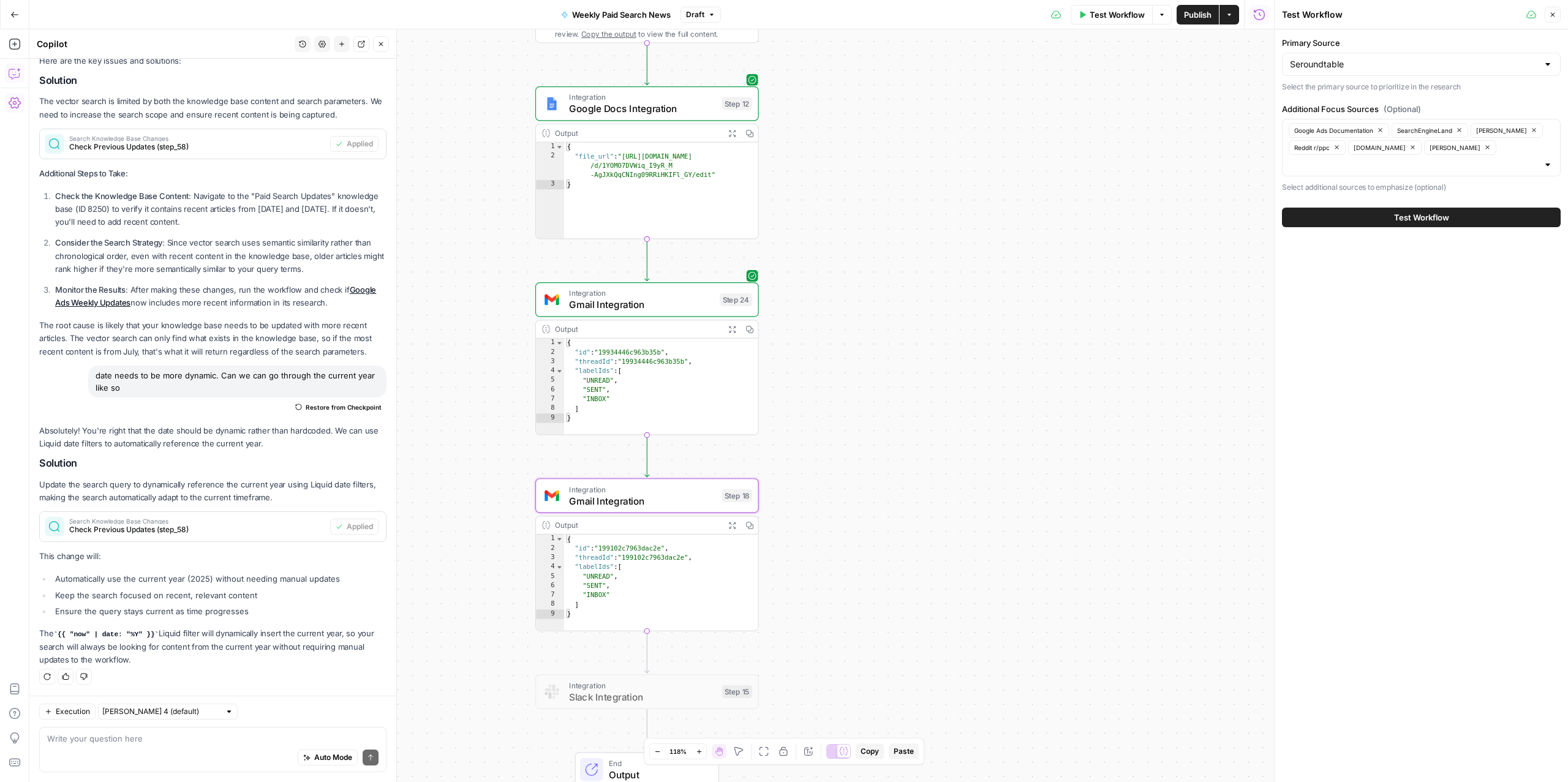
click at [1383, 223] on button "Test Workflow" at bounding box center [1421, 217] width 278 height 20
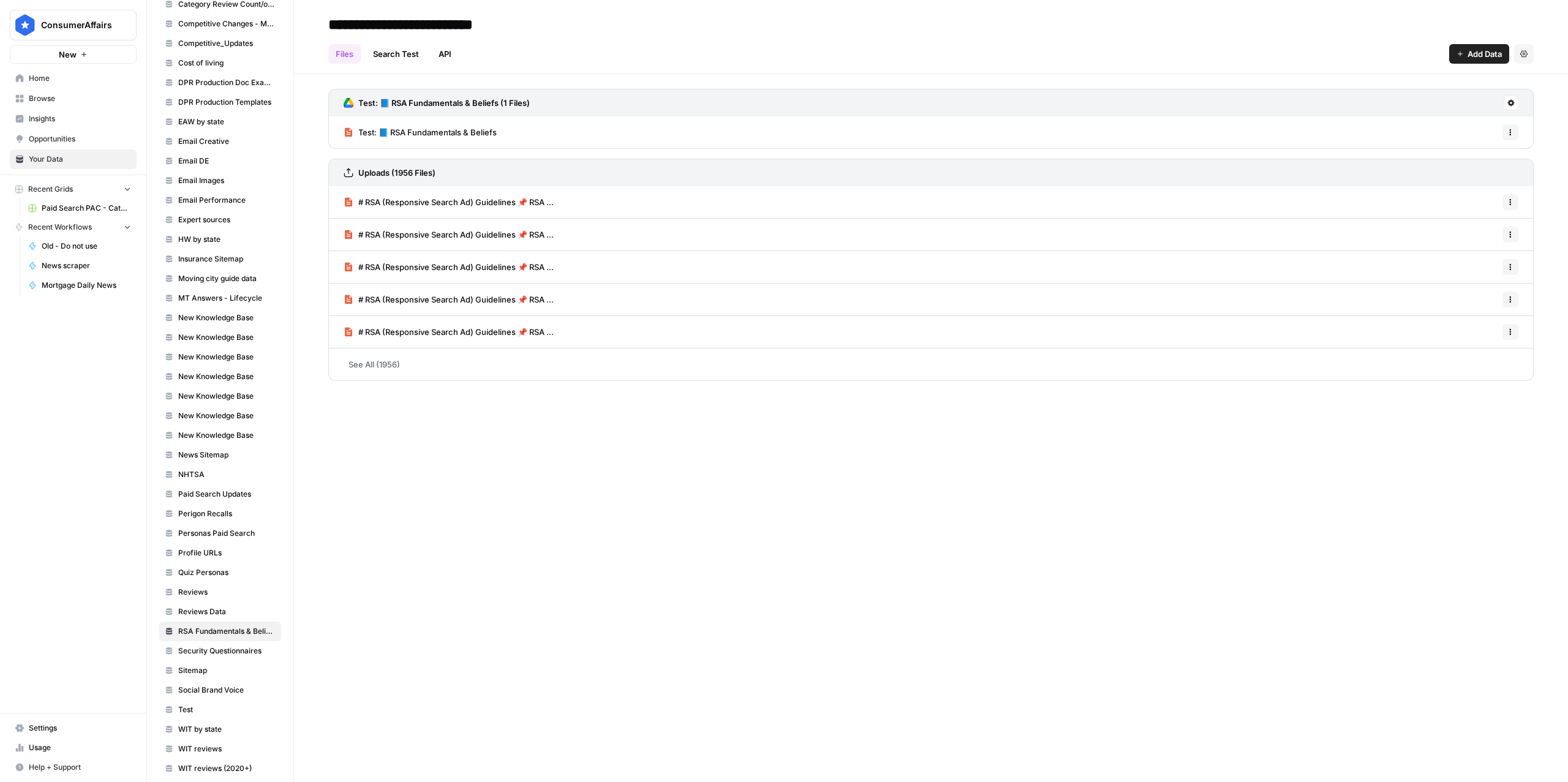
scroll to position [229, 0]
click at [204, 478] on span "Paid Search Updates" at bounding box center [227, 483] width 98 height 11
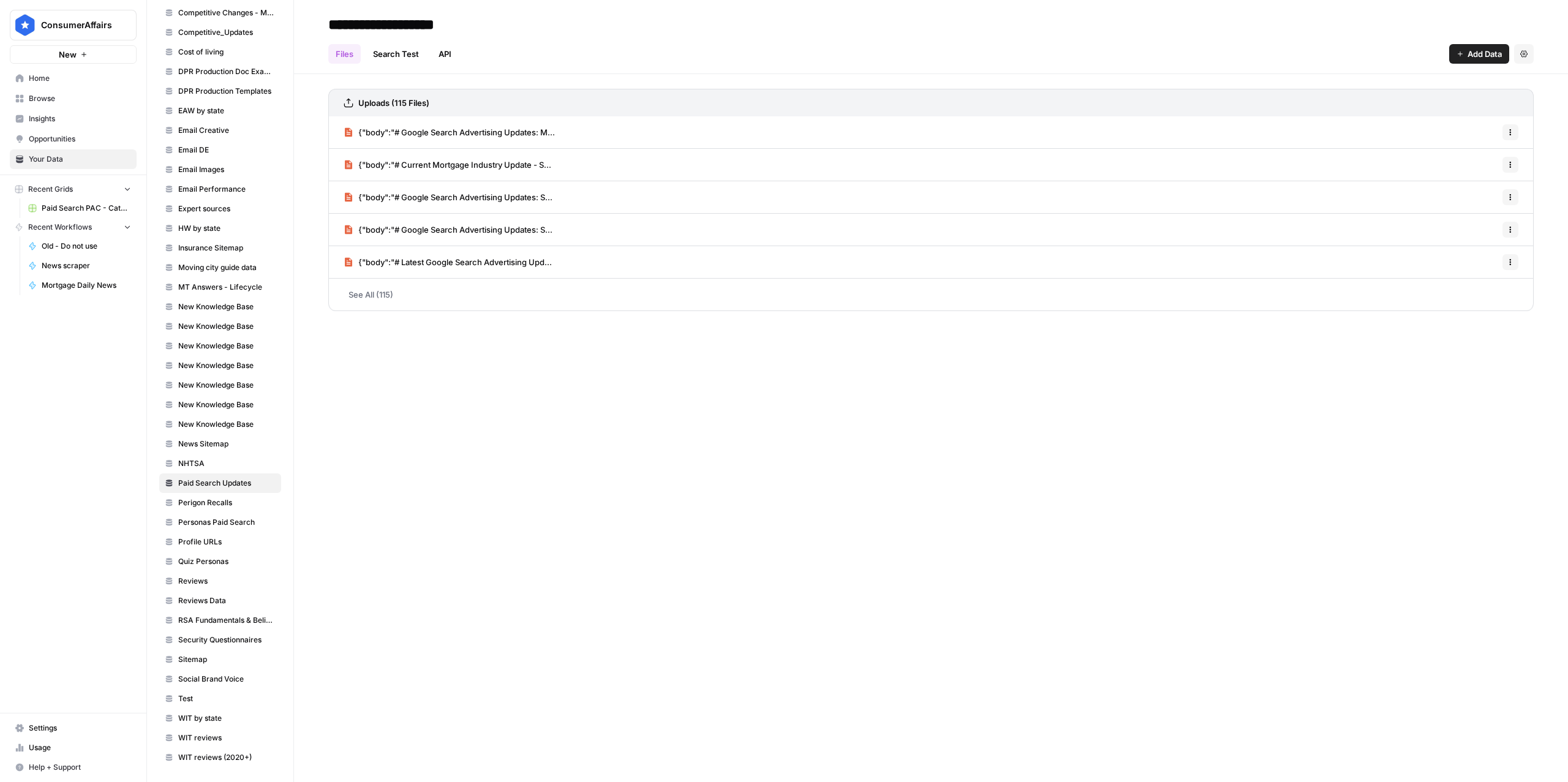
click at [426, 134] on span "{"body":"# Google Search Advertising Updates: M..." at bounding box center [456, 132] width 197 height 12
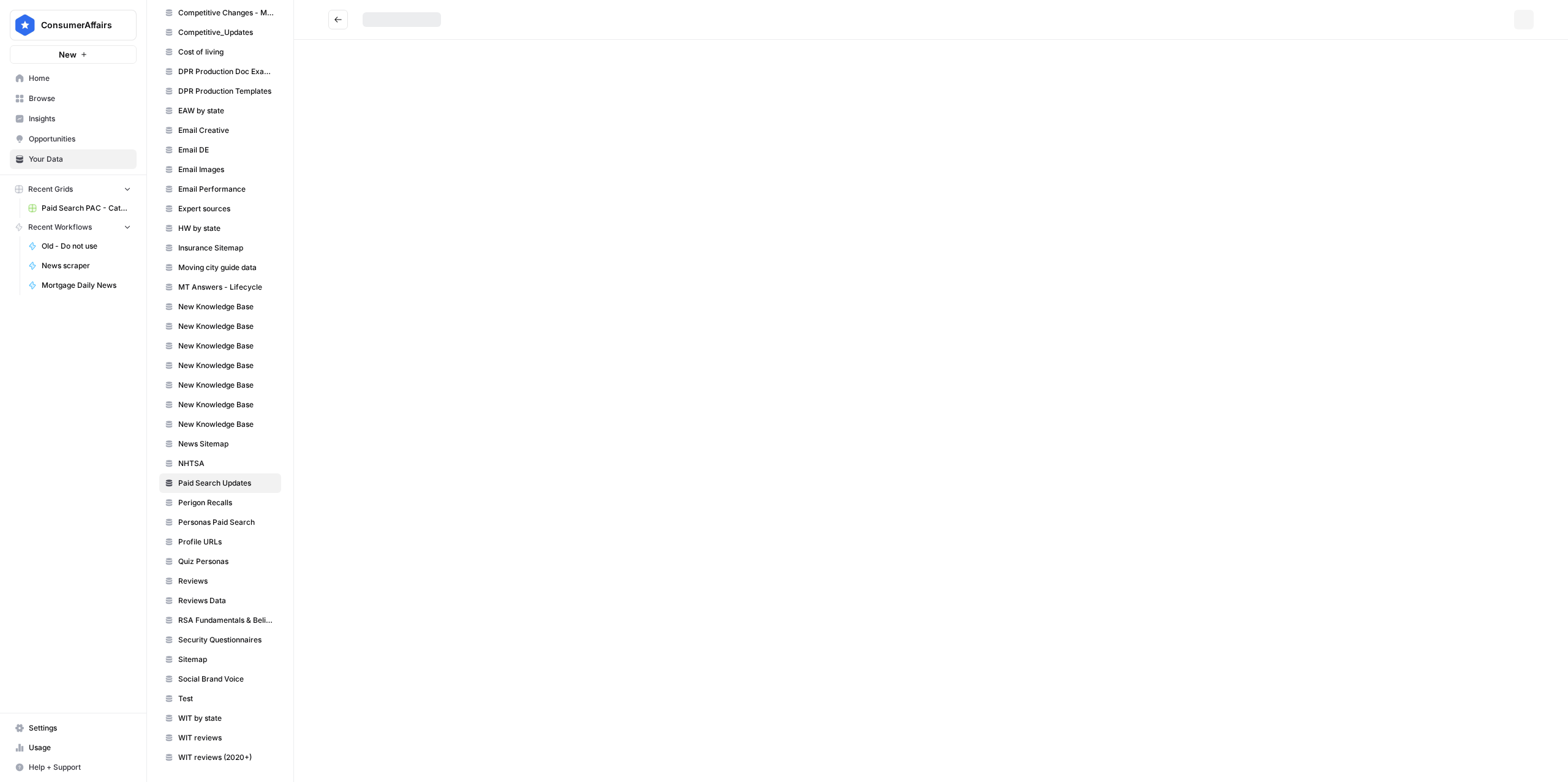
click at [426, 134] on div "Options" at bounding box center [931, 391] width 1274 height 782
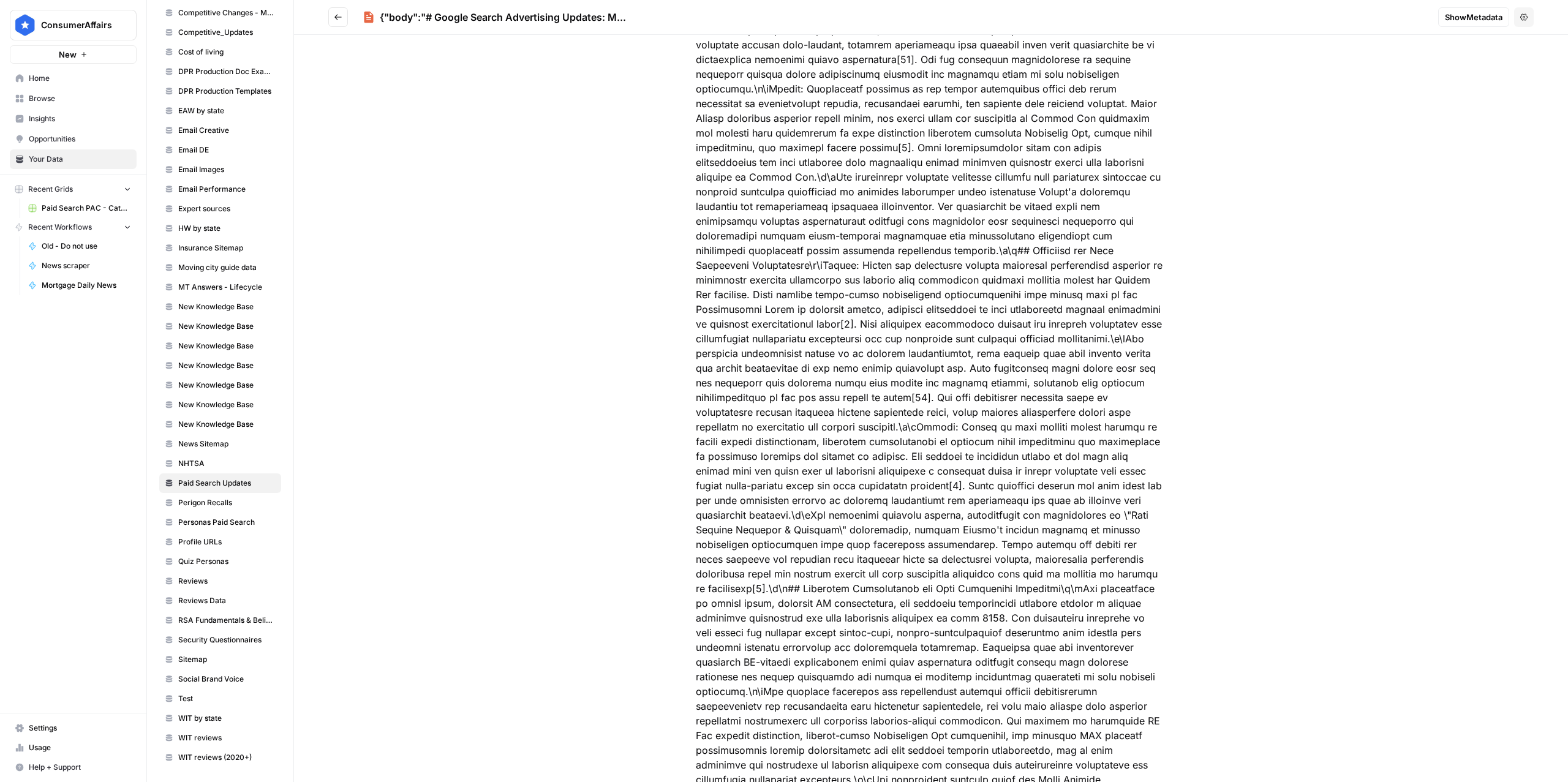
scroll to position [4056, 0]
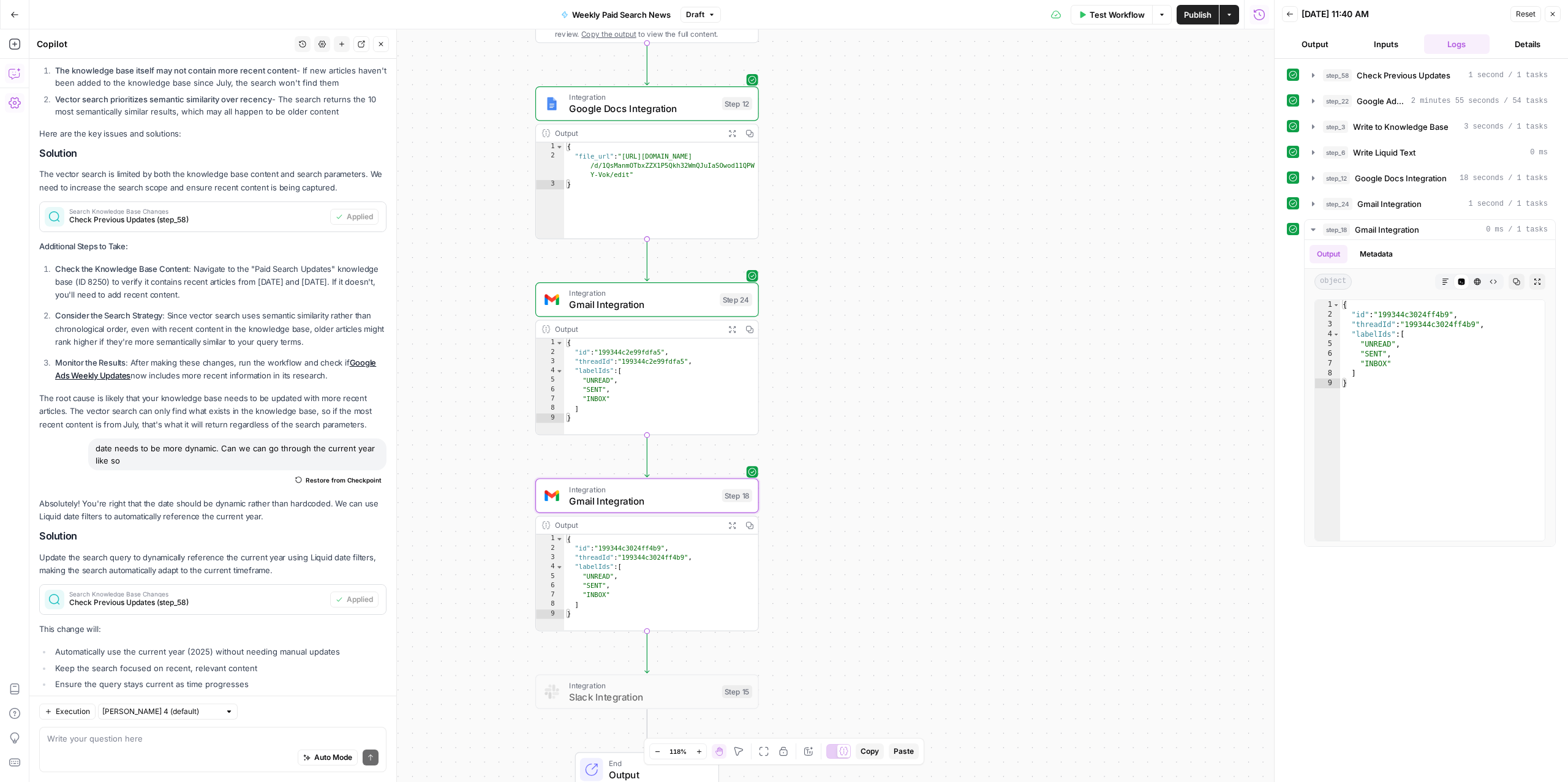
scroll to position [248, 0]
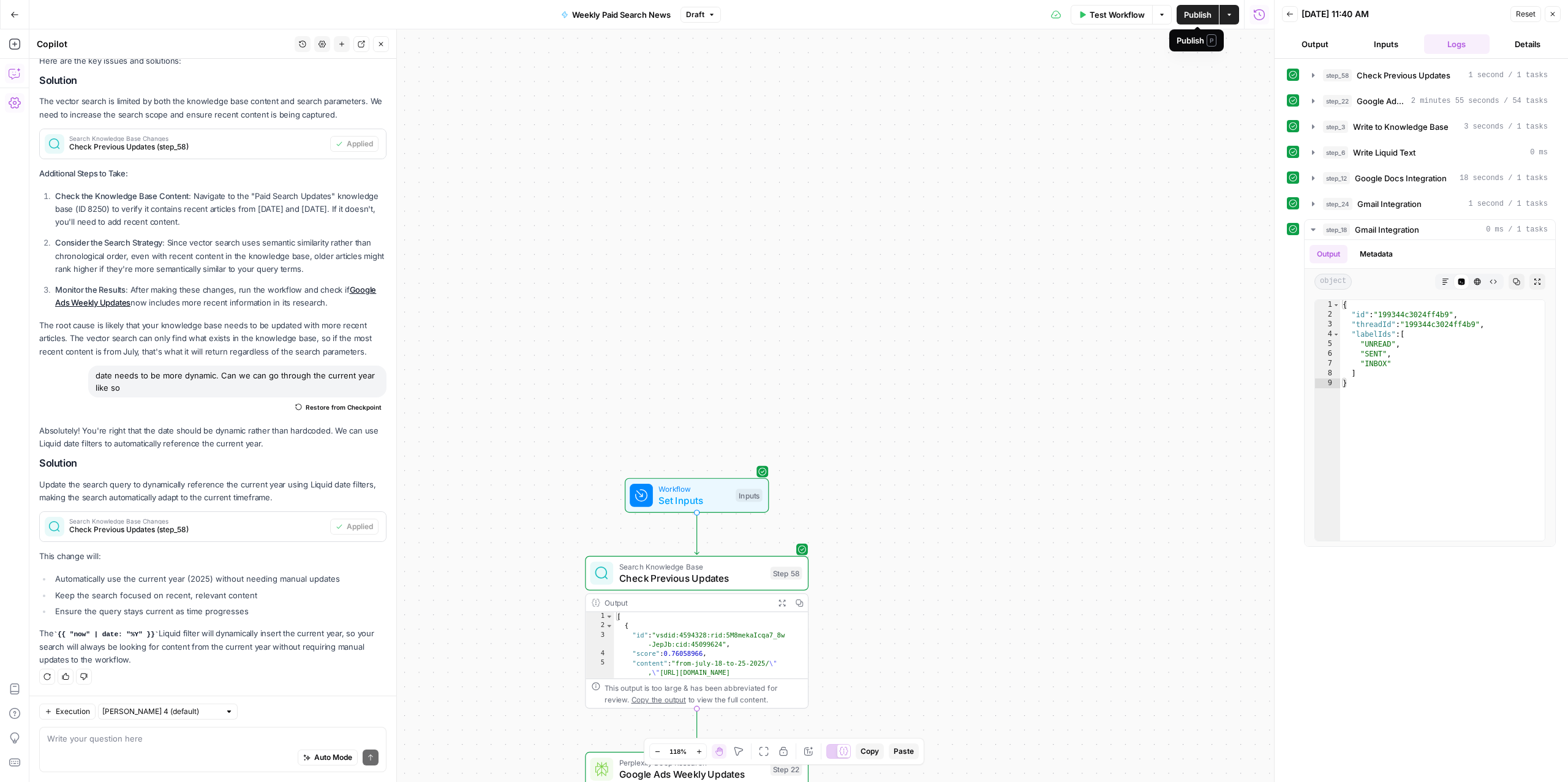
click at [1201, 12] on span "Publish" at bounding box center [1198, 15] width 27 height 12
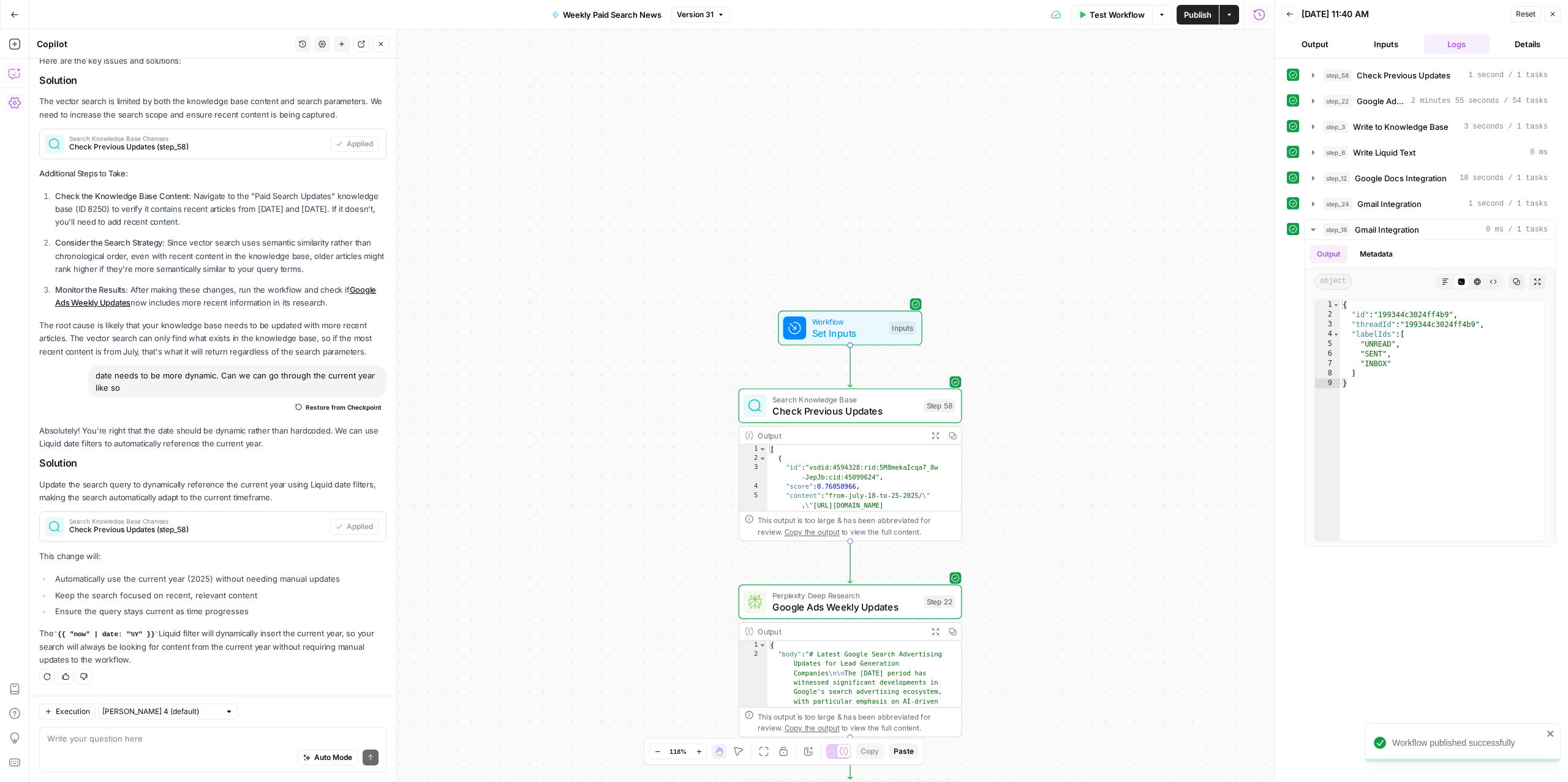
click at [11, 15] on icon "button" at bounding box center [15, 15] width 9 height 9
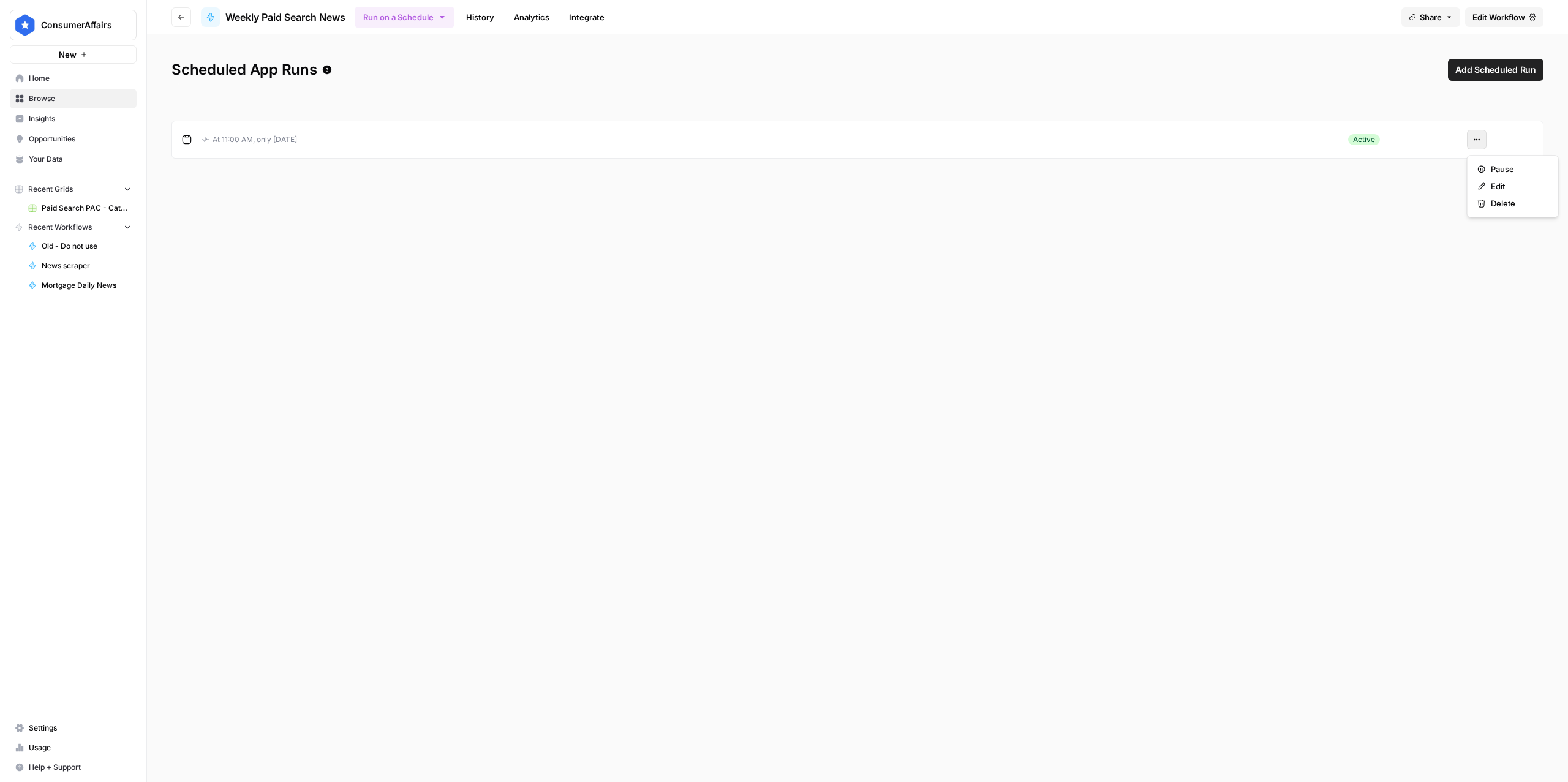
click at [1477, 141] on icon "button" at bounding box center [1476, 140] width 8 height 8
click at [1489, 188] on div "Edit" at bounding box center [1512, 186] width 71 height 12
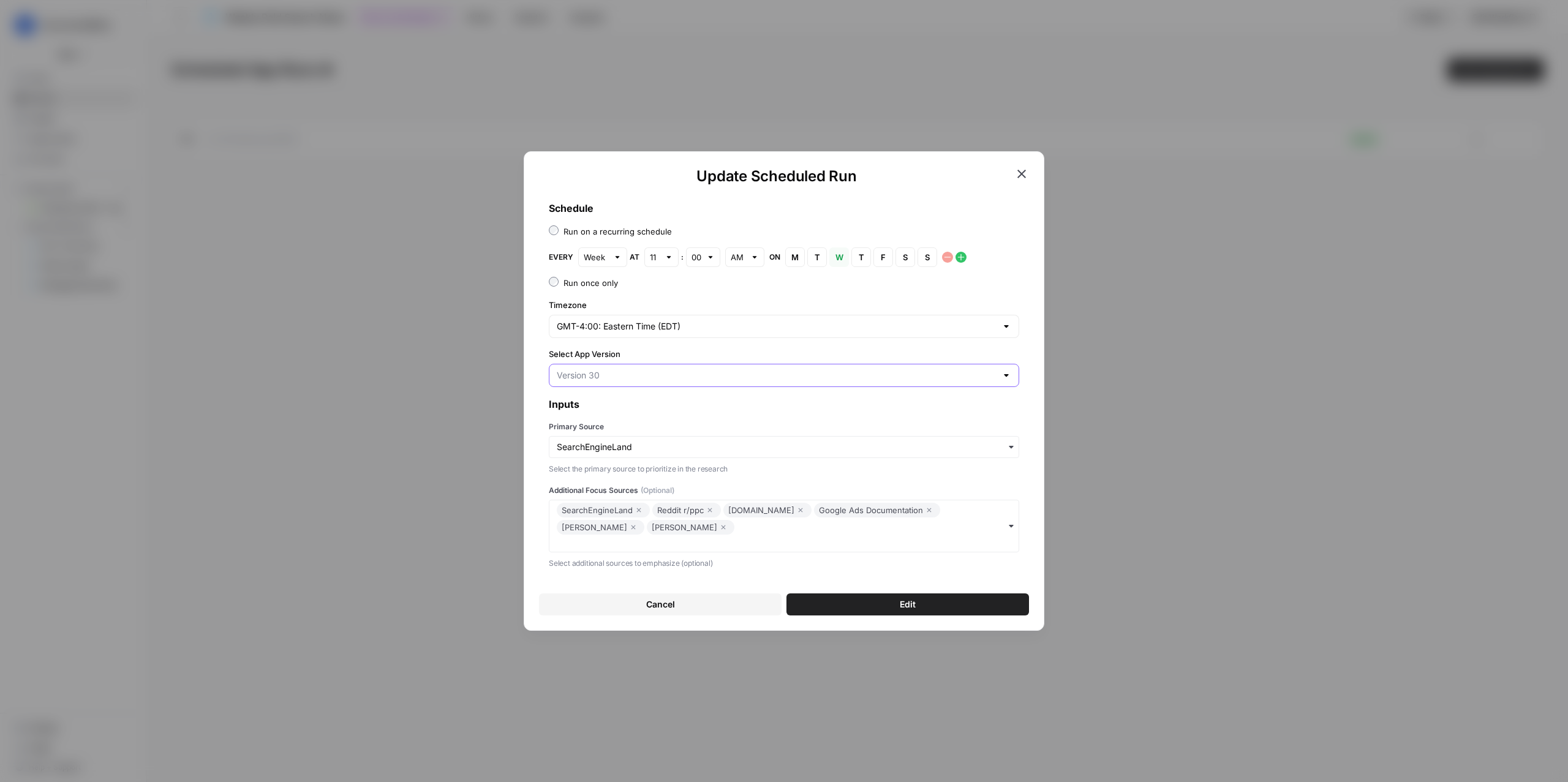
click at [617, 376] on input "Select App Version" at bounding box center [777, 375] width 440 height 12
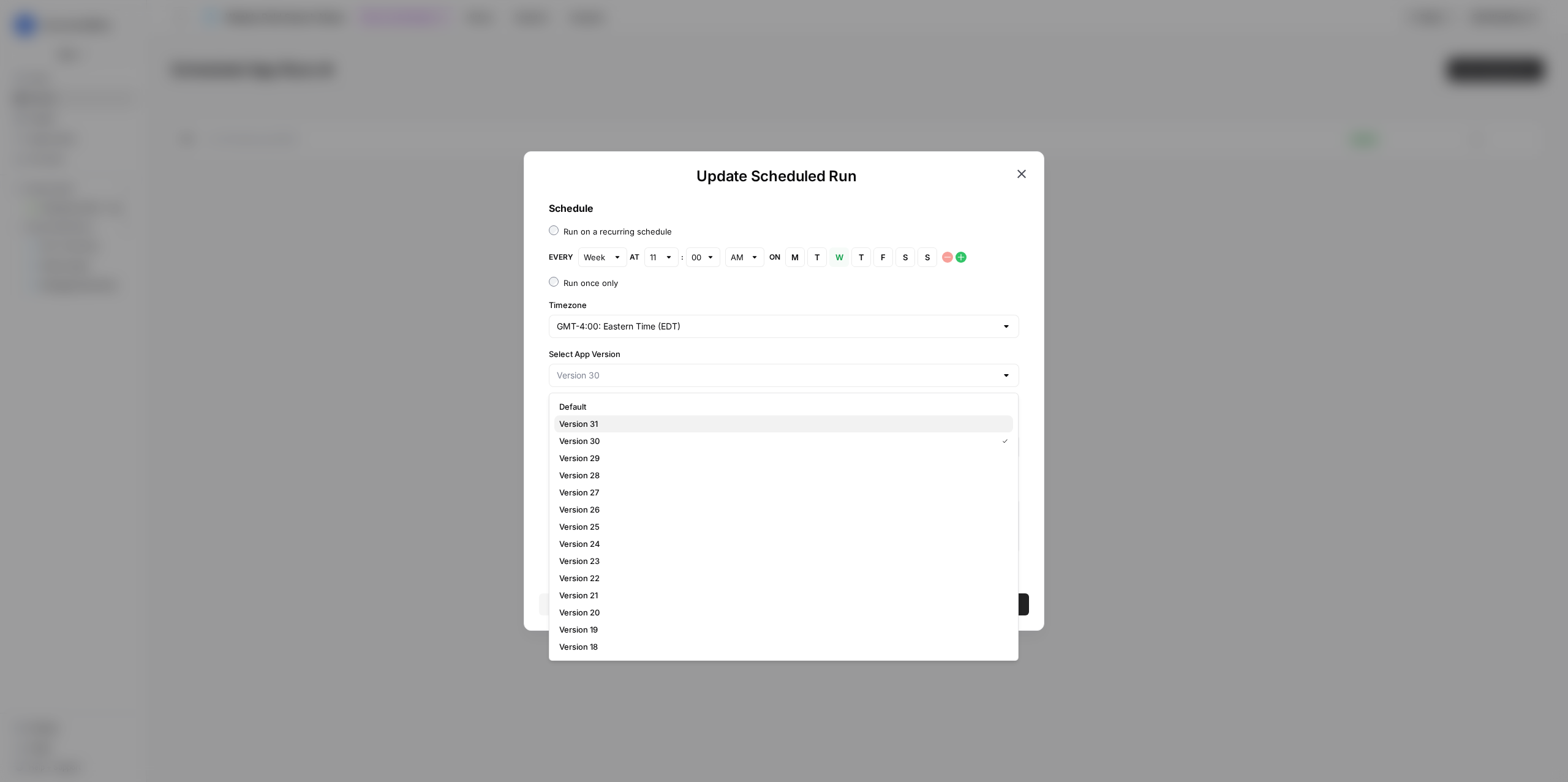
click at [593, 421] on span "Version 31" at bounding box center [781, 424] width 444 height 12
type input "Version 31"
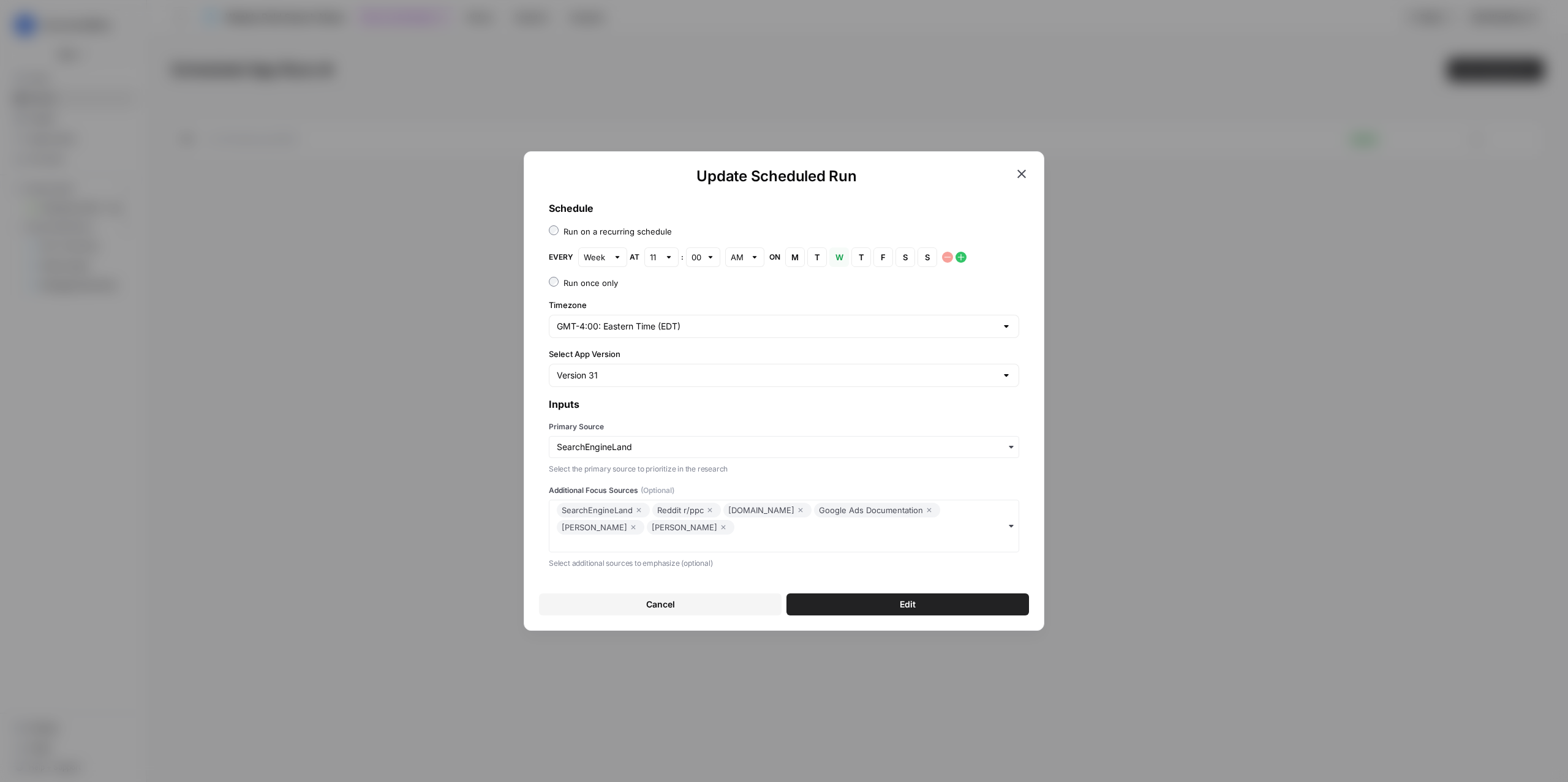
click at [843, 611] on button "Edit" at bounding box center [907, 605] width 242 height 22
